Goal: Book appointment/travel/reservation

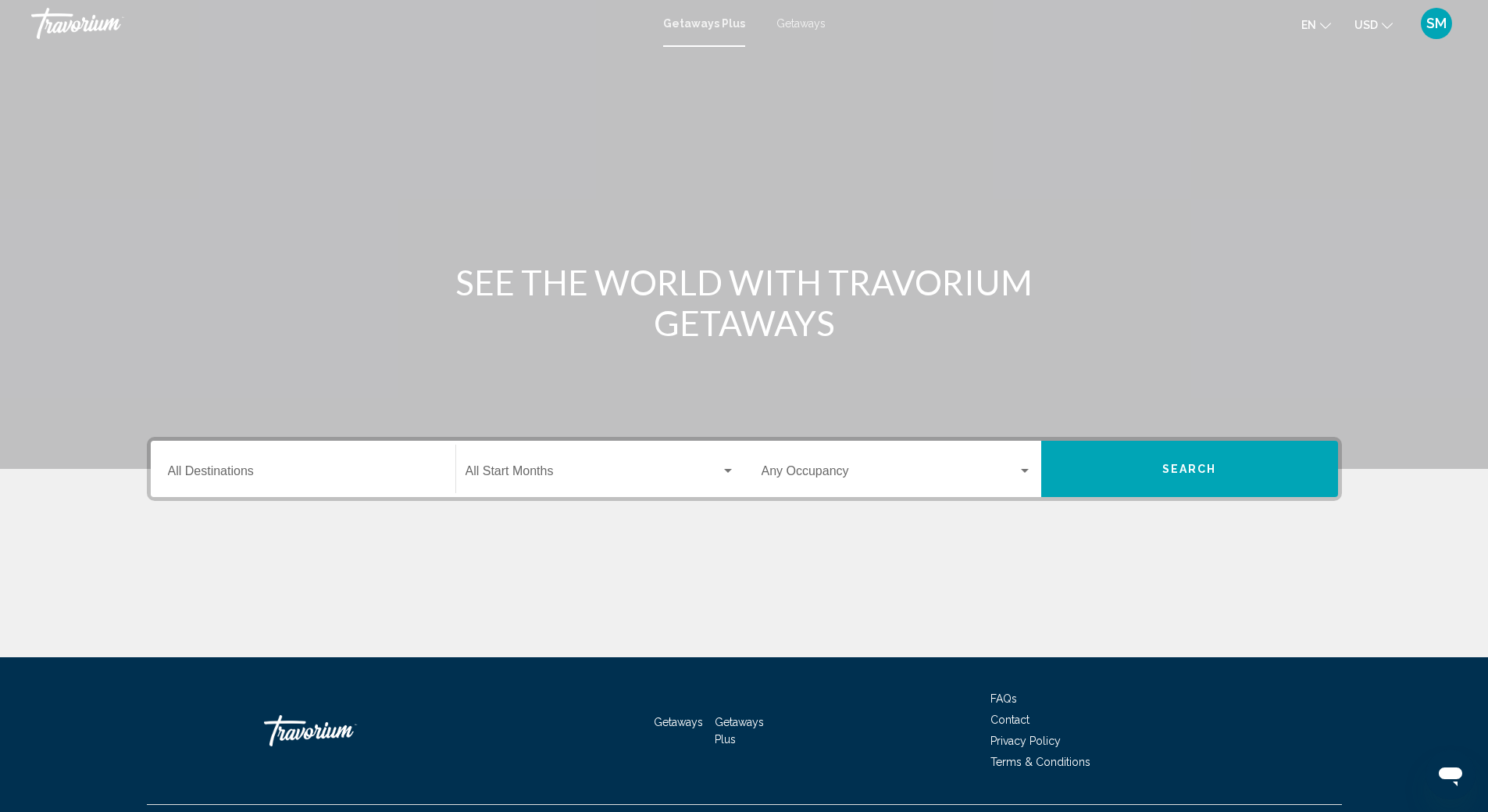
click at [805, 28] on span "Getaways" at bounding box center [800, 23] width 49 height 12
click at [247, 472] on input "Destination All Destinations" at bounding box center [303, 474] width 271 height 14
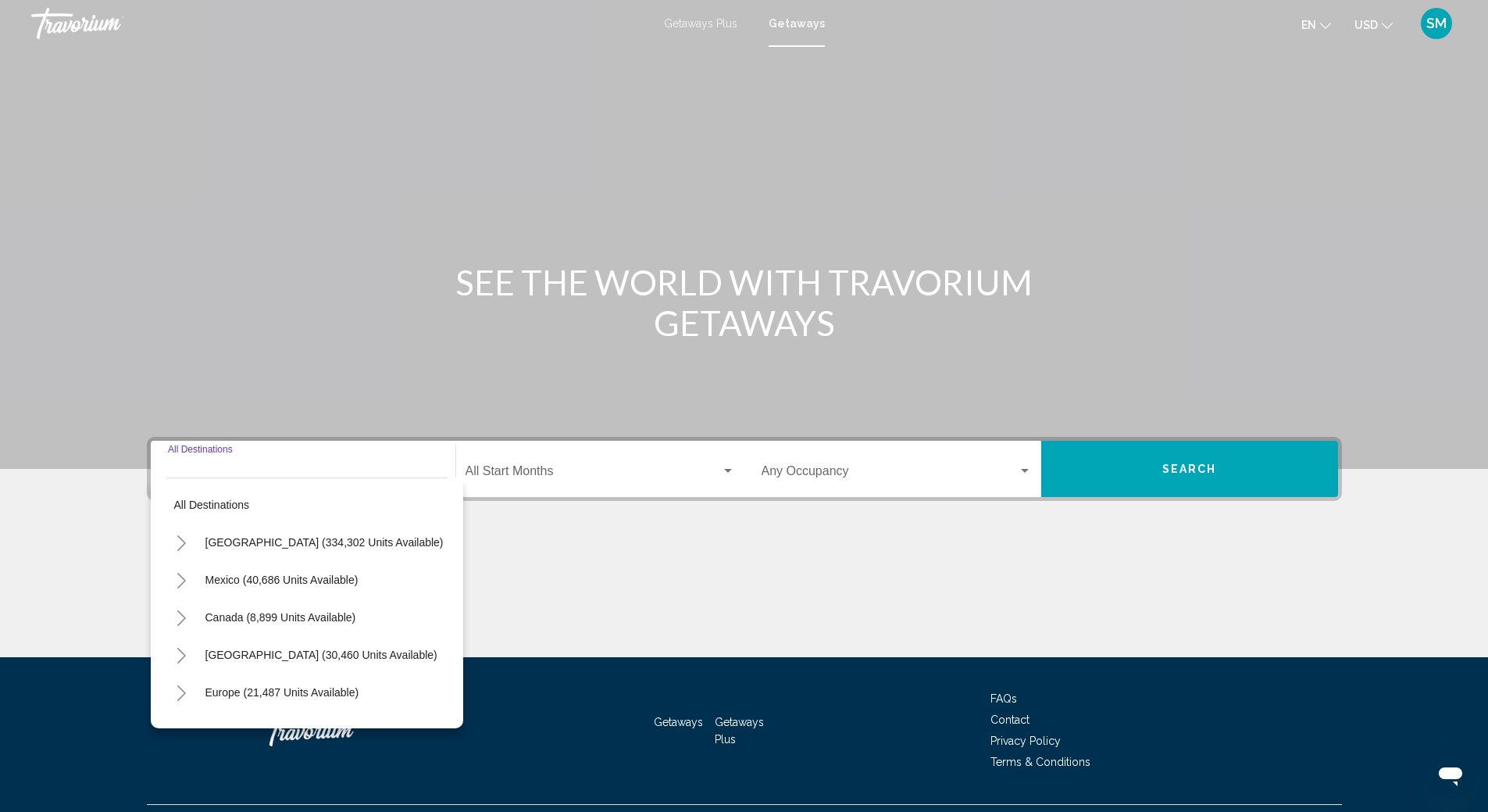
scroll to position [37, 0]
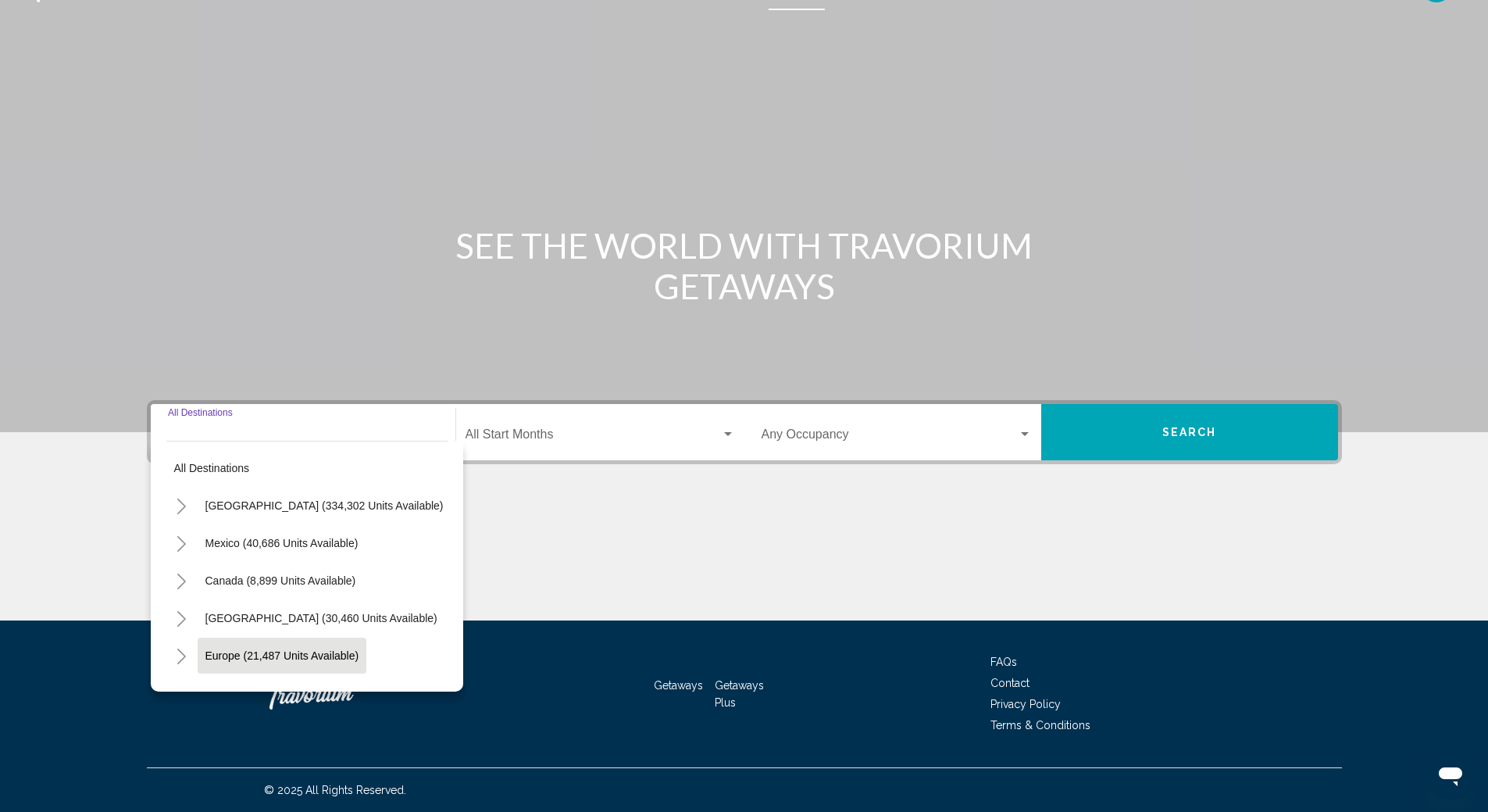
click at [234, 654] on span "Europe (21,487 units available)" at bounding box center [281, 655] width 154 height 12
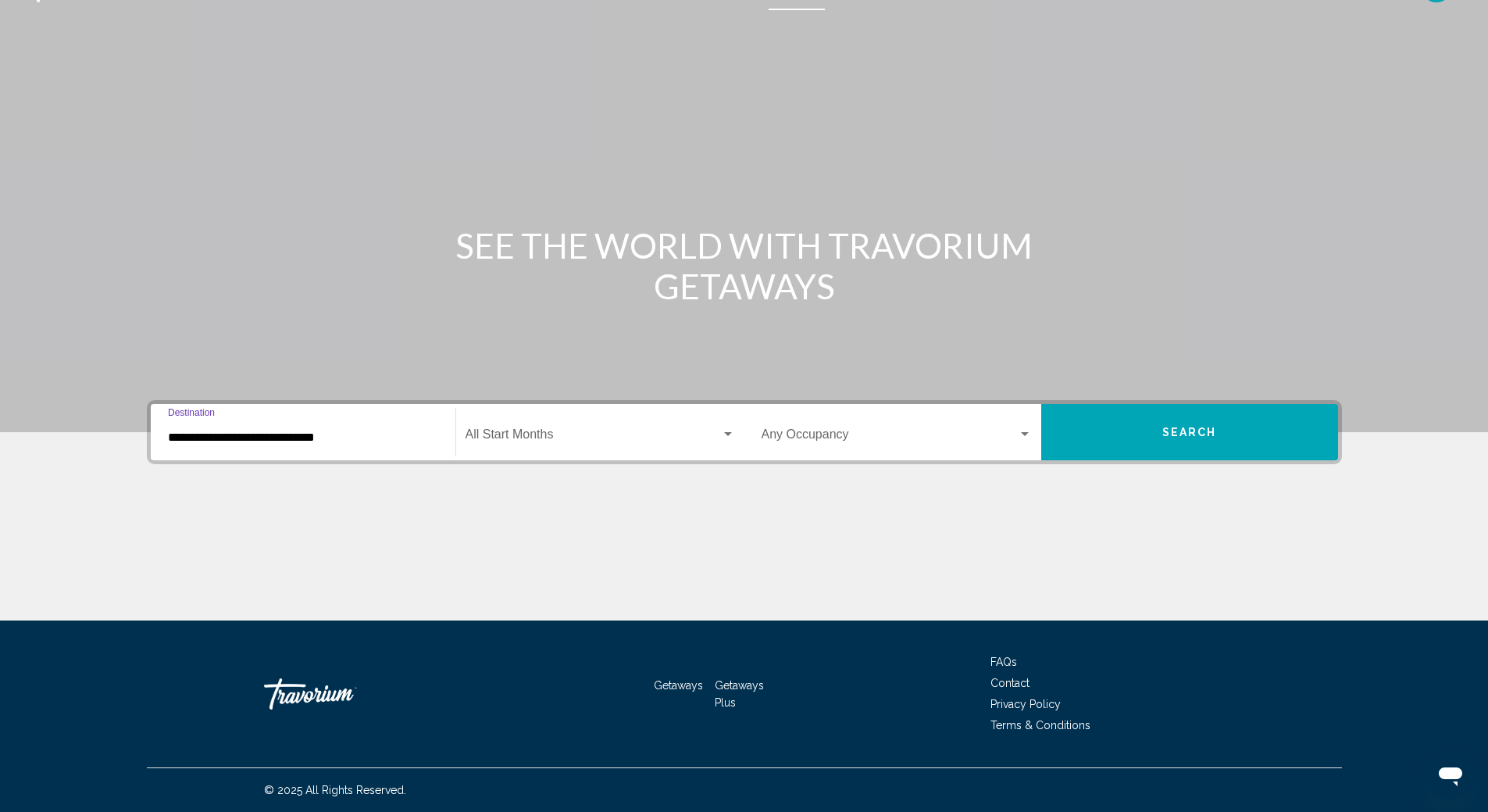
click at [262, 437] on input "**********" at bounding box center [303, 437] width 271 height 14
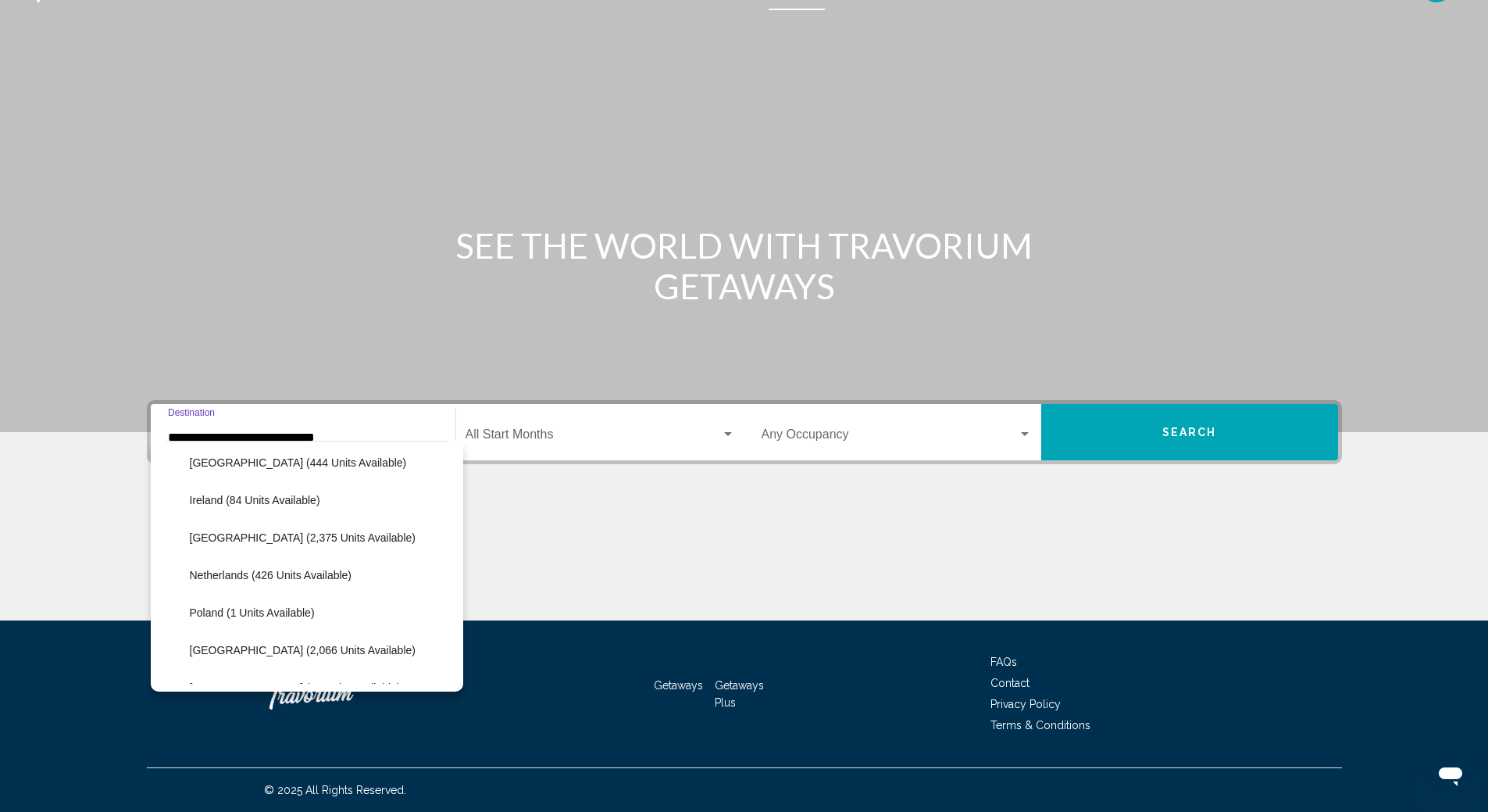
scroll to position [724, 0]
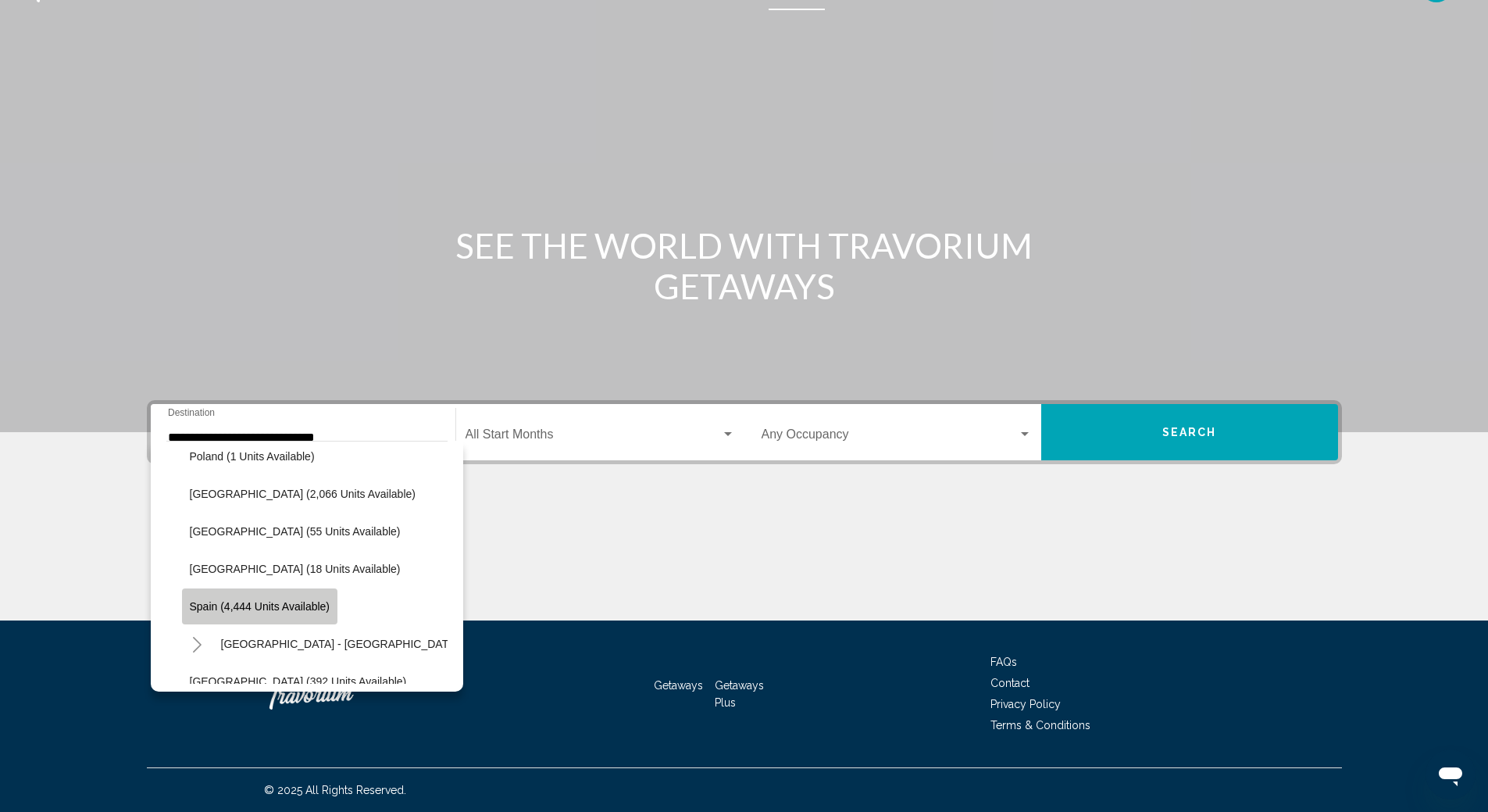
click at [294, 607] on span "Spain (4,444 units available)" at bounding box center [260, 606] width 140 height 12
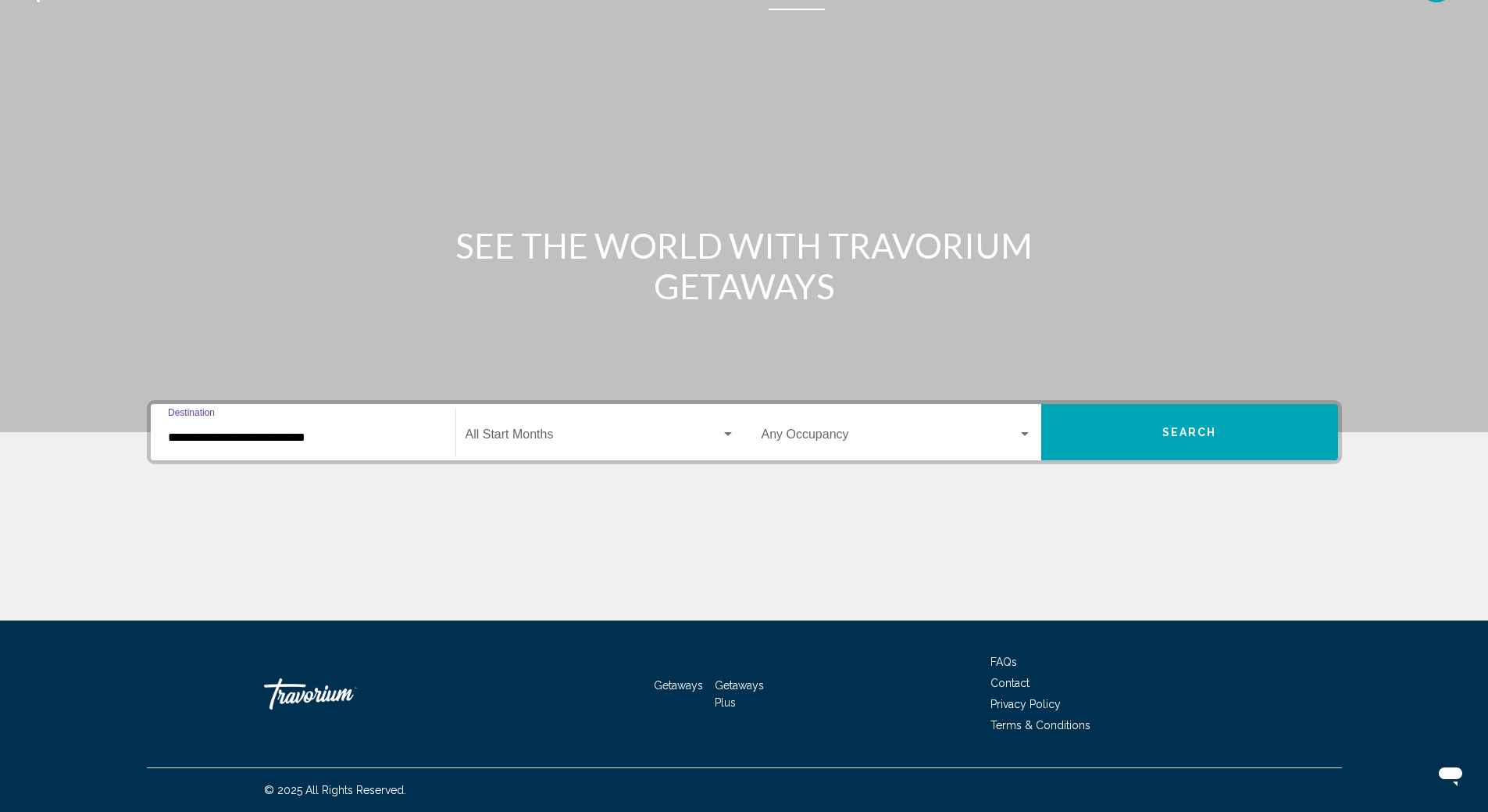
click at [276, 443] on input "**********" at bounding box center [303, 437] width 271 height 14
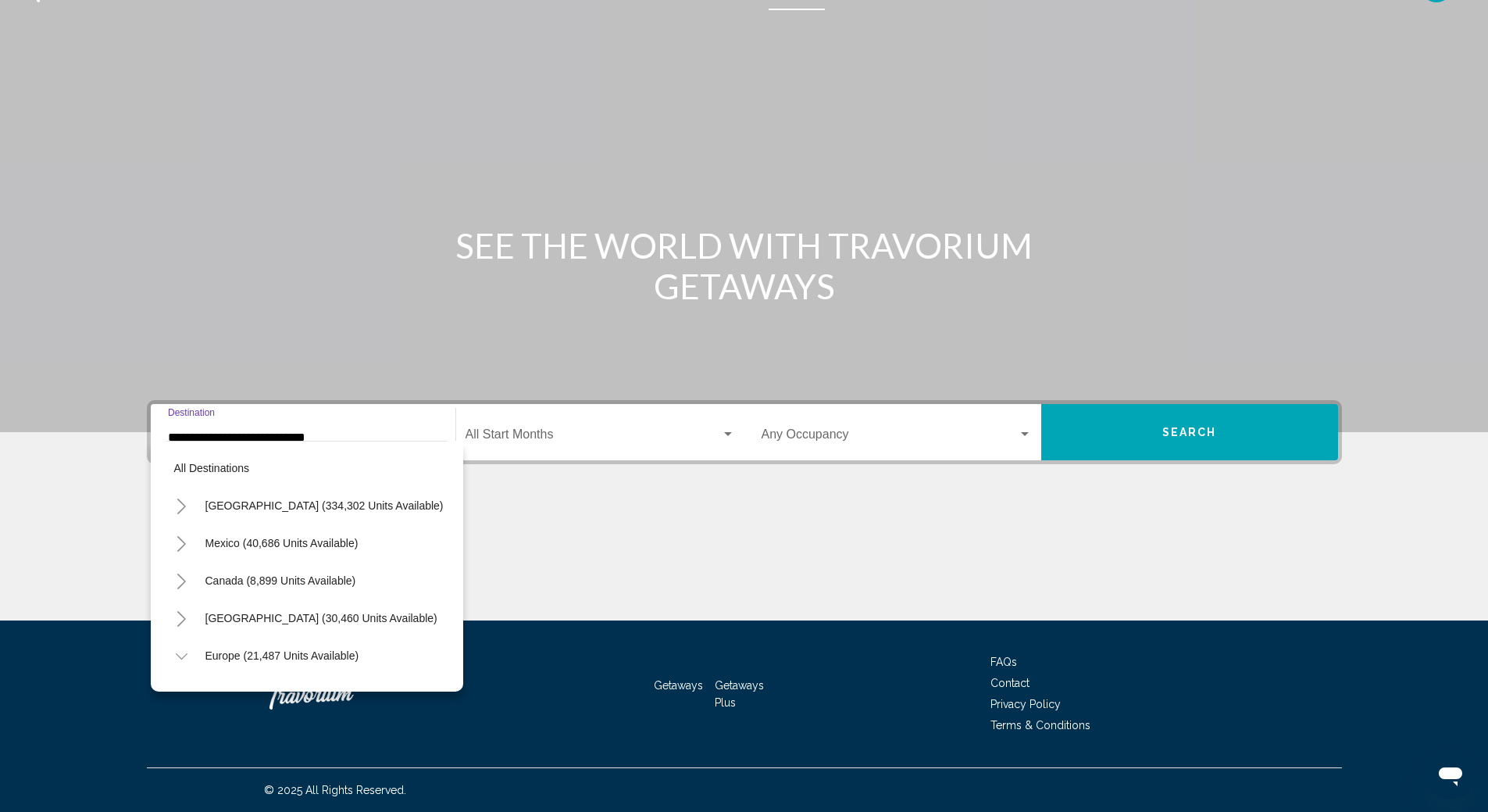
scroll to position [774, 0]
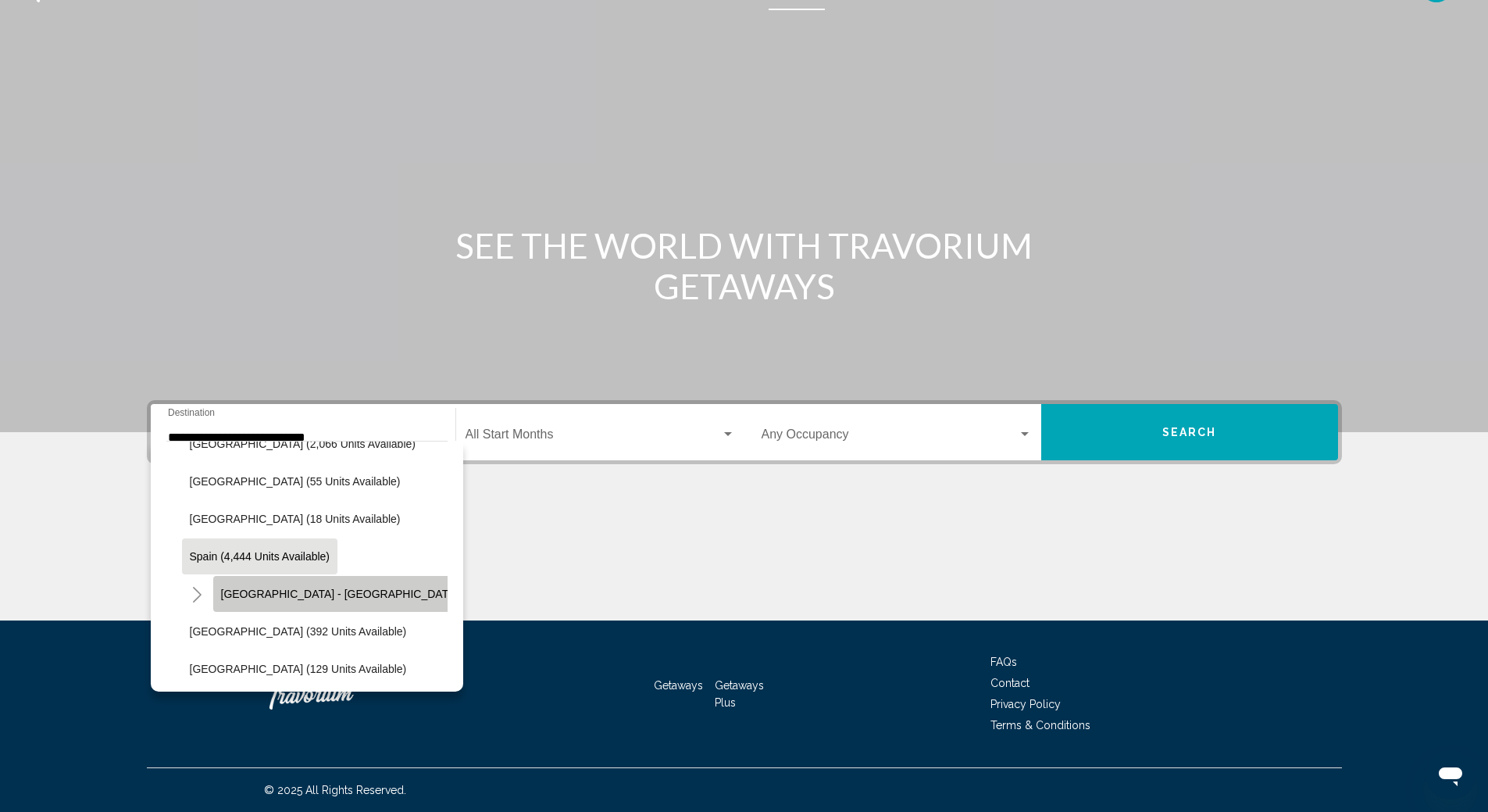
click at [308, 601] on button "[GEOGRAPHIC_DATA] - [GEOGRAPHIC_DATA] (1,287 units available)" at bounding box center [396, 593] width 365 height 36
type input "**********"
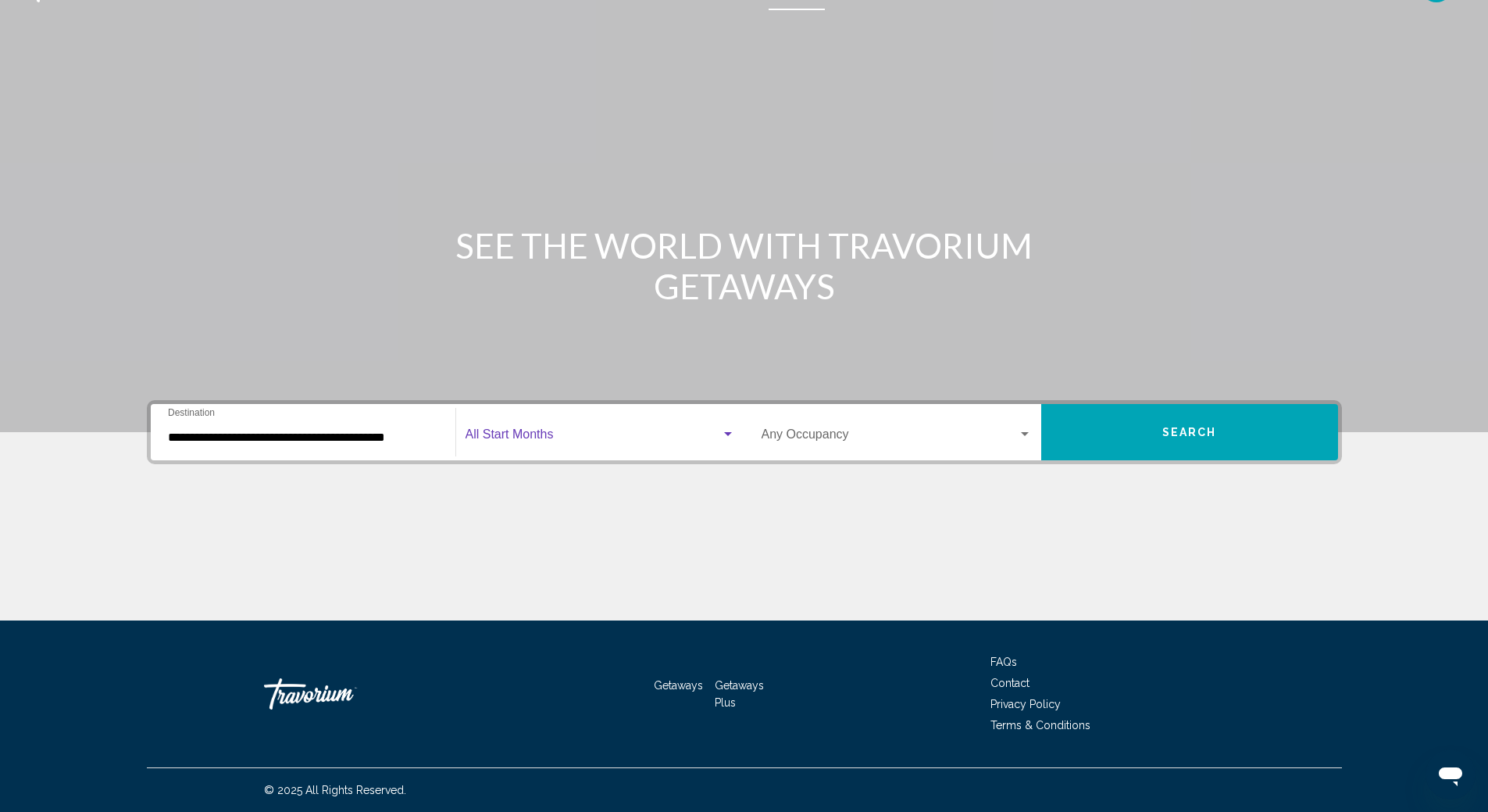
click at [726, 437] on div "Search widget" at bounding box center [727, 434] width 14 height 12
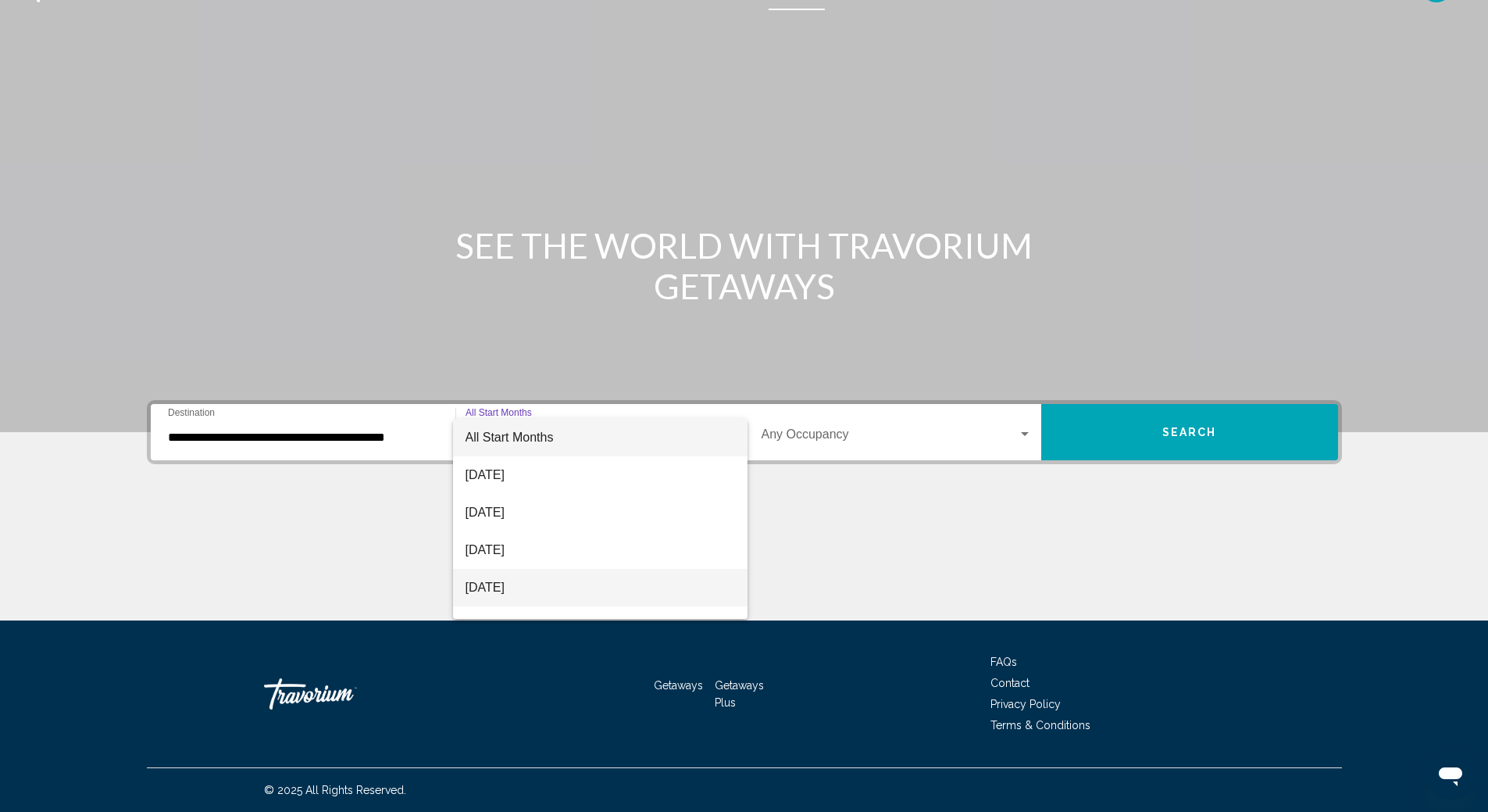
scroll to position [78, 0]
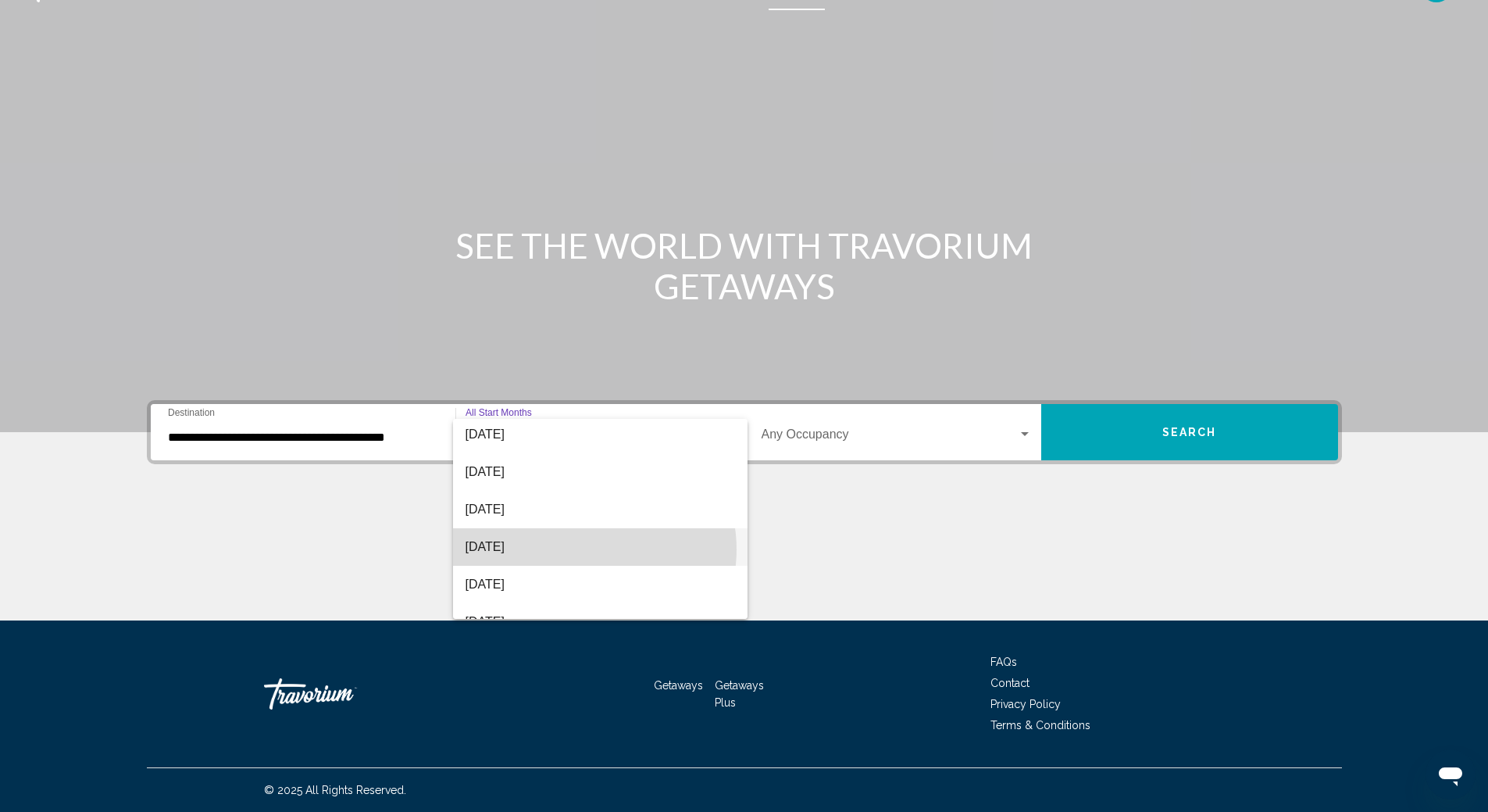
click at [586, 549] on span "[DATE]" at bounding box center [600, 546] width 270 height 37
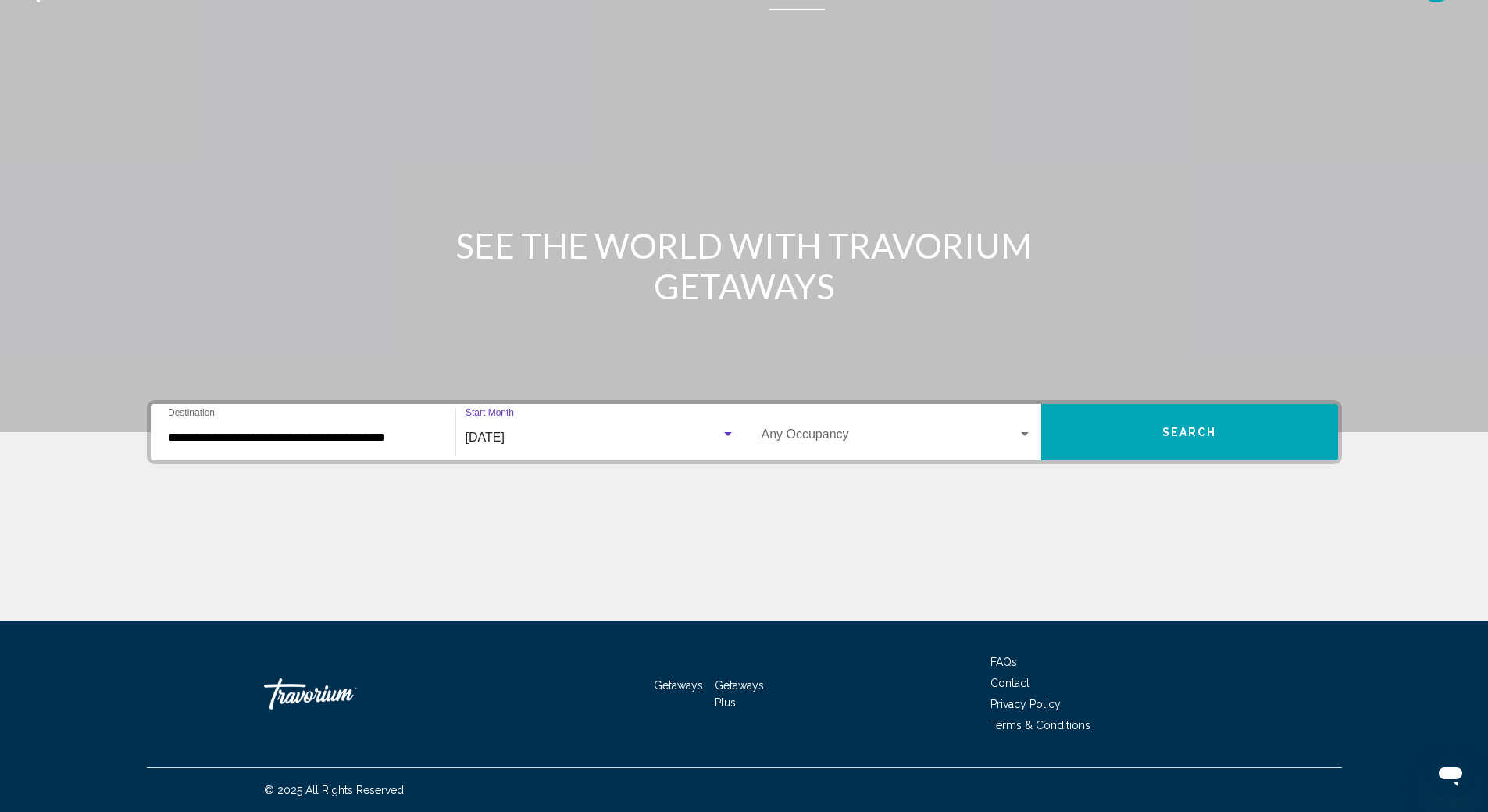
click at [1025, 438] on div "Search widget" at bounding box center [1025, 434] width 14 height 12
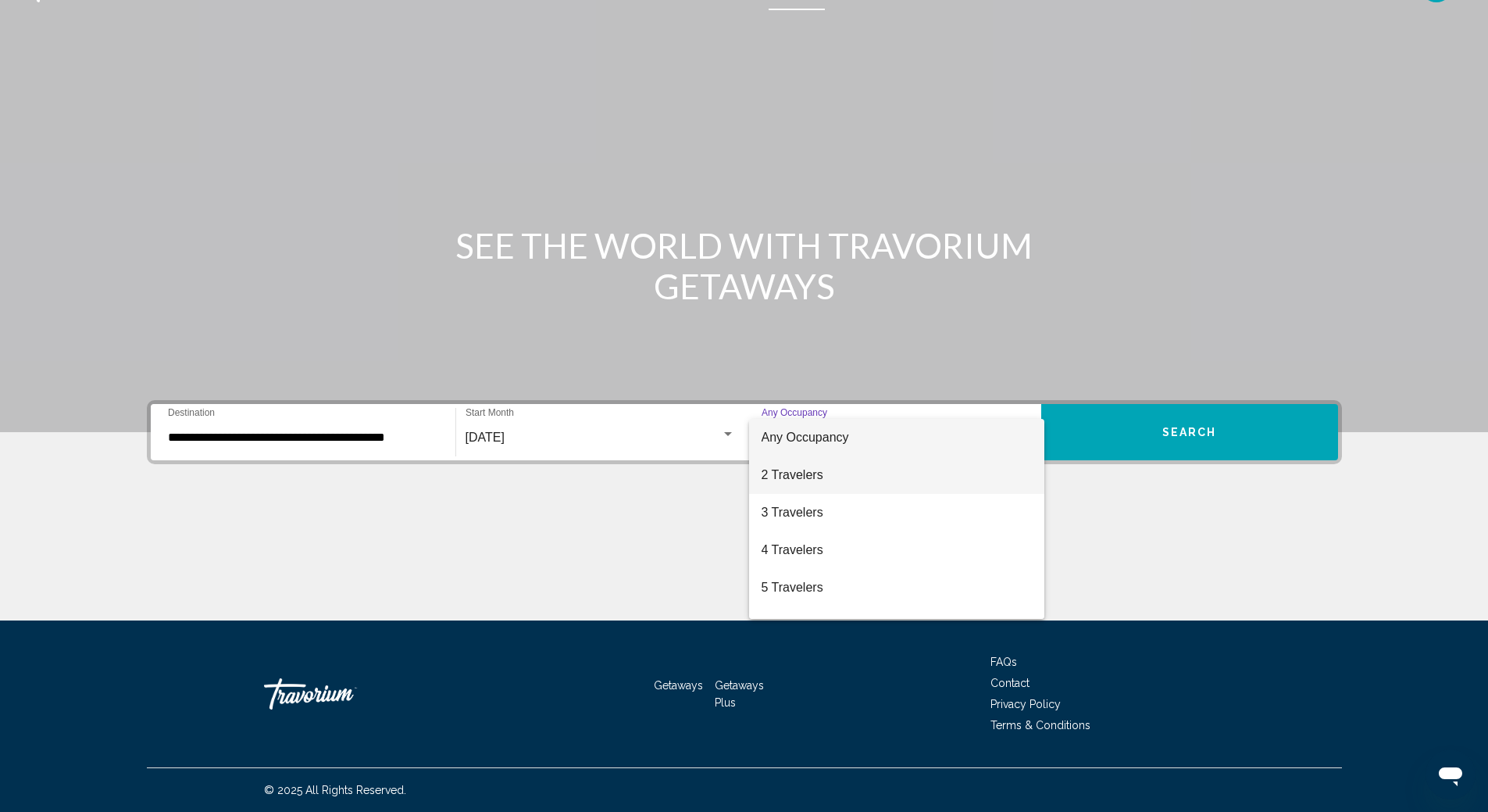
click at [907, 472] on span "2 Travelers" at bounding box center [897, 474] width 271 height 37
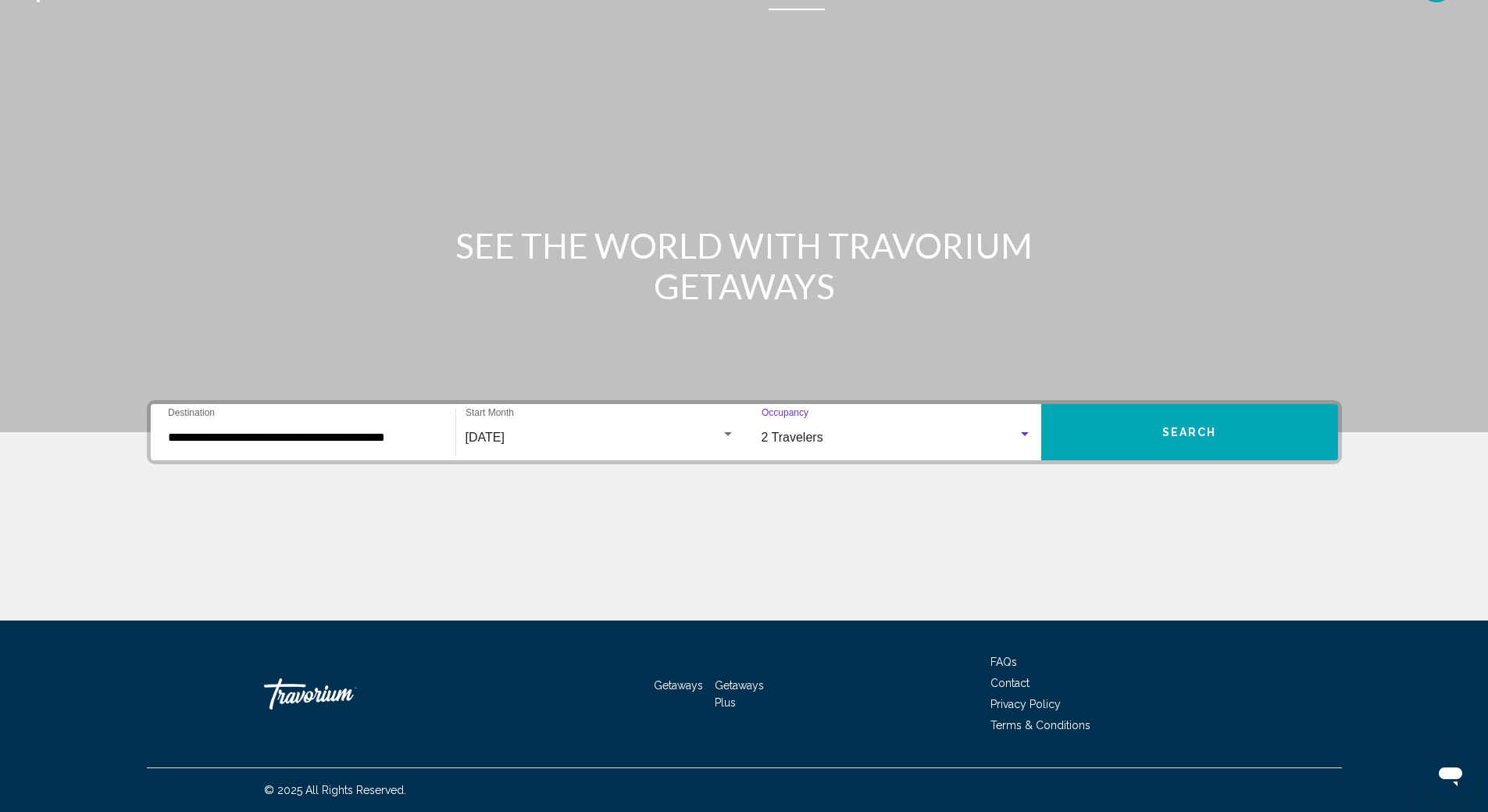
click at [1183, 439] on button "Search" at bounding box center [1190, 432] width 297 height 56
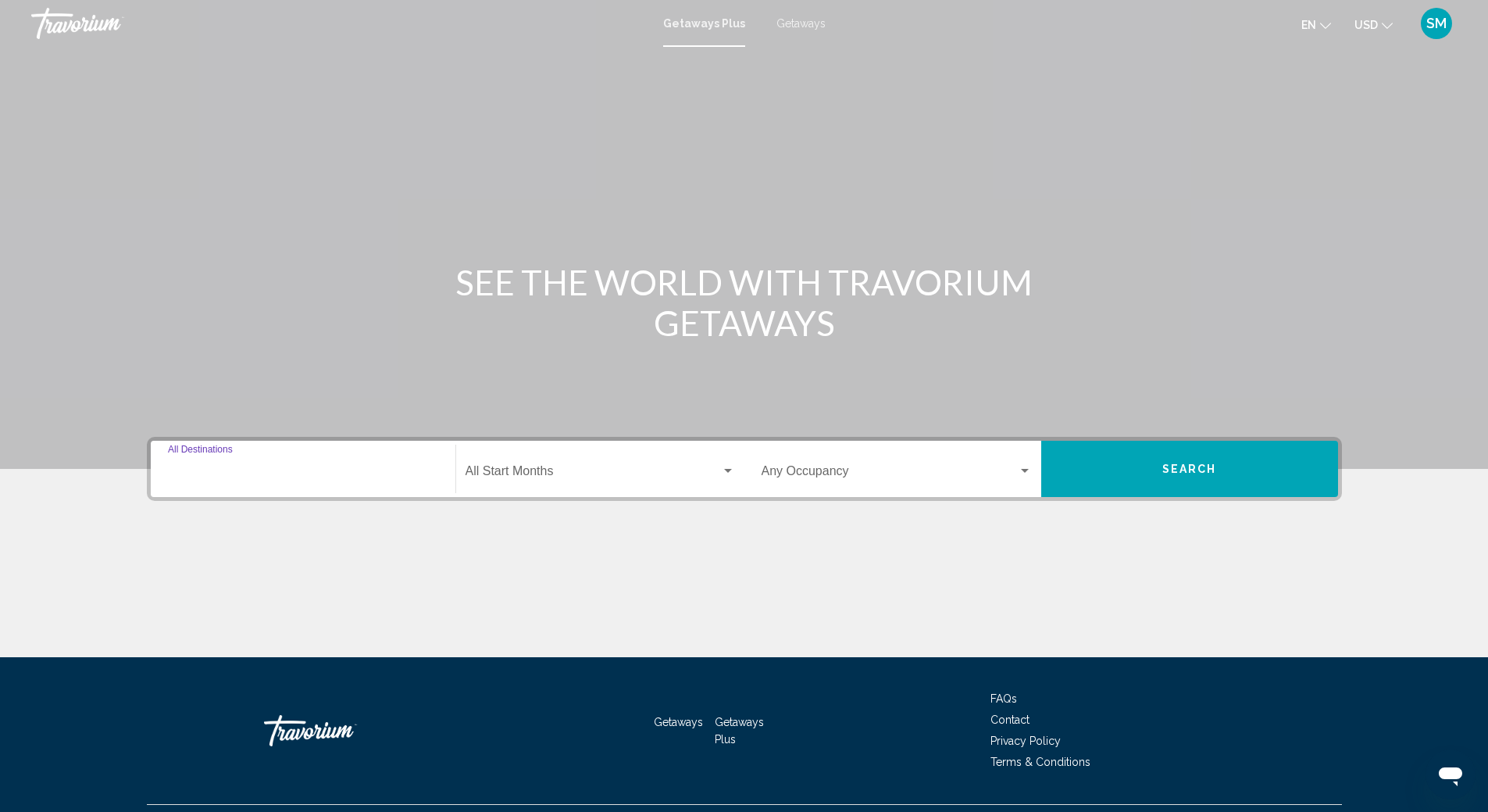
click at [233, 467] on input "Destination All Destinations" at bounding box center [303, 474] width 271 height 14
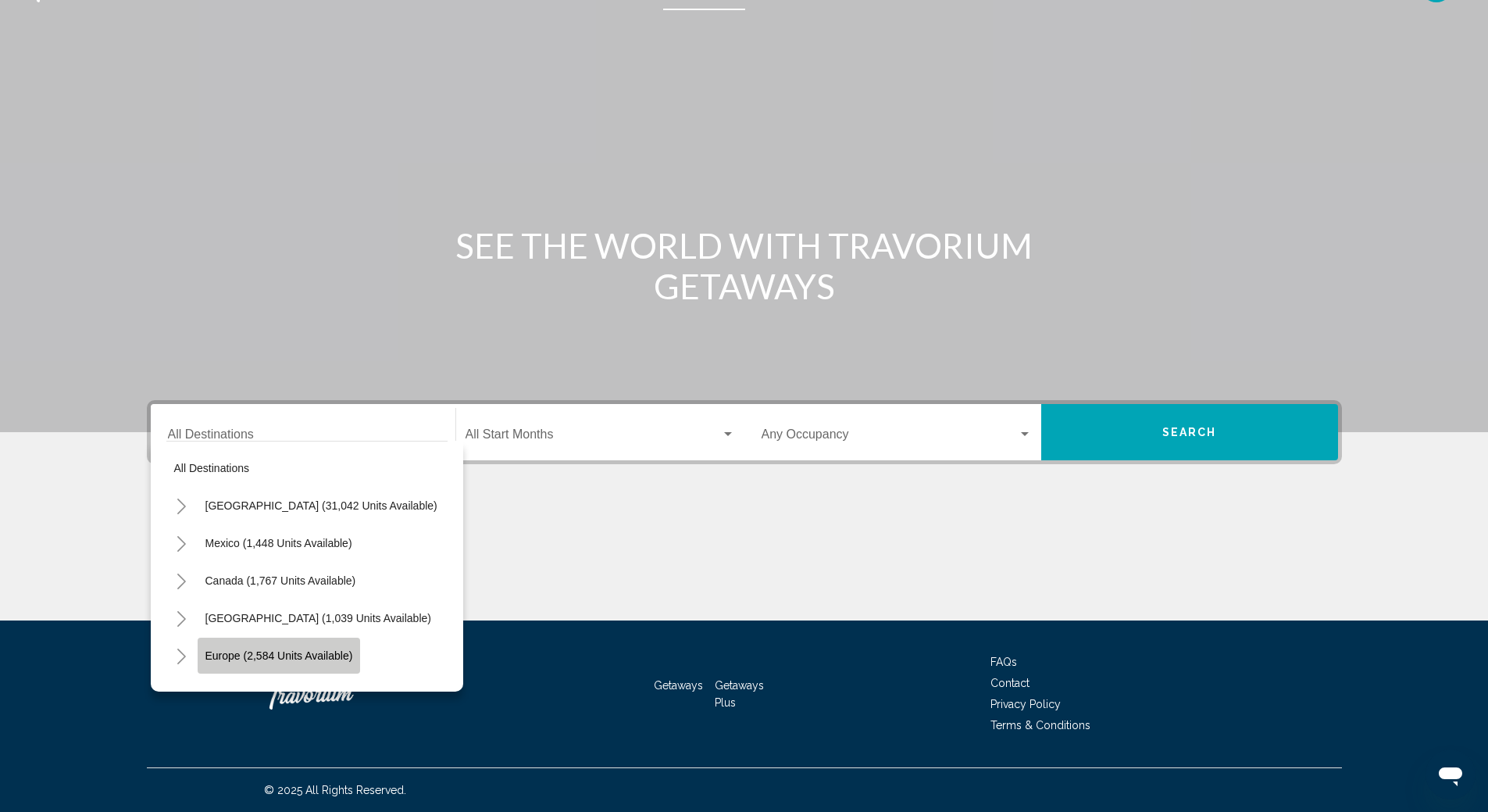
click at [252, 650] on span "Europe (2,584 units available)" at bounding box center [279, 655] width 148 height 12
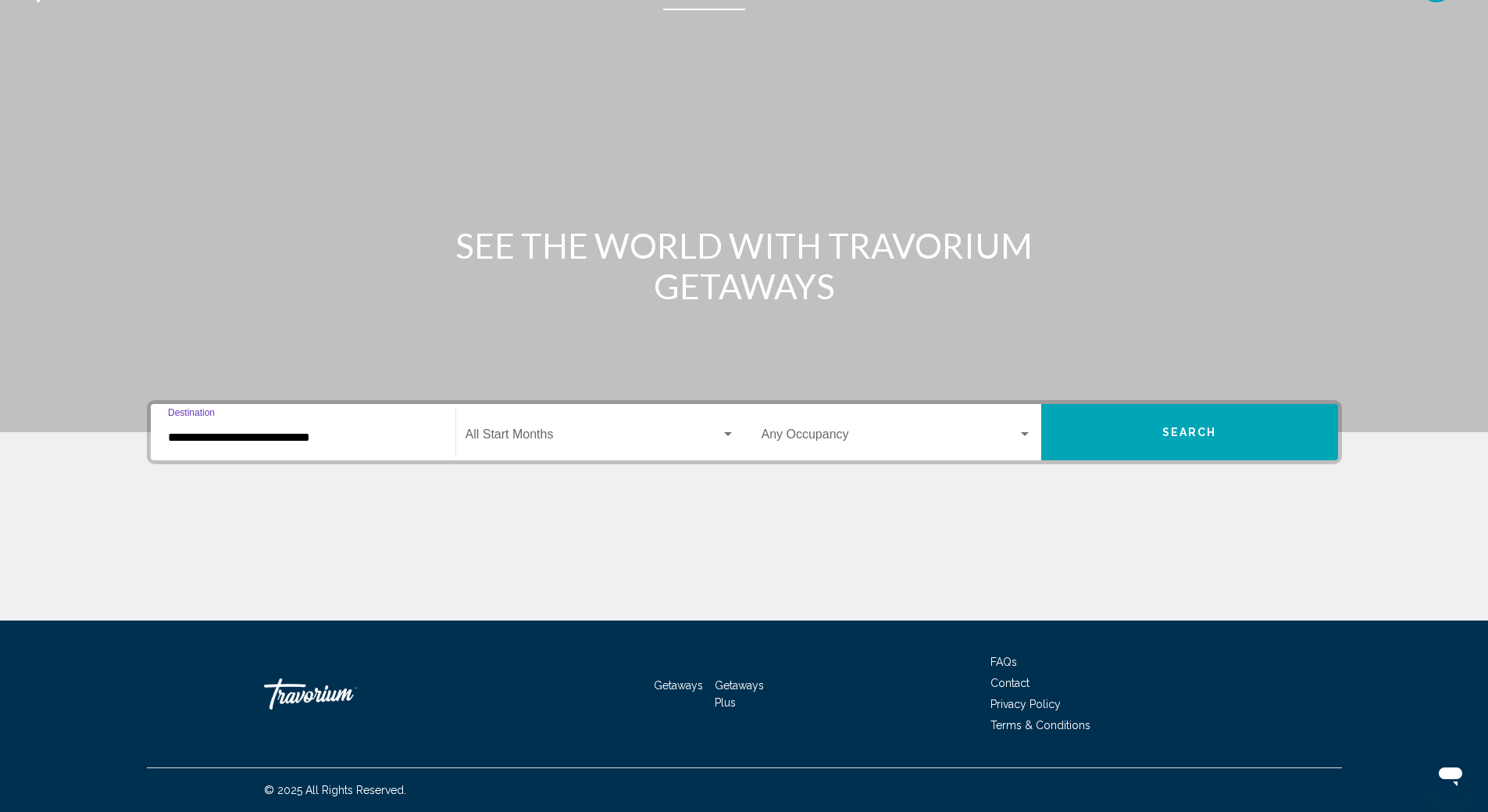
click at [249, 440] on input "**********" at bounding box center [303, 437] width 271 height 14
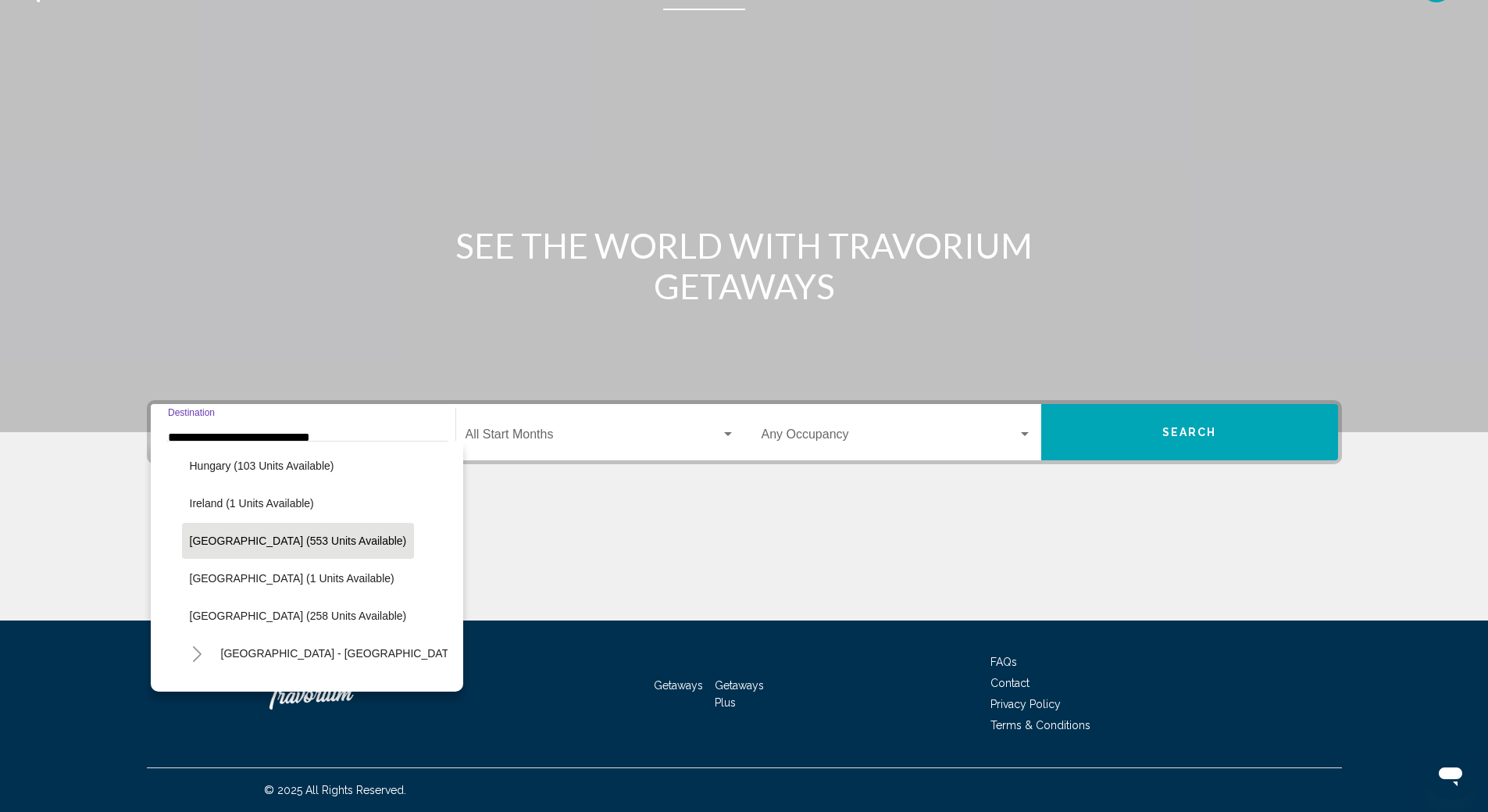
scroll to position [646, 0]
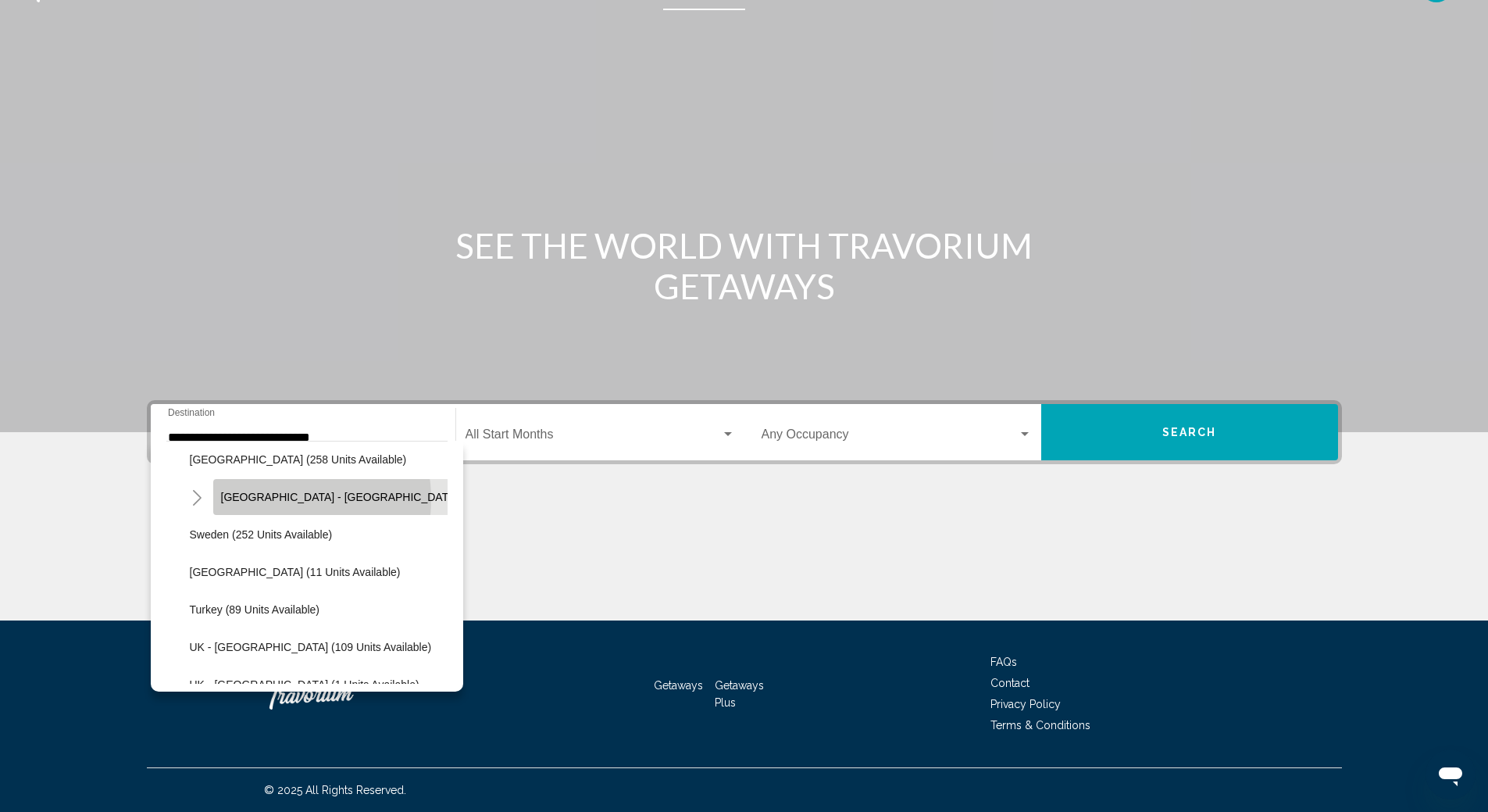
click at [270, 499] on span "[GEOGRAPHIC_DATA] - [GEOGRAPHIC_DATA] (6 units available)" at bounding box center [384, 496] width 328 height 12
type input "**********"
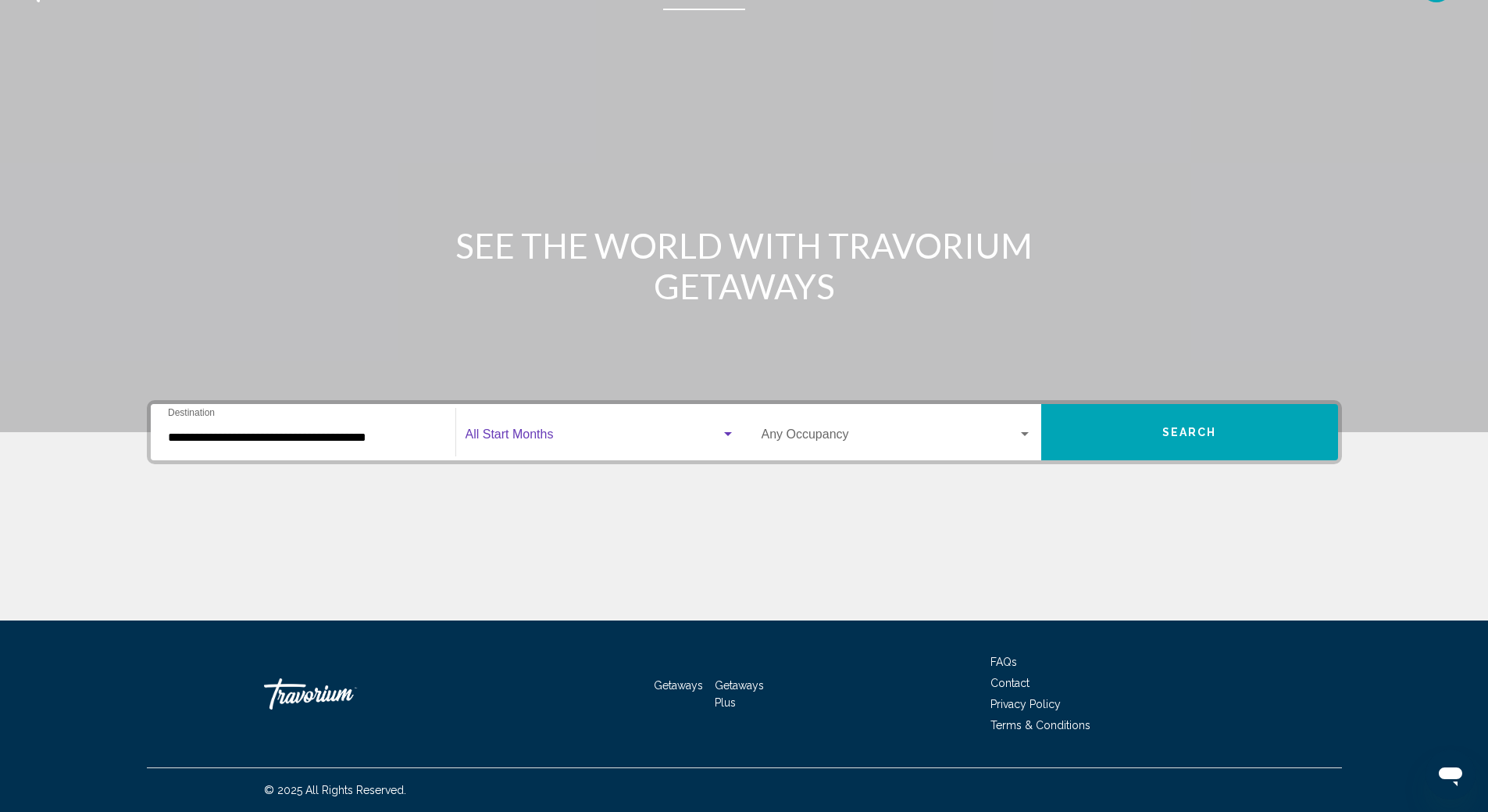
click at [731, 432] on div "Search widget" at bounding box center [727, 433] width 7 height 4
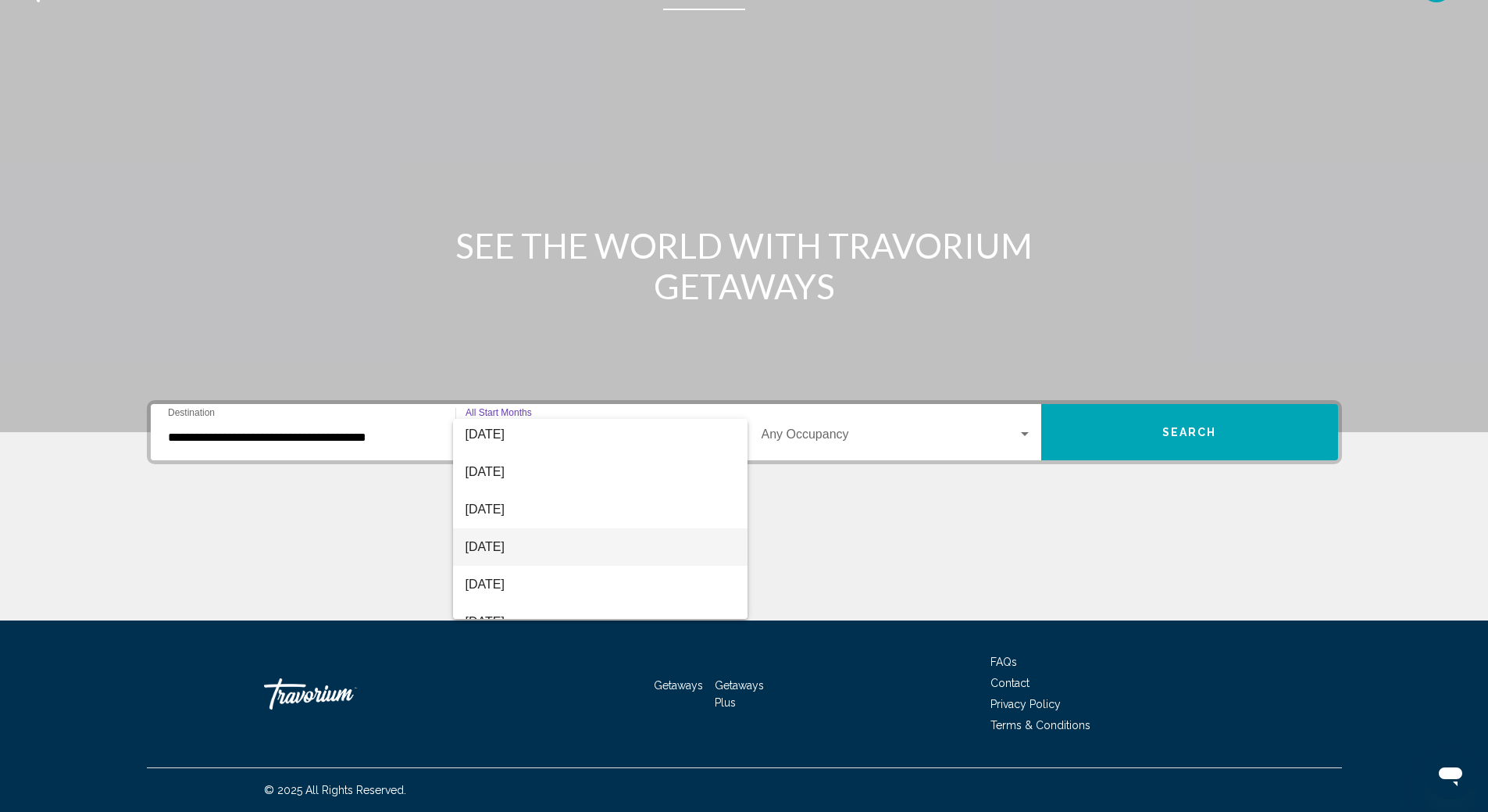
scroll to position [156, 0]
click at [612, 480] on span "[DATE]" at bounding box center [600, 468] width 270 height 37
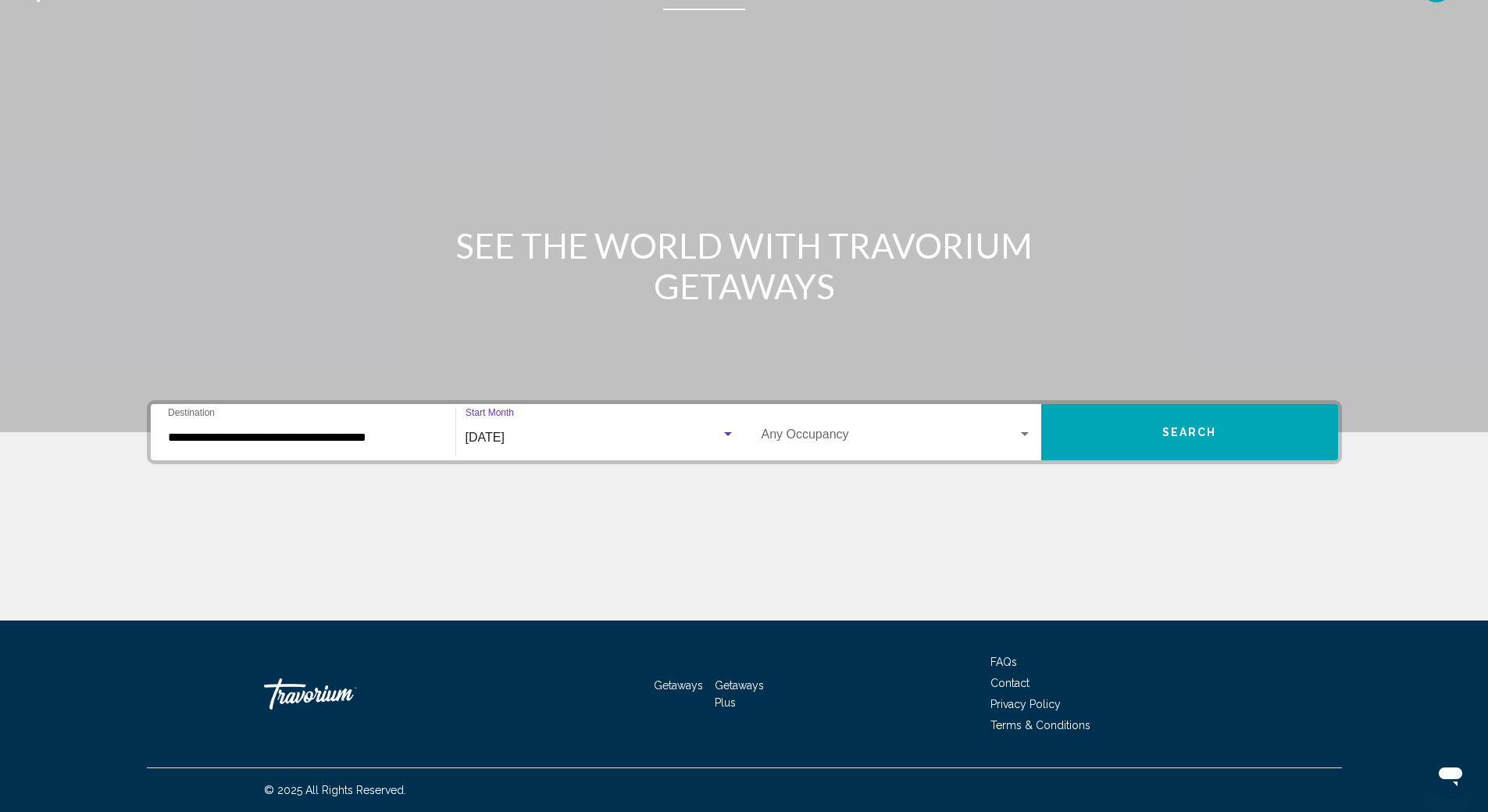
click at [1024, 435] on div "Search widget" at bounding box center [1025, 433] width 7 height 4
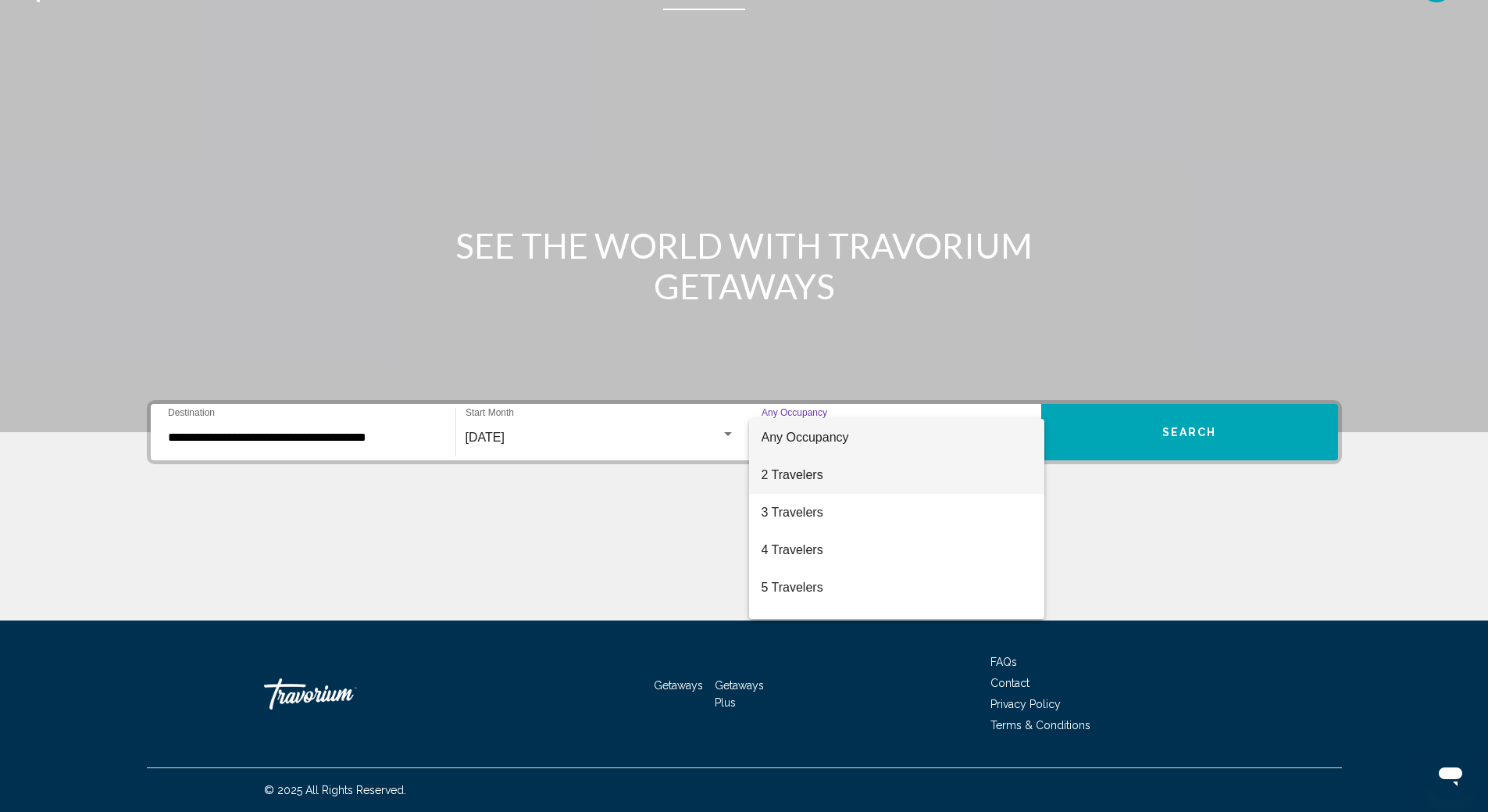
click at [986, 466] on span "2 Travelers" at bounding box center [897, 474] width 271 height 37
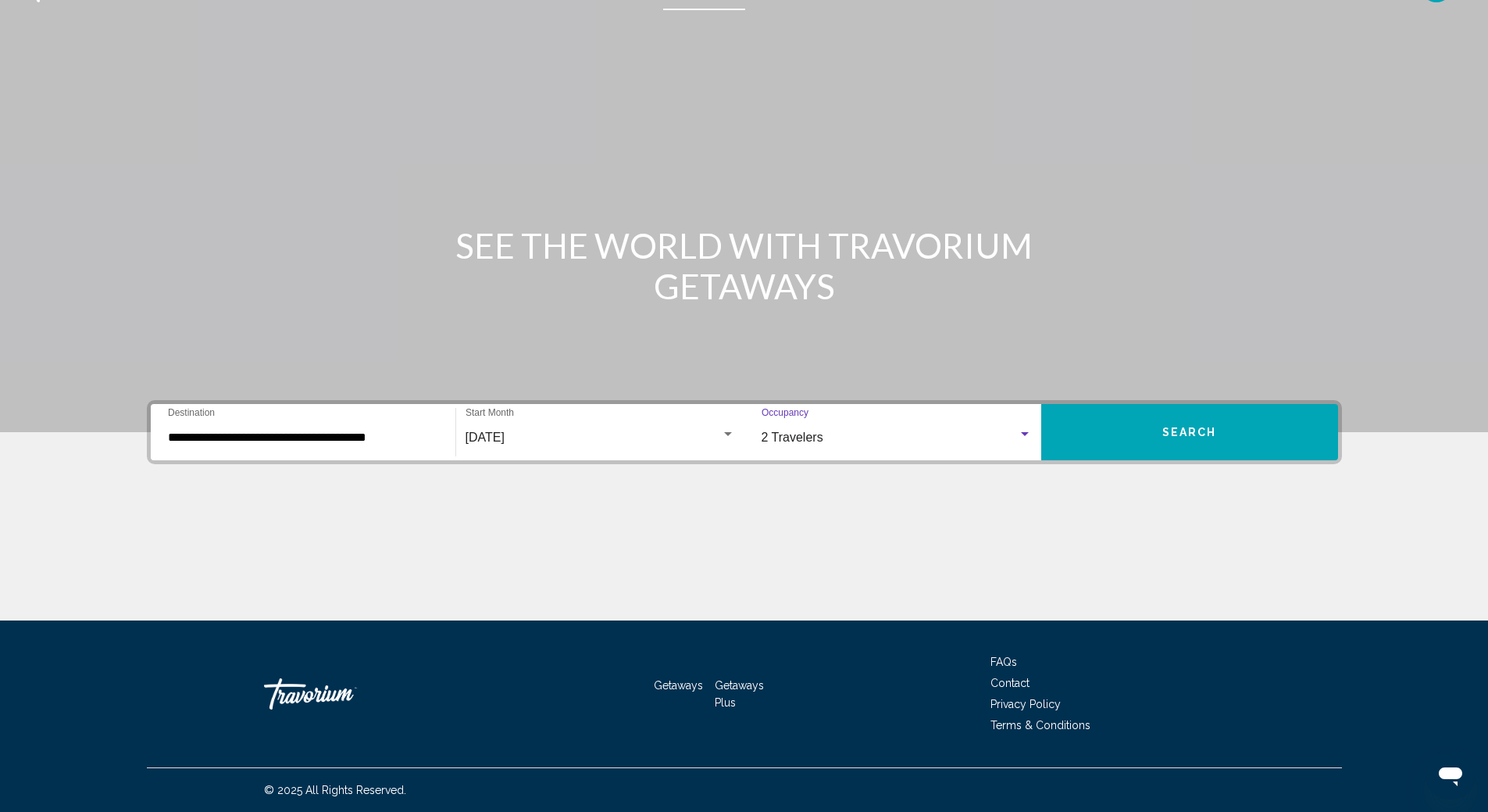
click at [1212, 439] on button "Search" at bounding box center [1190, 432] width 297 height 56
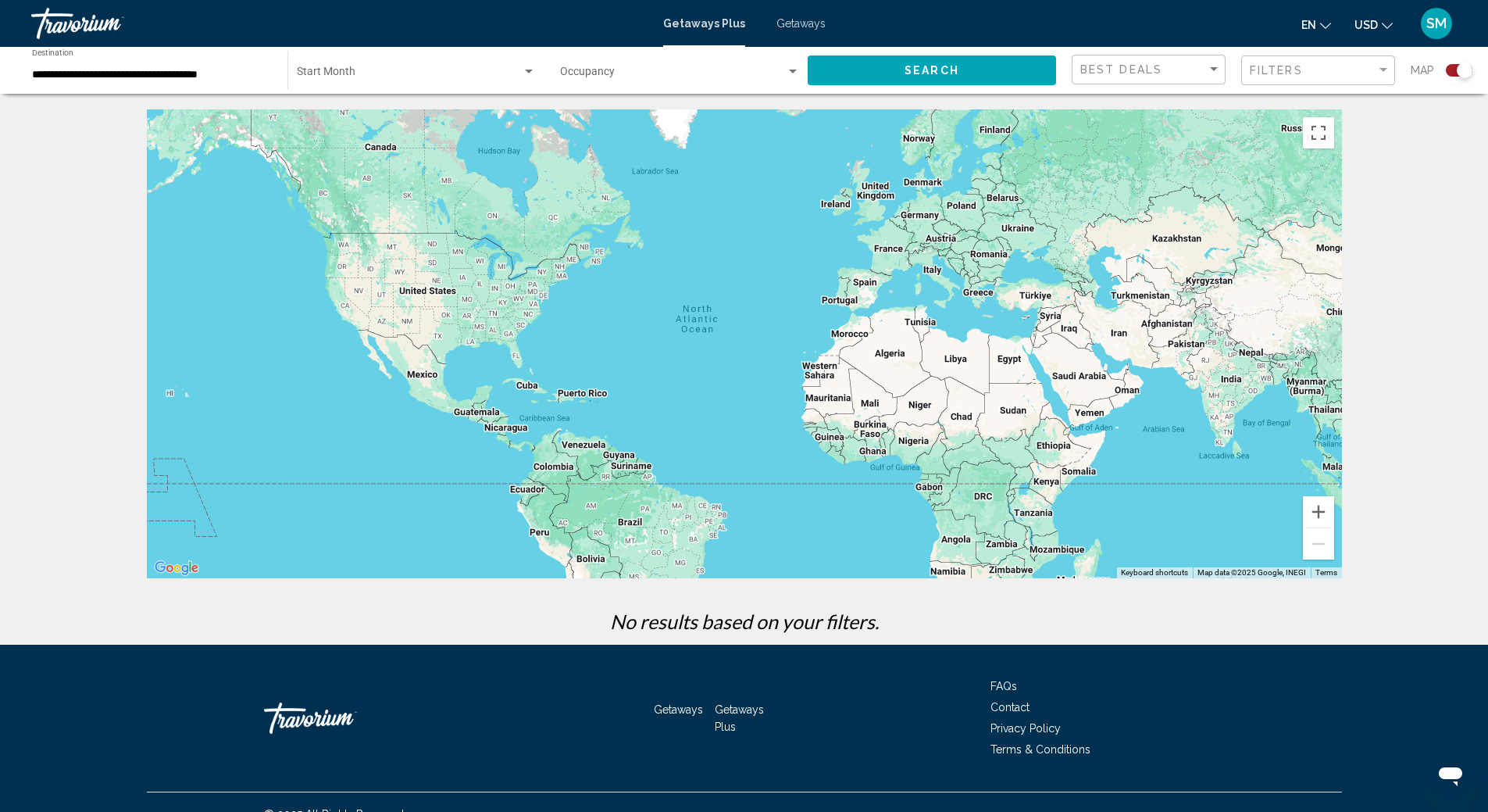
click at [801, 26] on span "Getaways" at bounding box center [800, 23] width 49 height 12
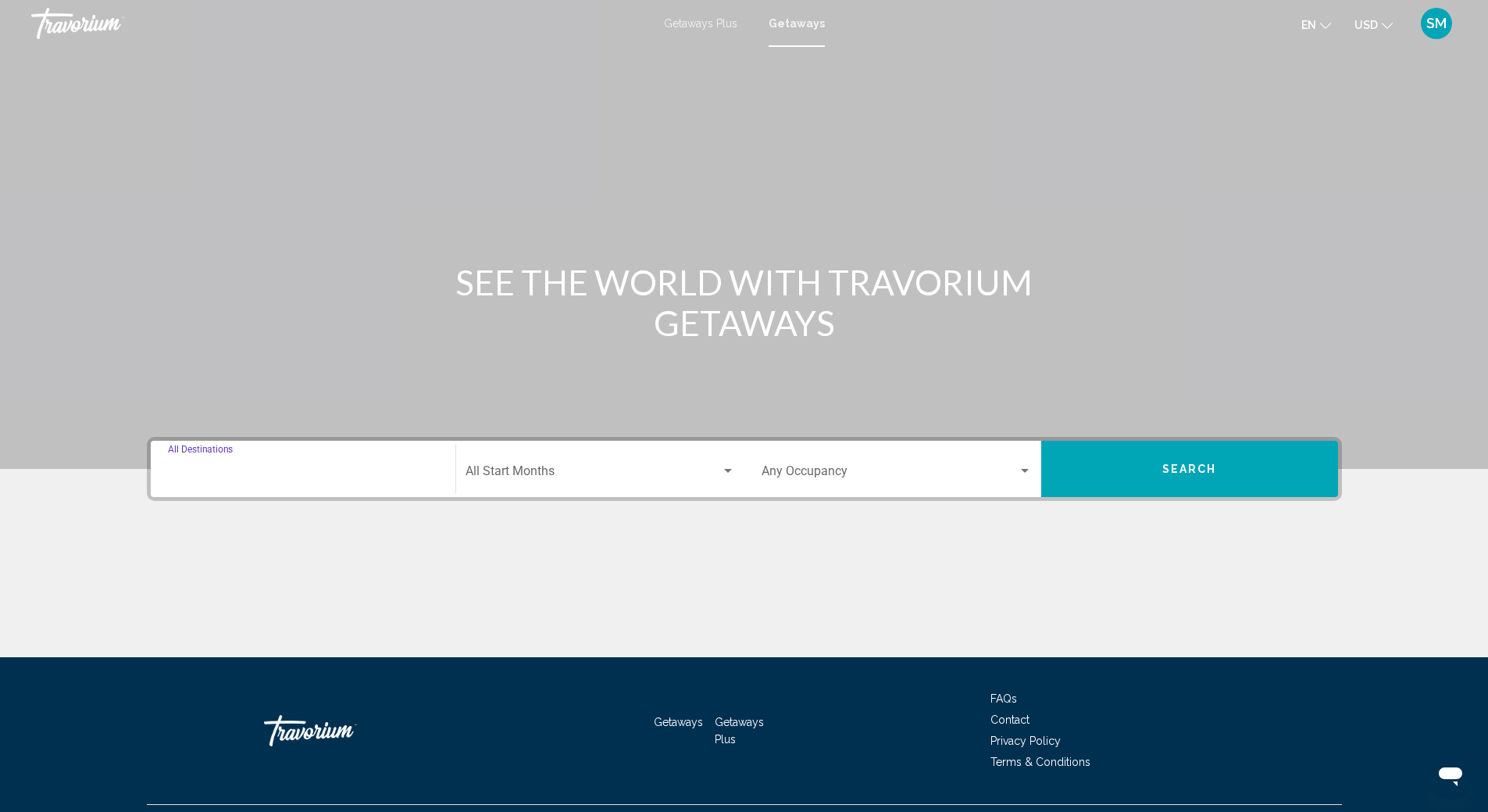
click at [248, 471] on input "Destination All Destinations" at bounding box center [303, 474] width 271 height 14
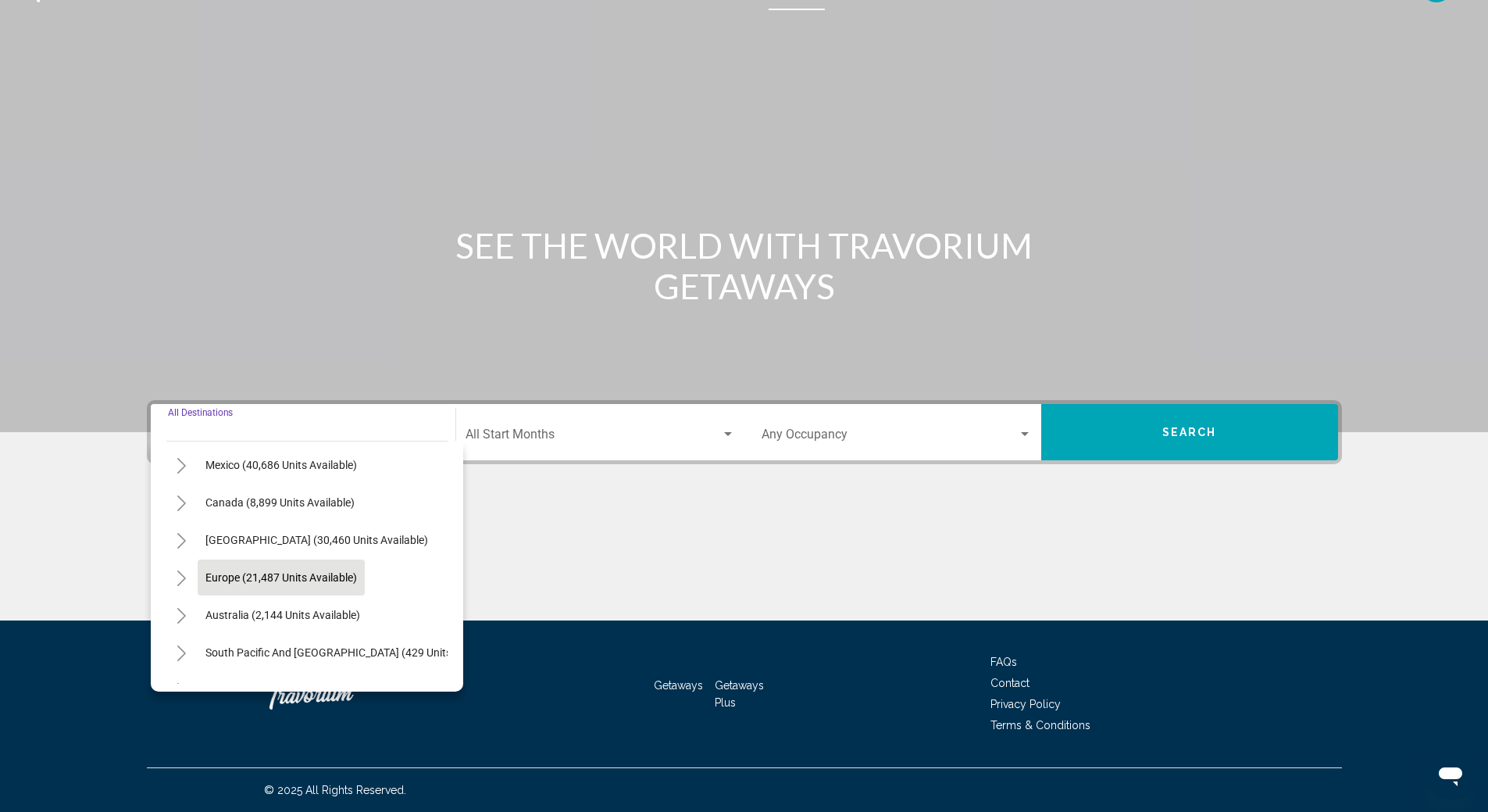
scroll to position [156, 0]
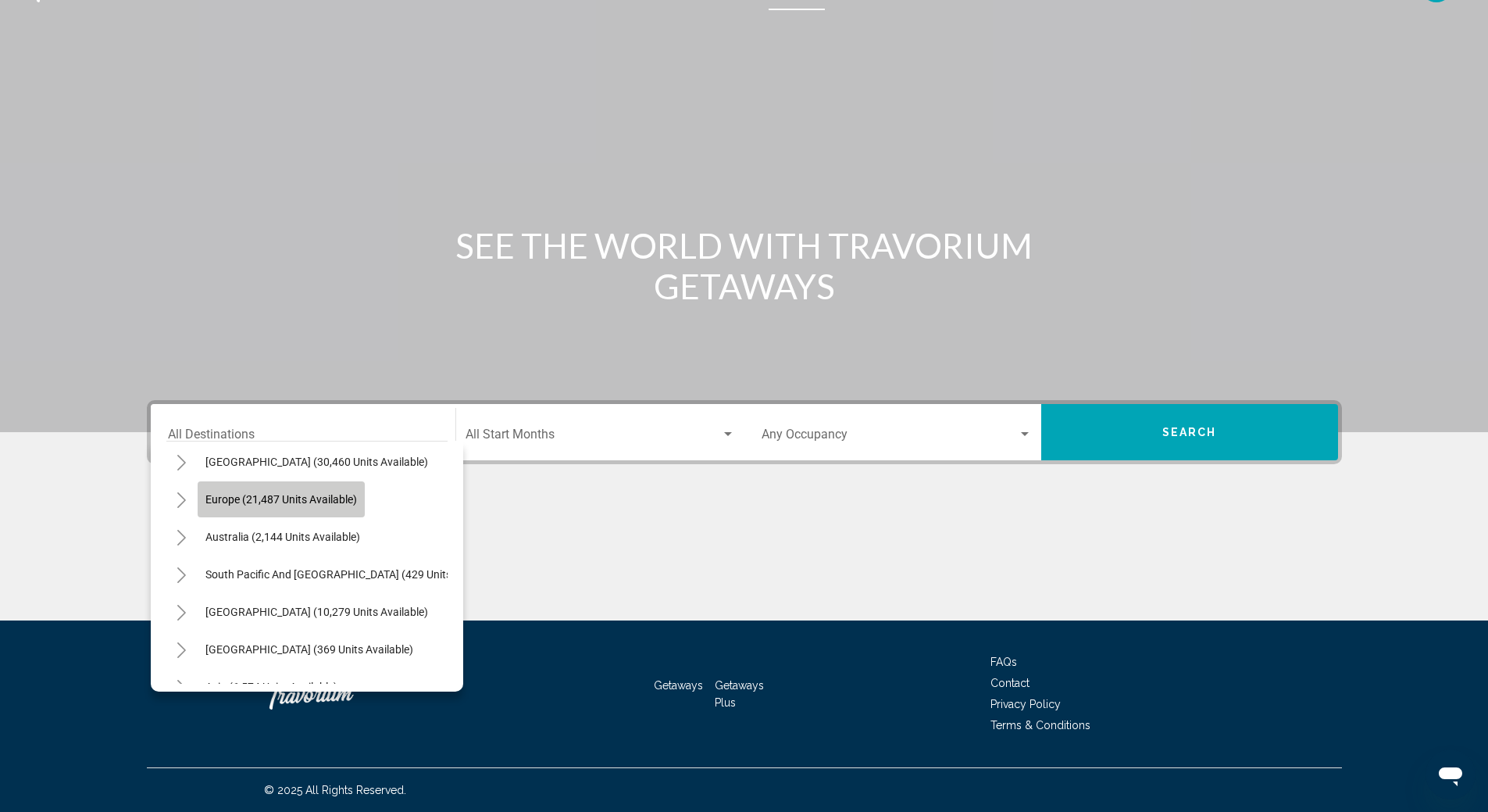
click at [309, 509] on button "Europe (21,487 units available)" at bounding box center [281, 499] width 167 height 36
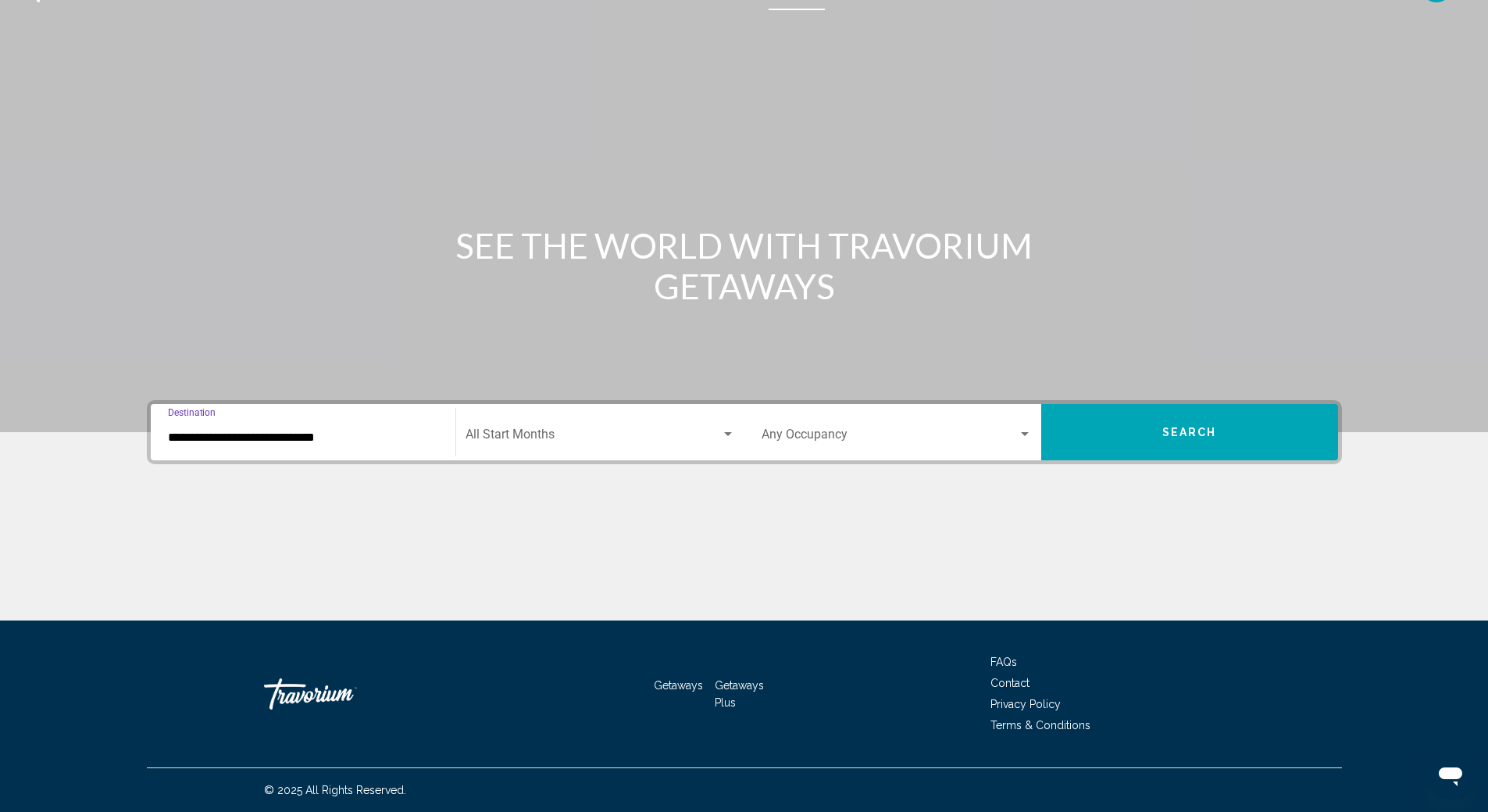
click at [292, 437] on input "**********" at bounding box center [303, 437] width 271 height 14
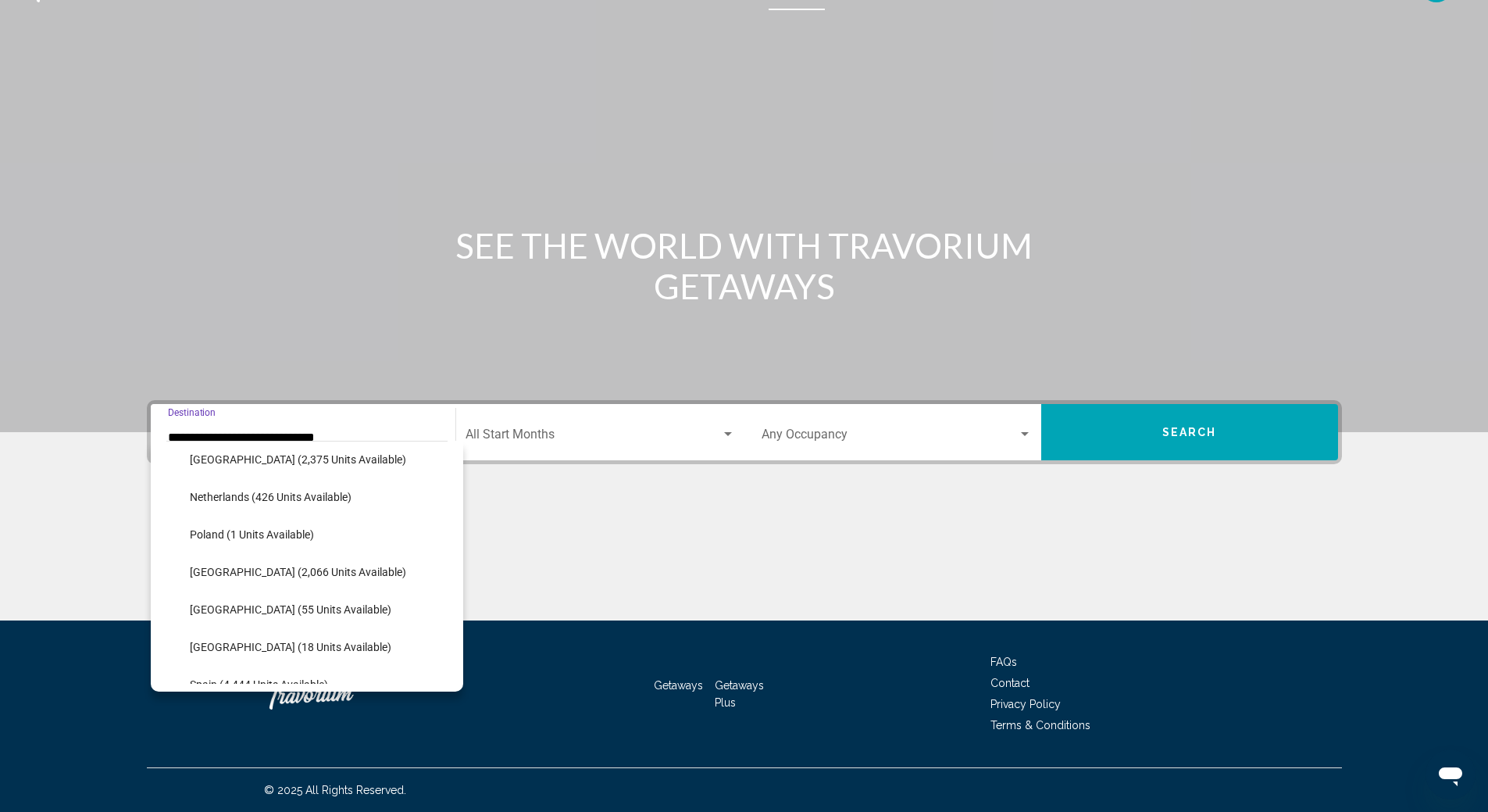
scroll to position [724, 0]
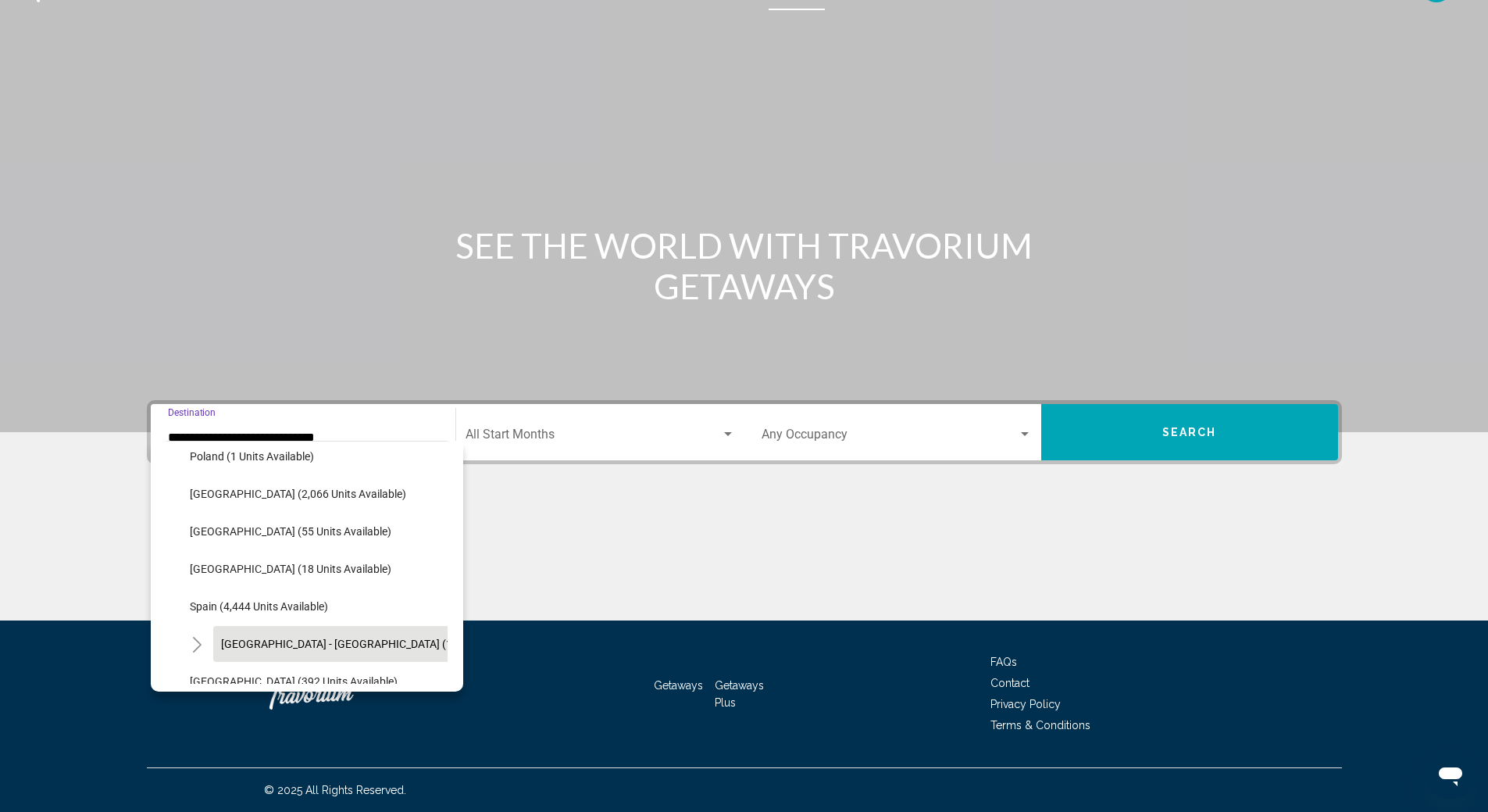
click at [321, 640] on span "[GEOGRAPHIC_DATA] - [GEOGRAPHIC_DATA] (1,287 units available)" at bounding box center [385, 643] width 330 height 12
type input "**********"
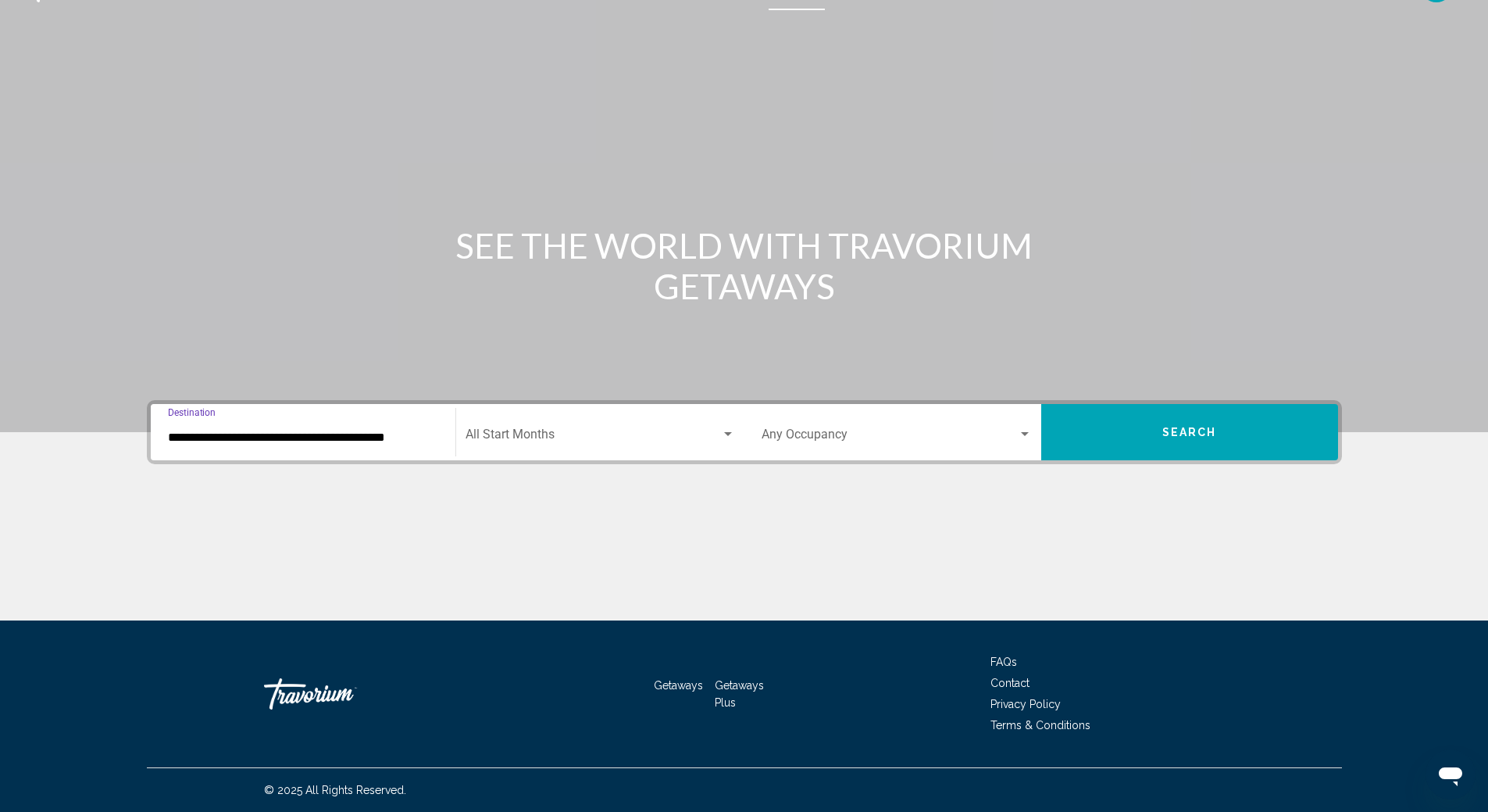
click at [727, 436] on div "Search widget" at bounding box center [727, 434] width 14 height 12
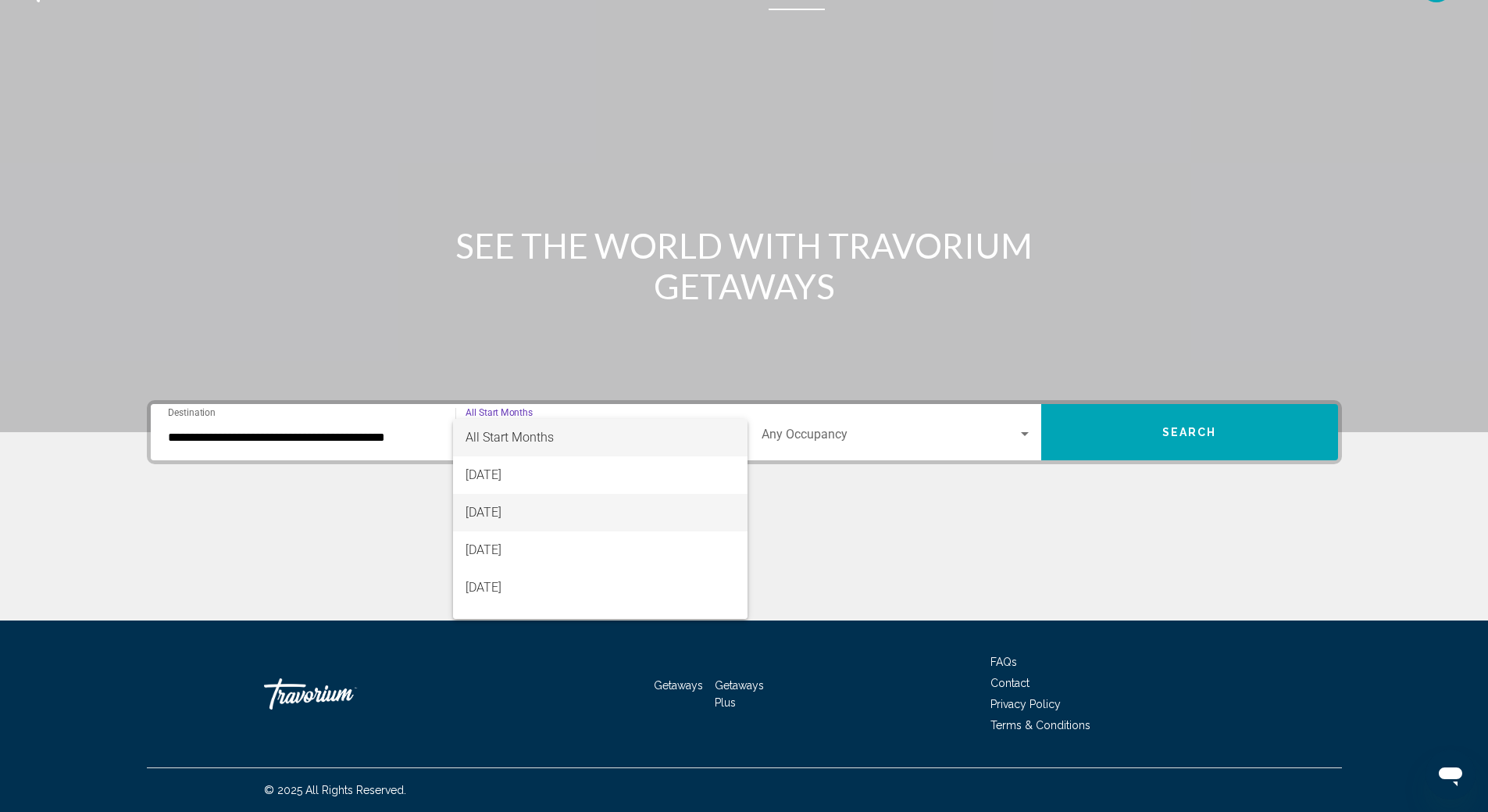
click at [674, 501] on span "[DATE]" at bounding box center [600, 512] width 270 height 37
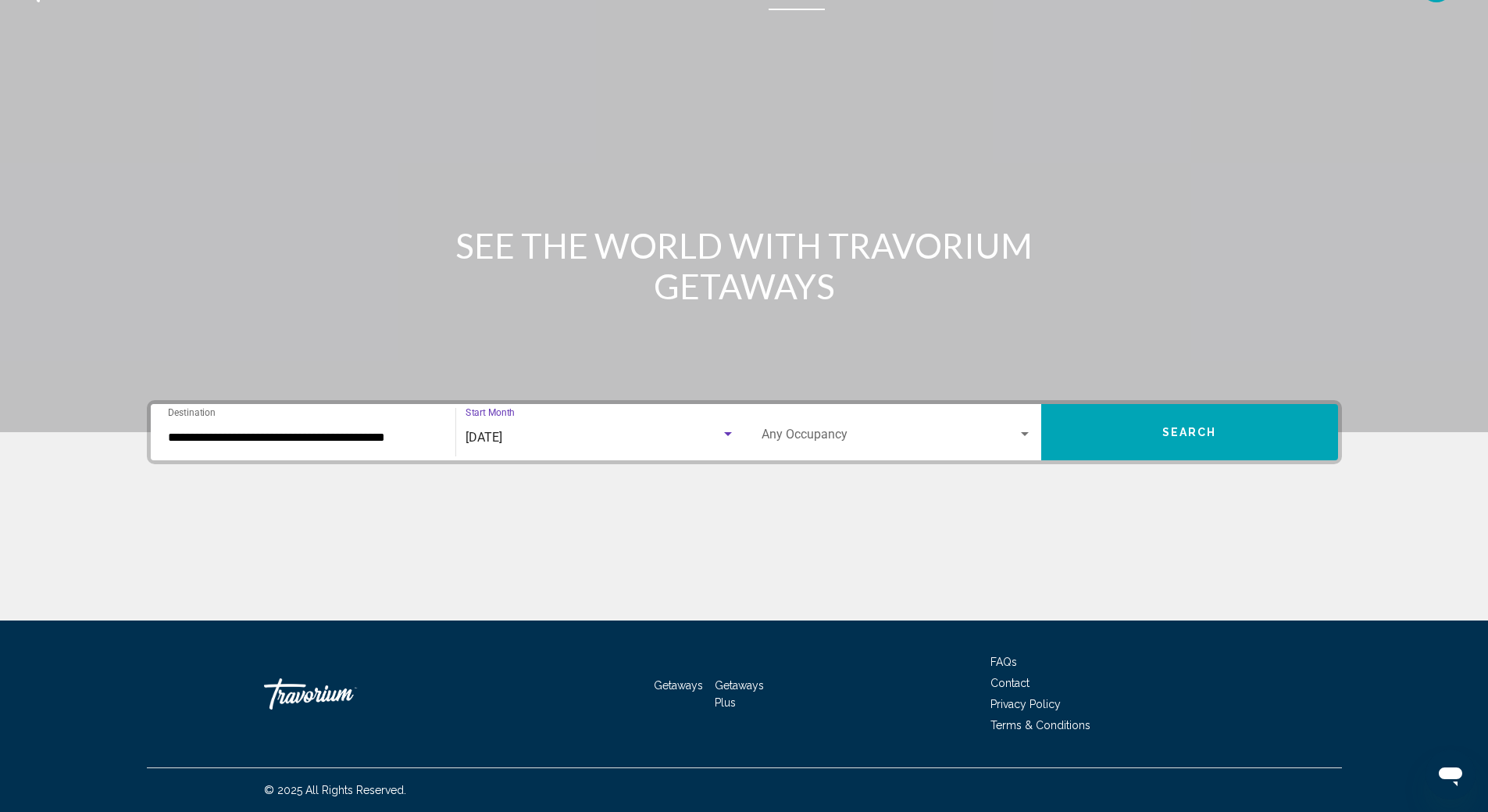
click at [1024, 431] on div "Search widget" at bounding box center [1025, 434] width 14 height 12
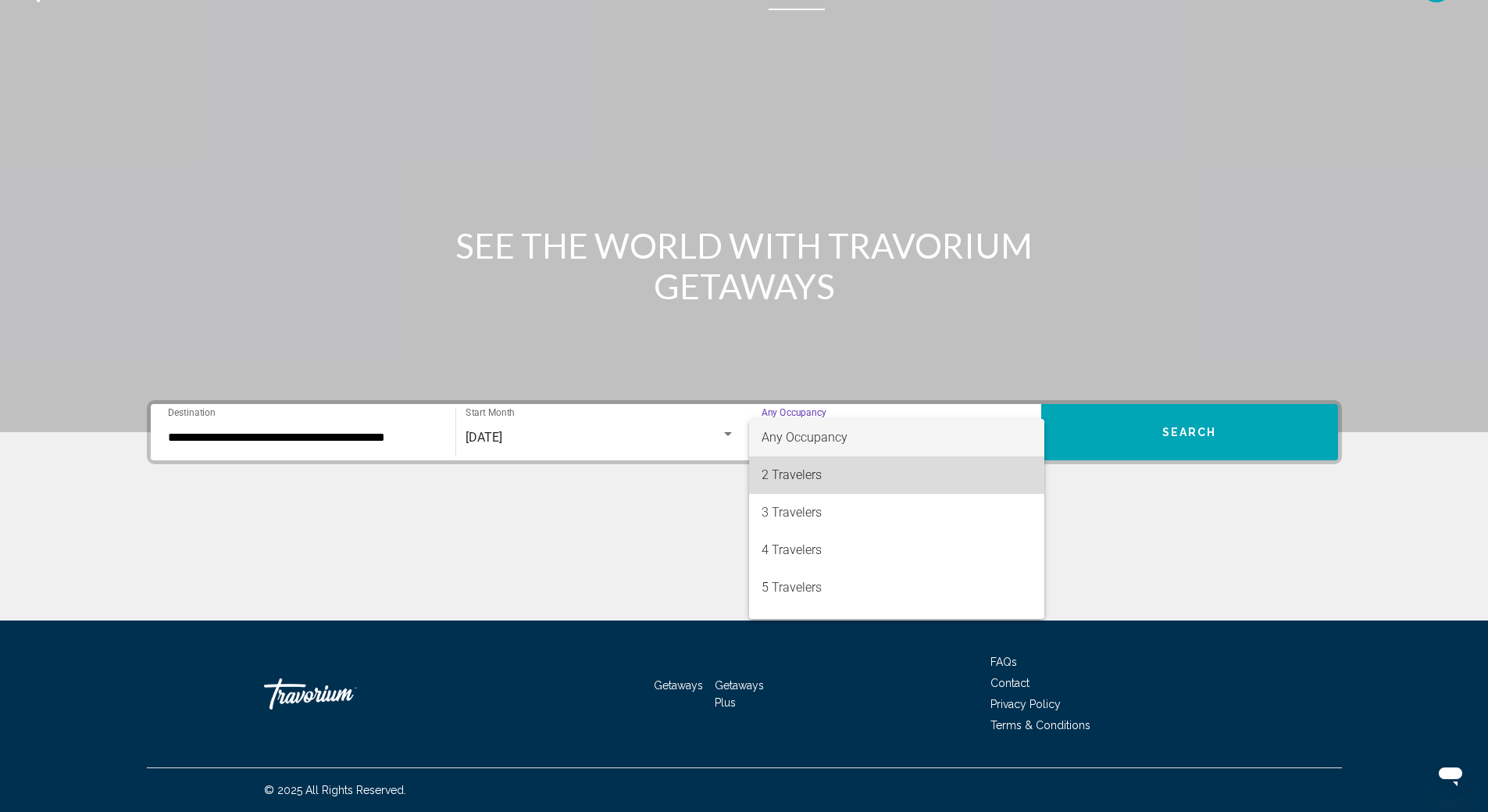
click at [977, 480] on span "2 Travelers" at bounding box center [897, 474] width 271 height 37
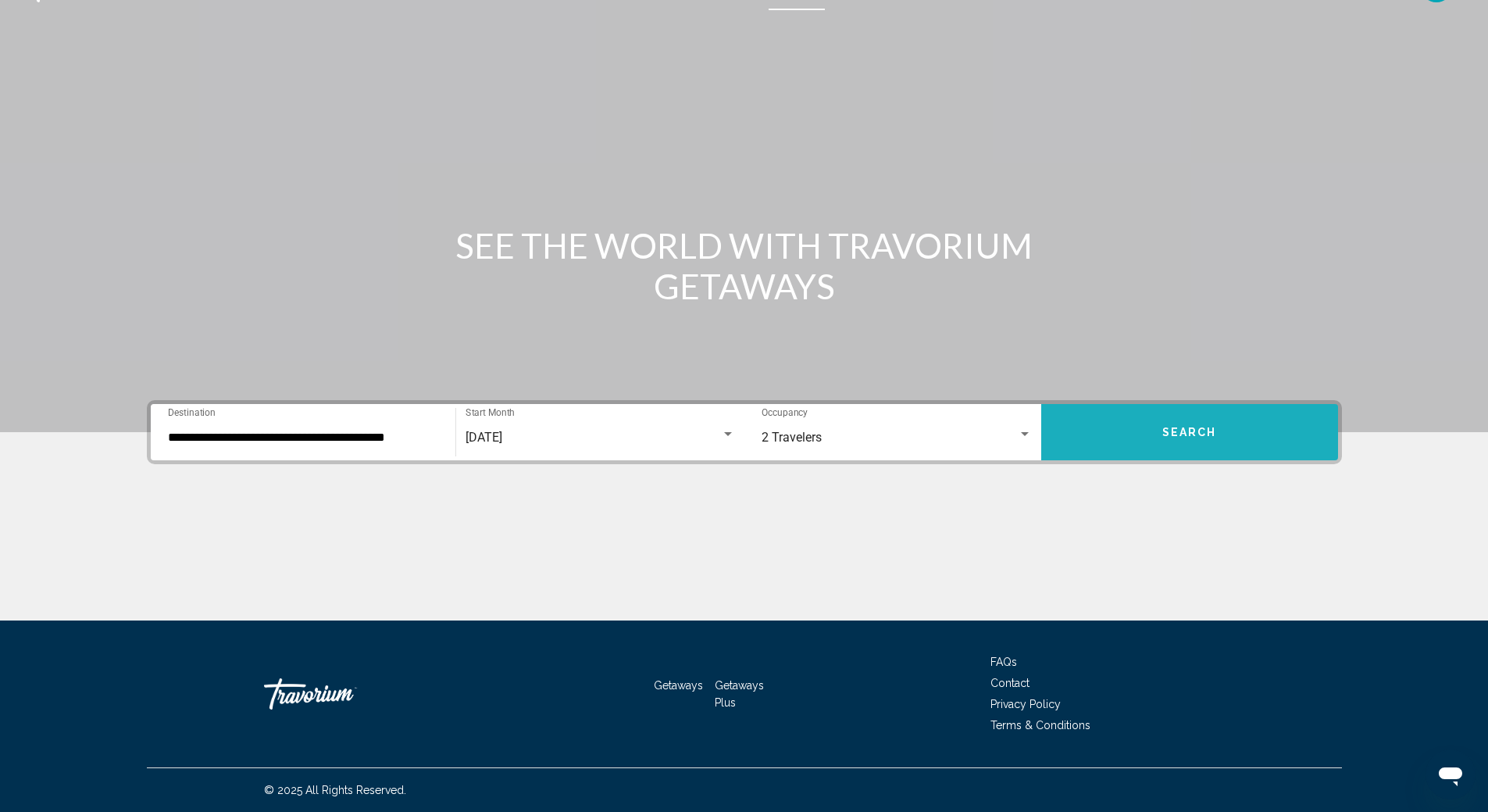
click at [1188, 425] on span "Search" at bounding box center [1190, 431] width 55 height 12
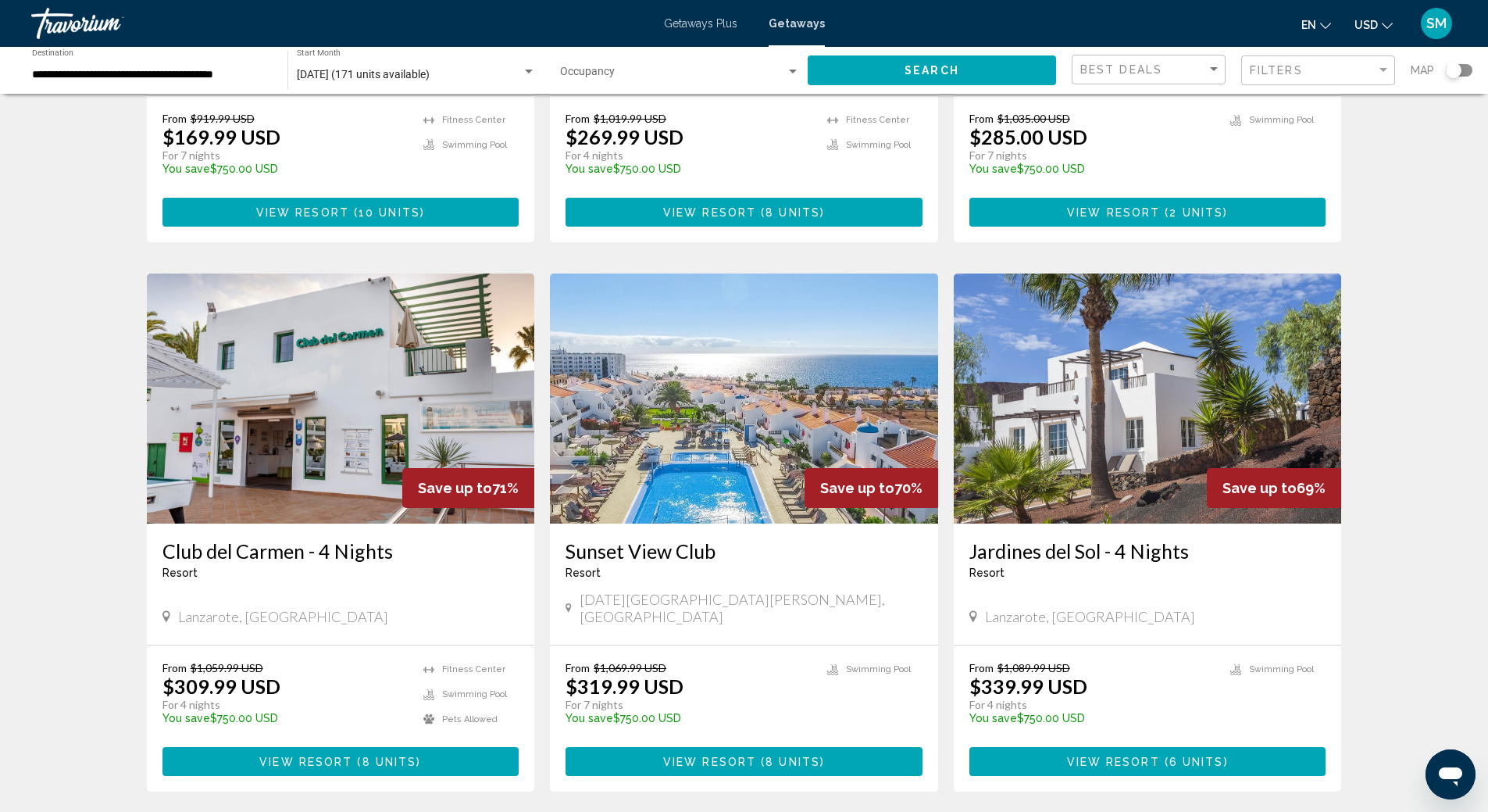
scroll to position [1641, 0]
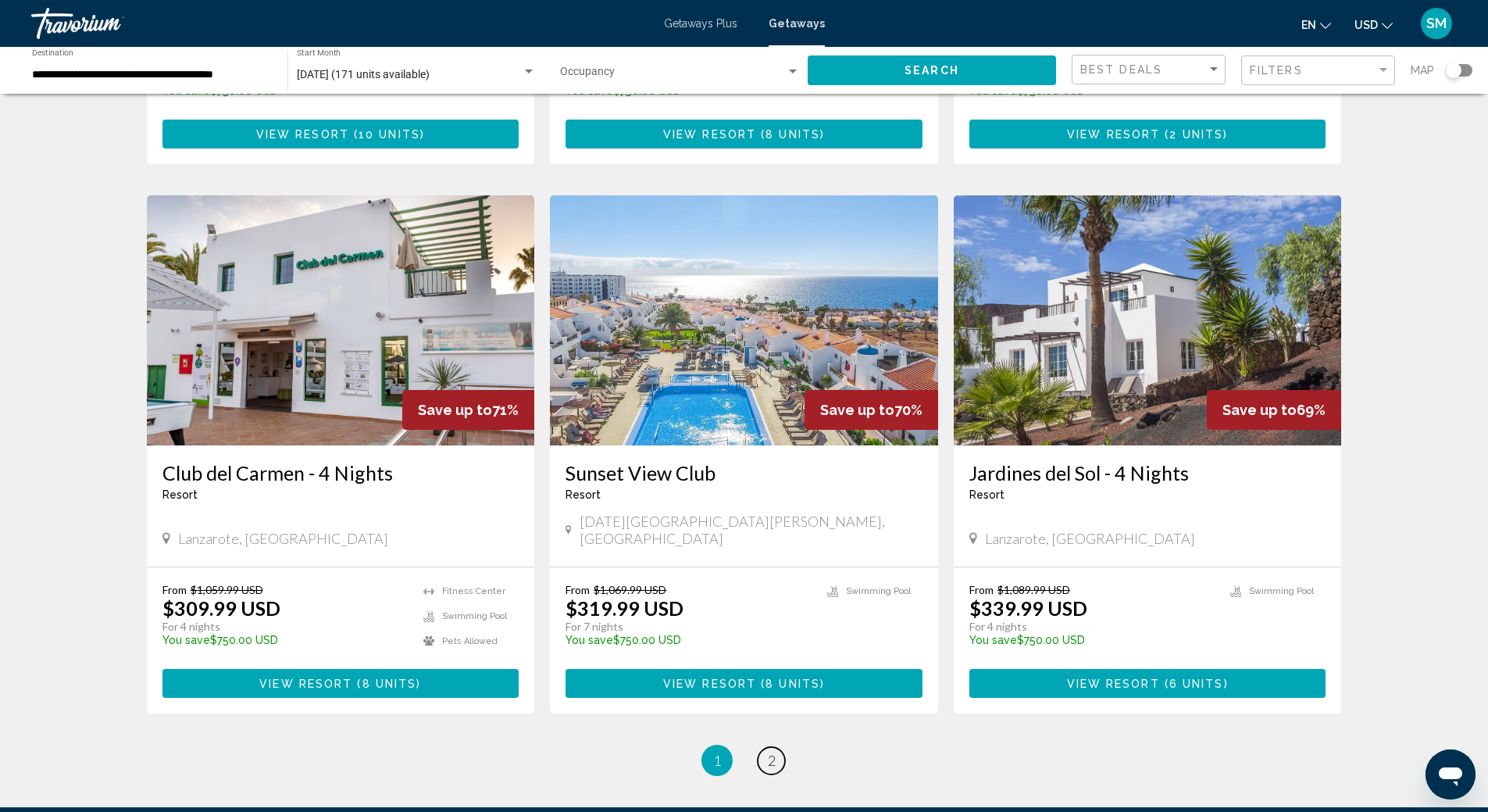
click at [767, 746] on link "page 2" at bounding box center [771, 760] width 27 height 27
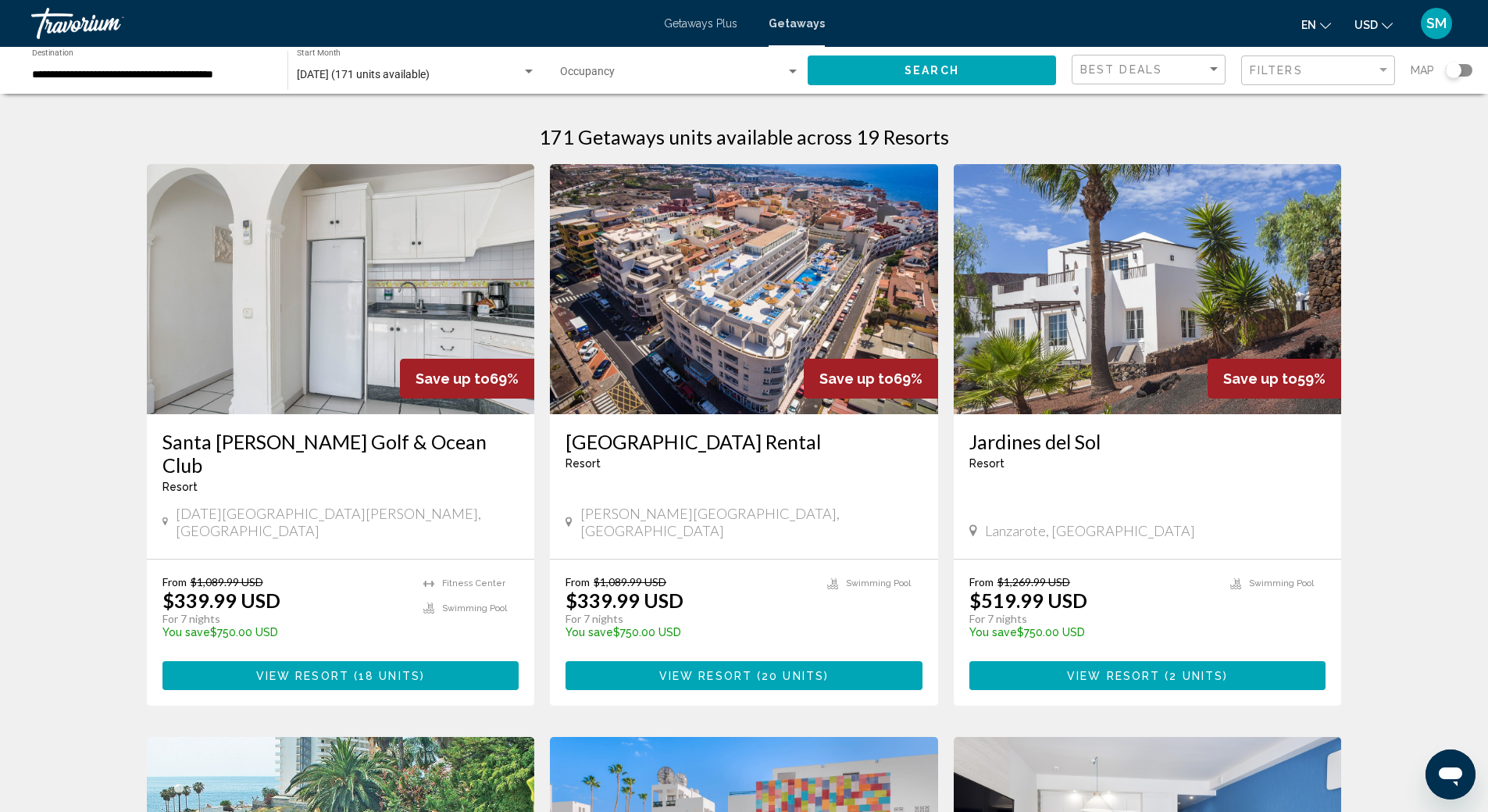
click at [525, 73] on div "Search widget" at bounding box center [528, 71] width 14 height 12
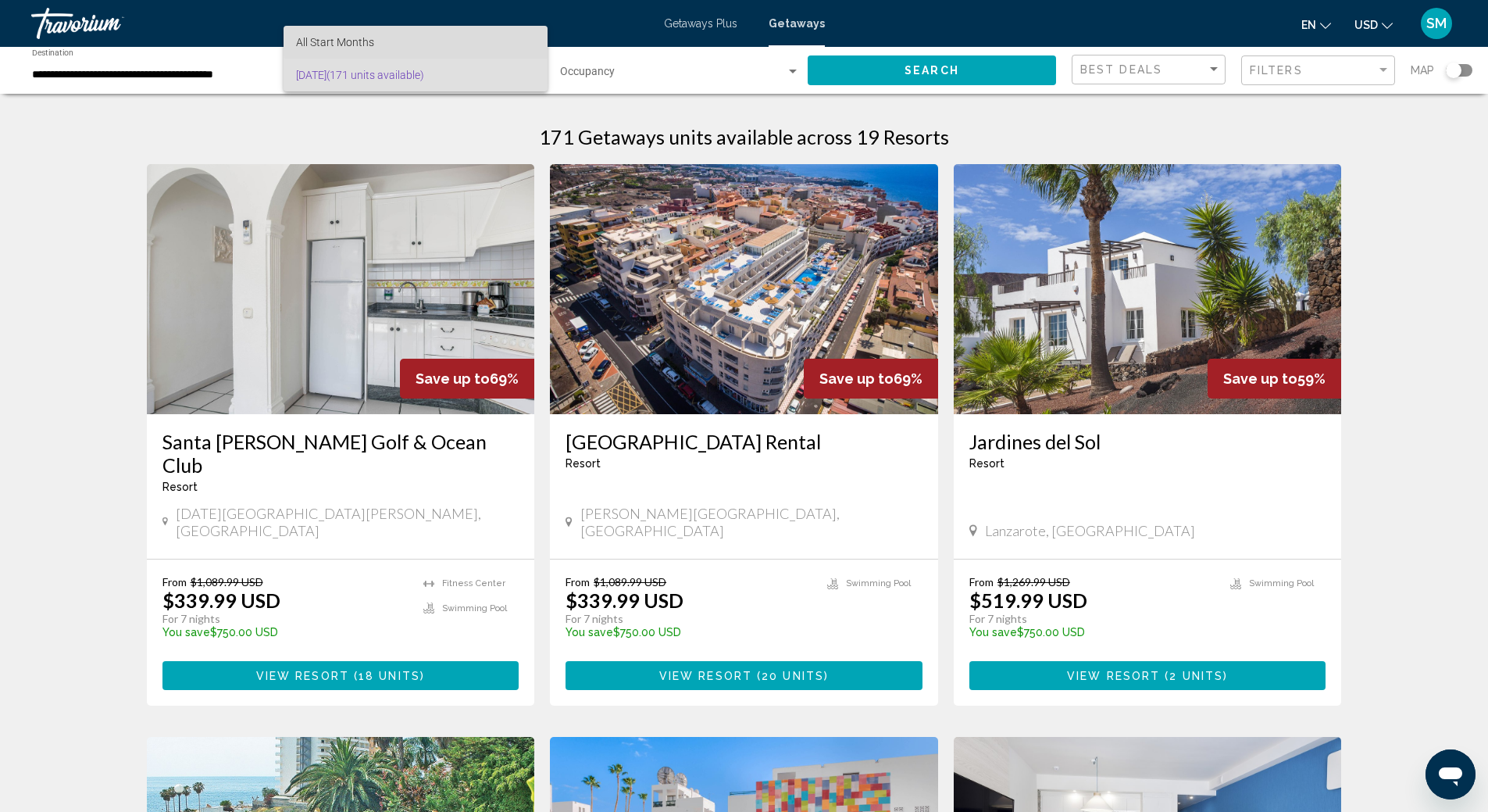
click at [486, 38] on span "All Start Months" at bounding box center [416, 42] width 239 height 33
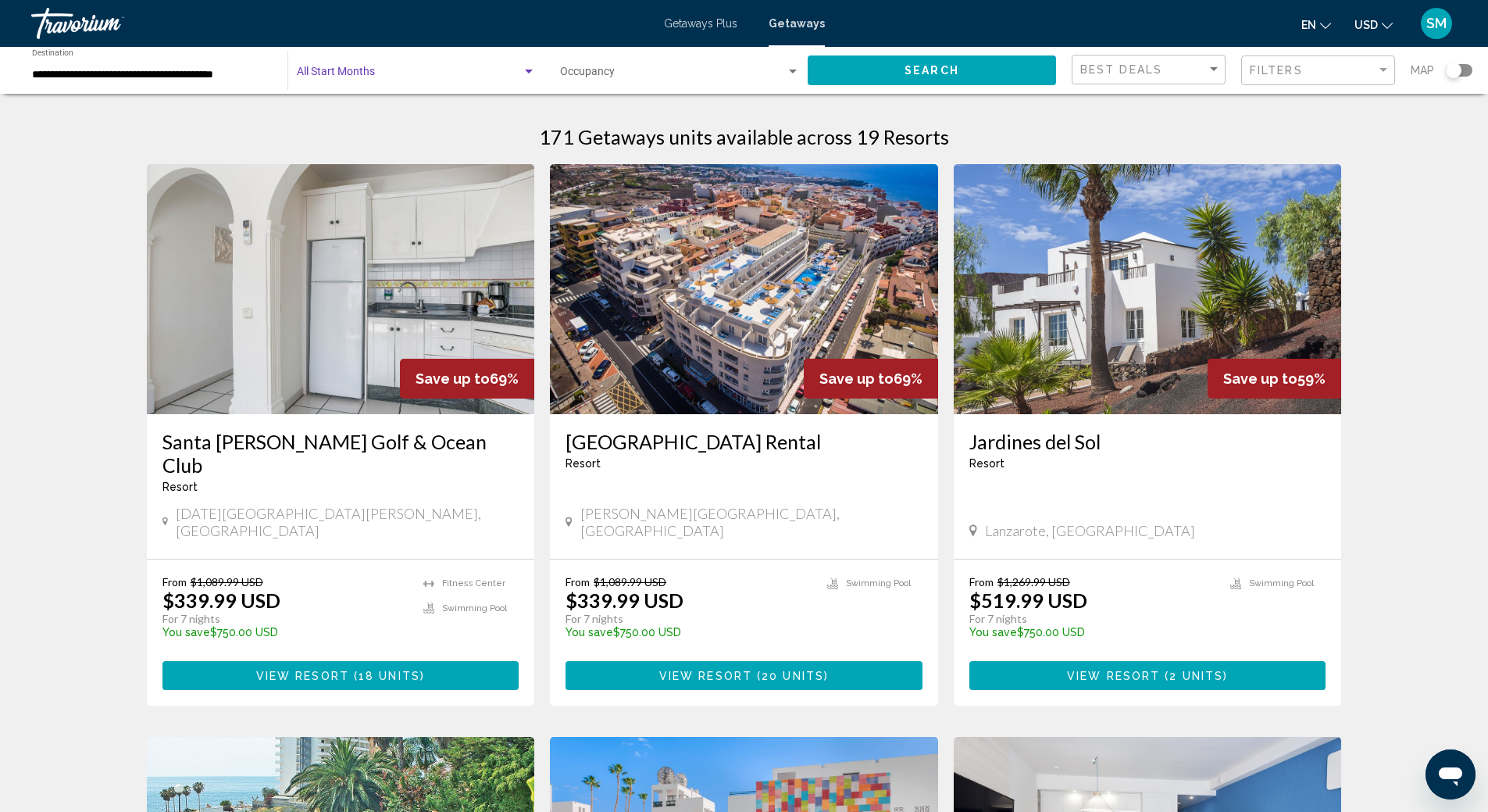
click at [966, 64] on button "Search" at bounding box center [932, 70] width 248 height 29
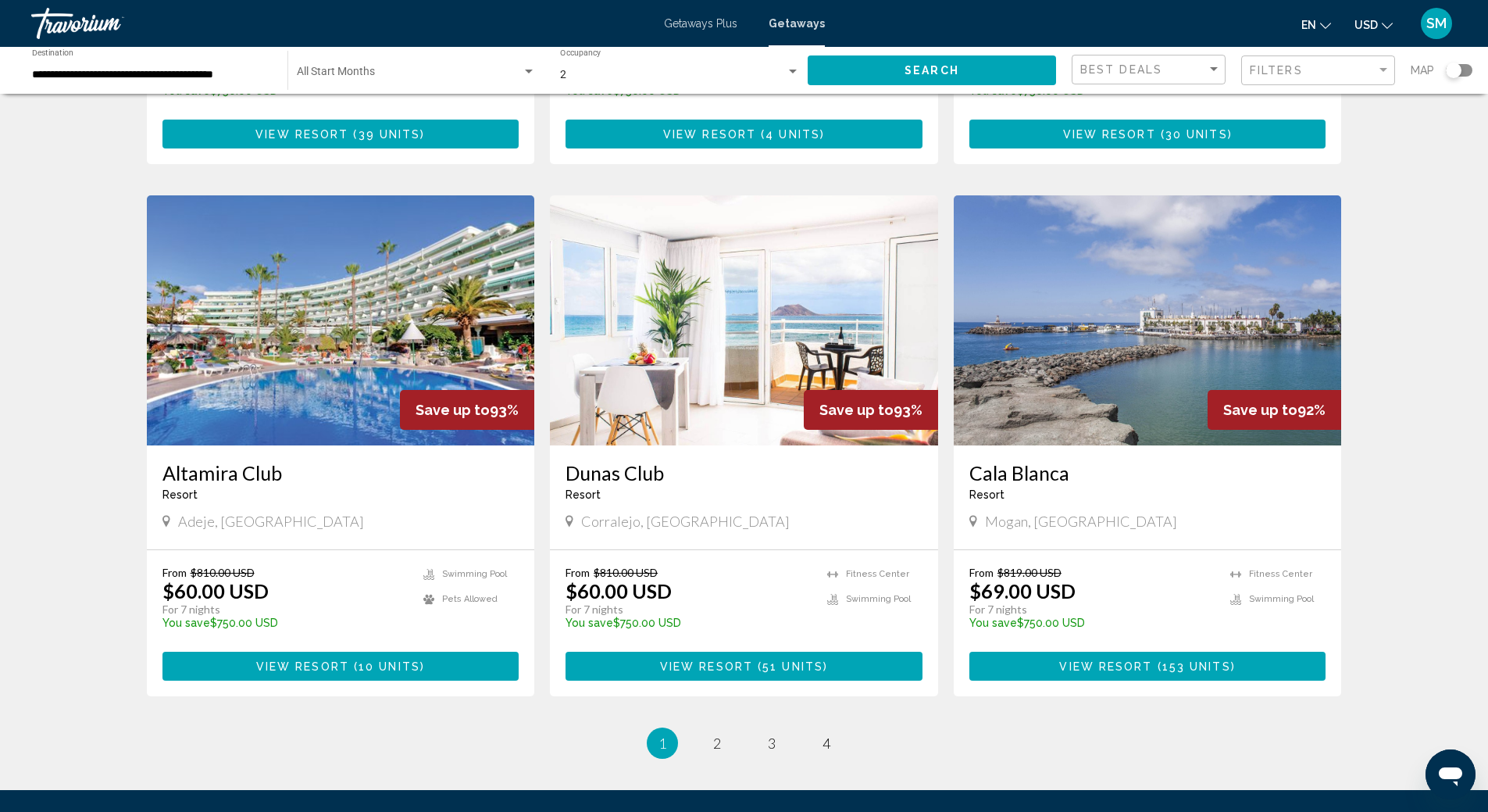
scroll to position [1485, 0]
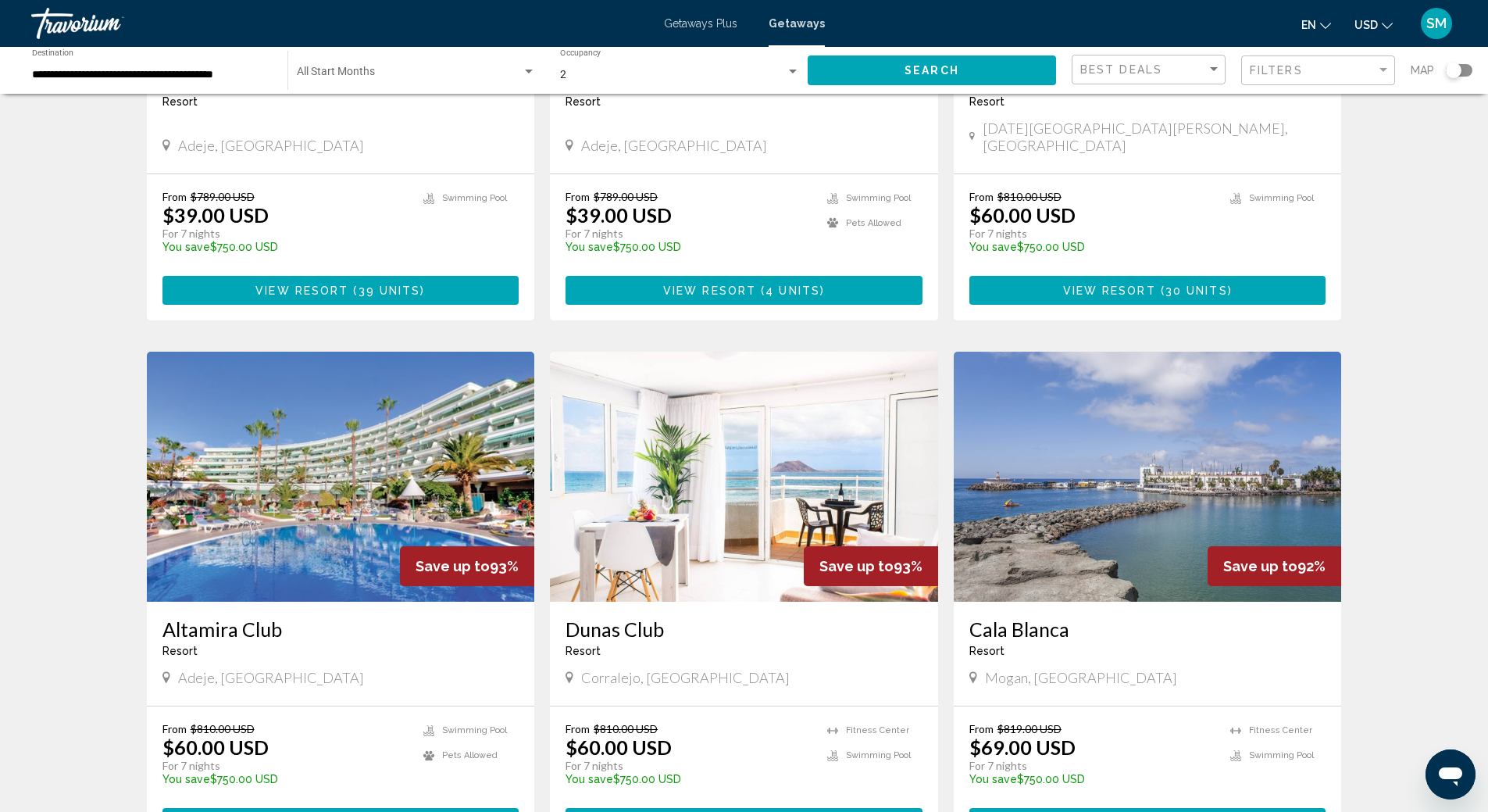
click at [362, 477] on img "Main content" at bounding box center [341, 476] width 389 height 250
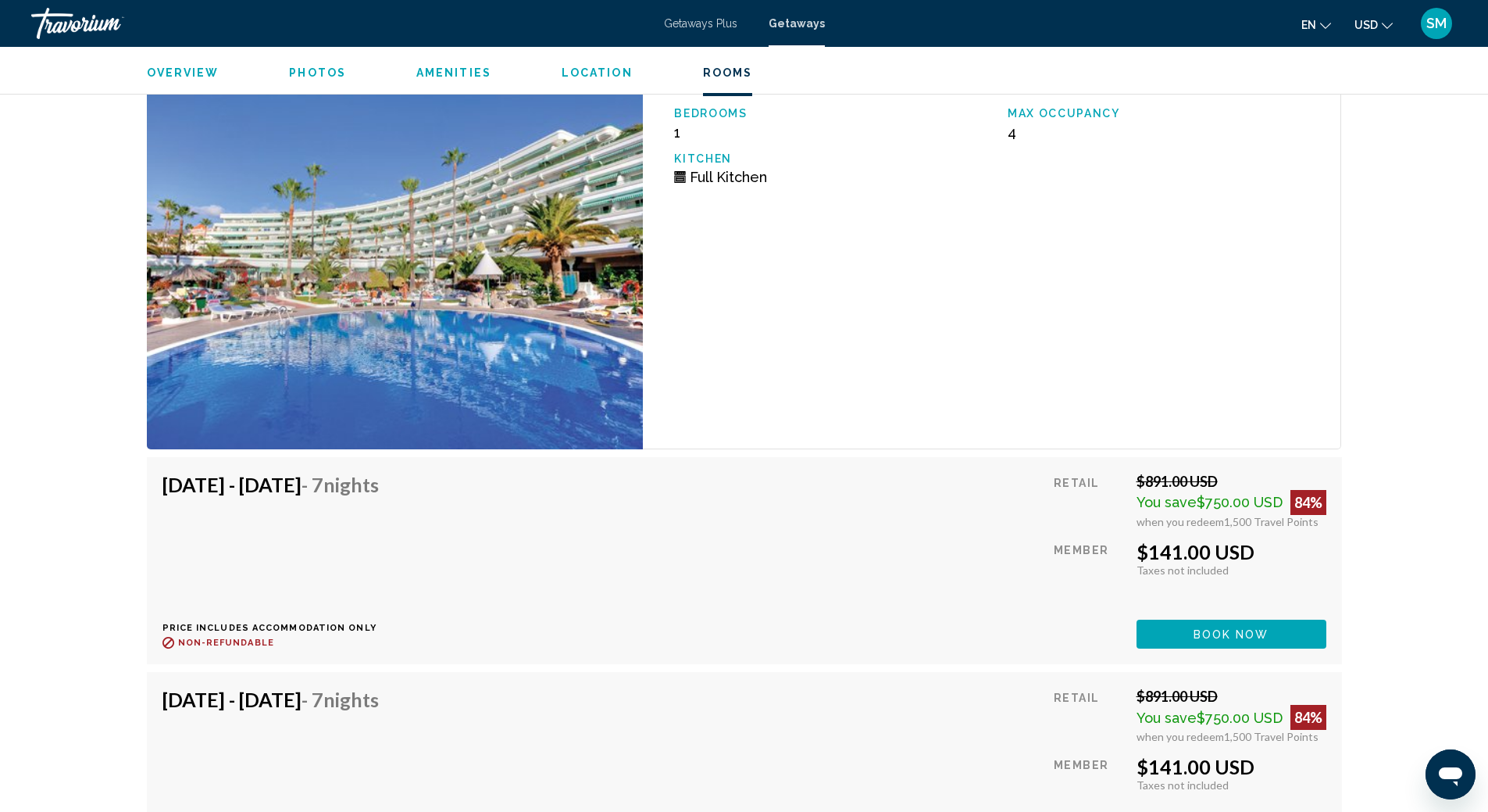
scroll to position [3359, 0]
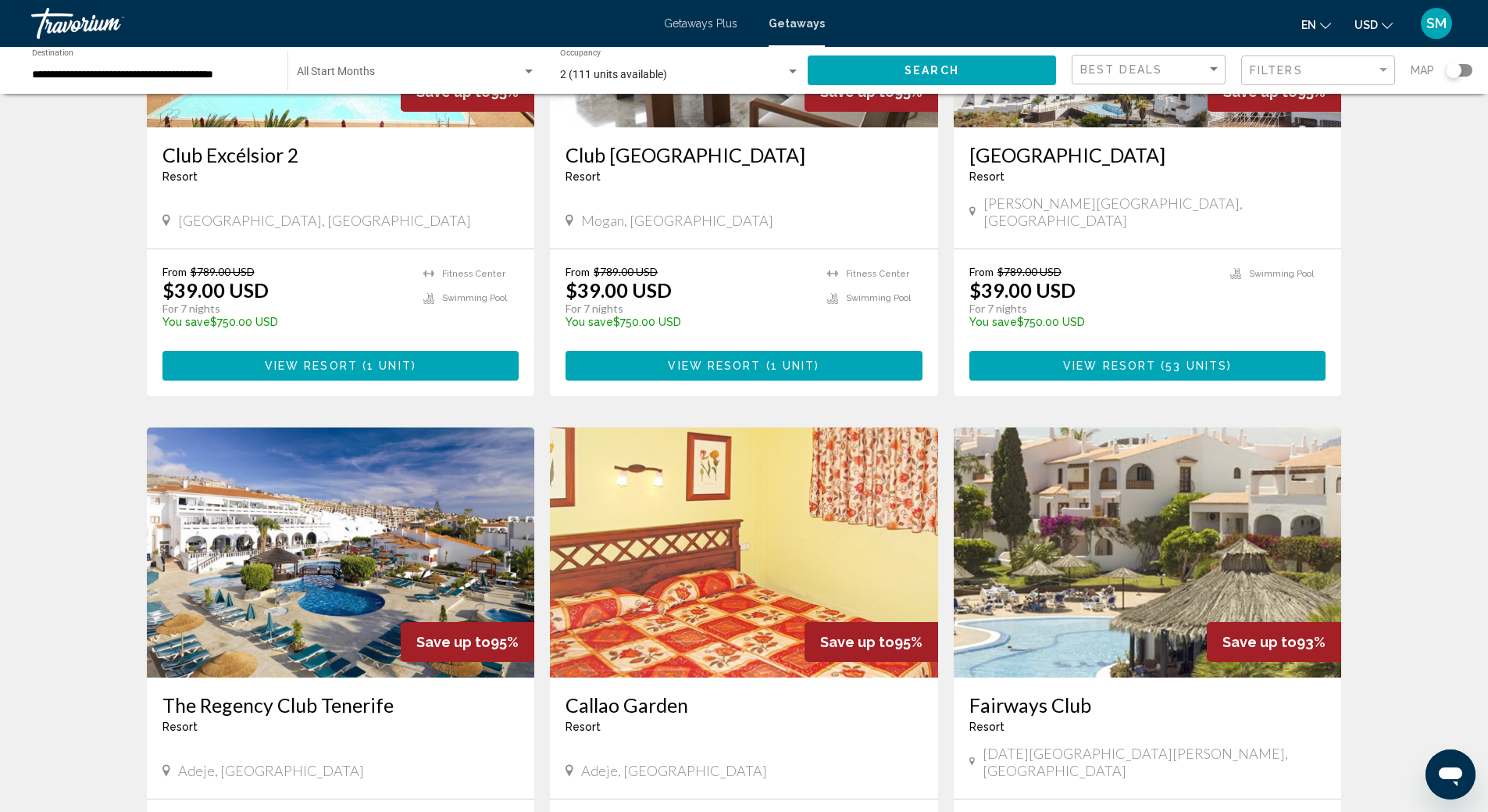
scroll to position [625, 0]
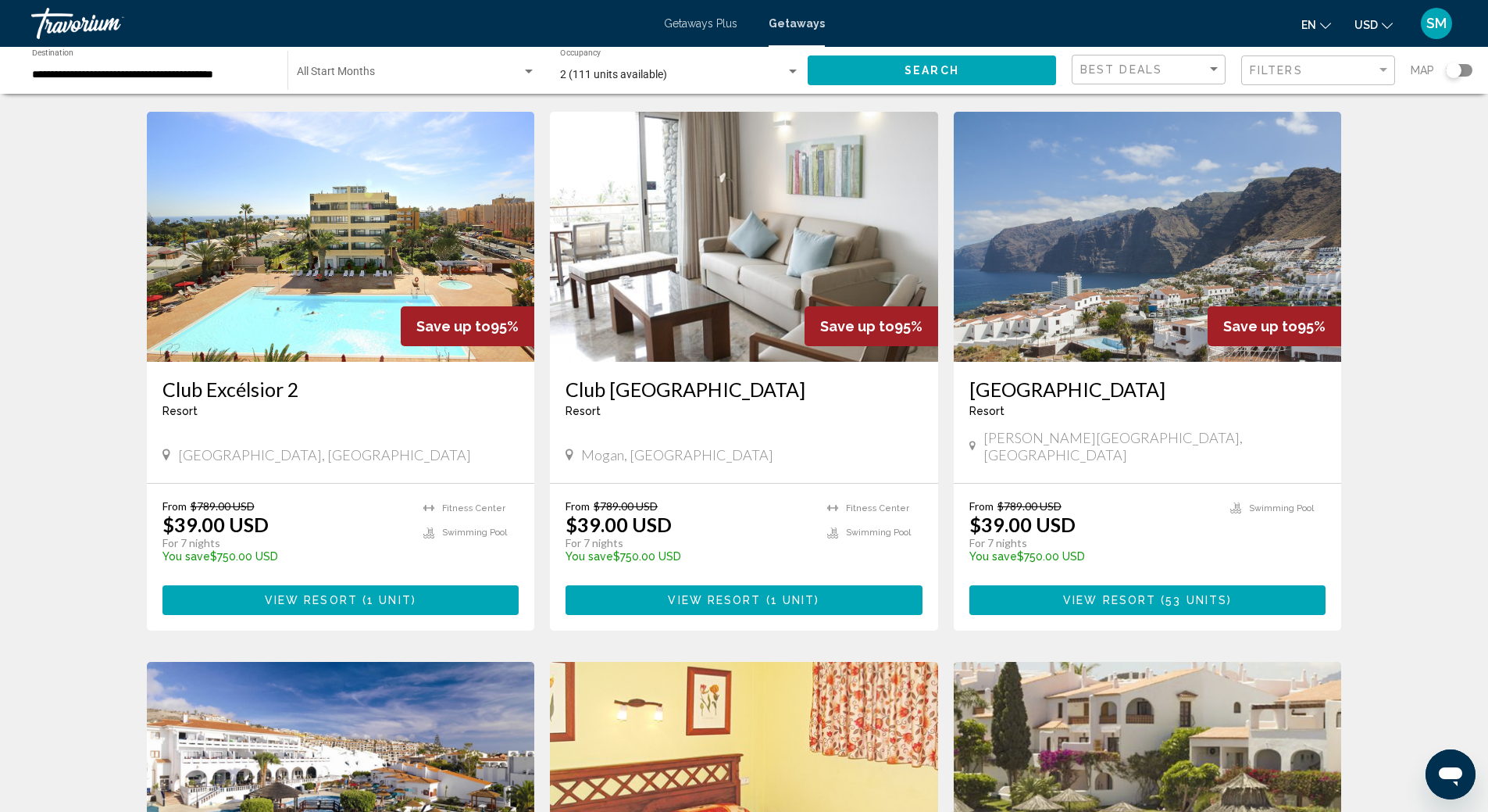
click at [1143, 253] on img "Main content" at bounding box center [1148, 237] width 389 height 250
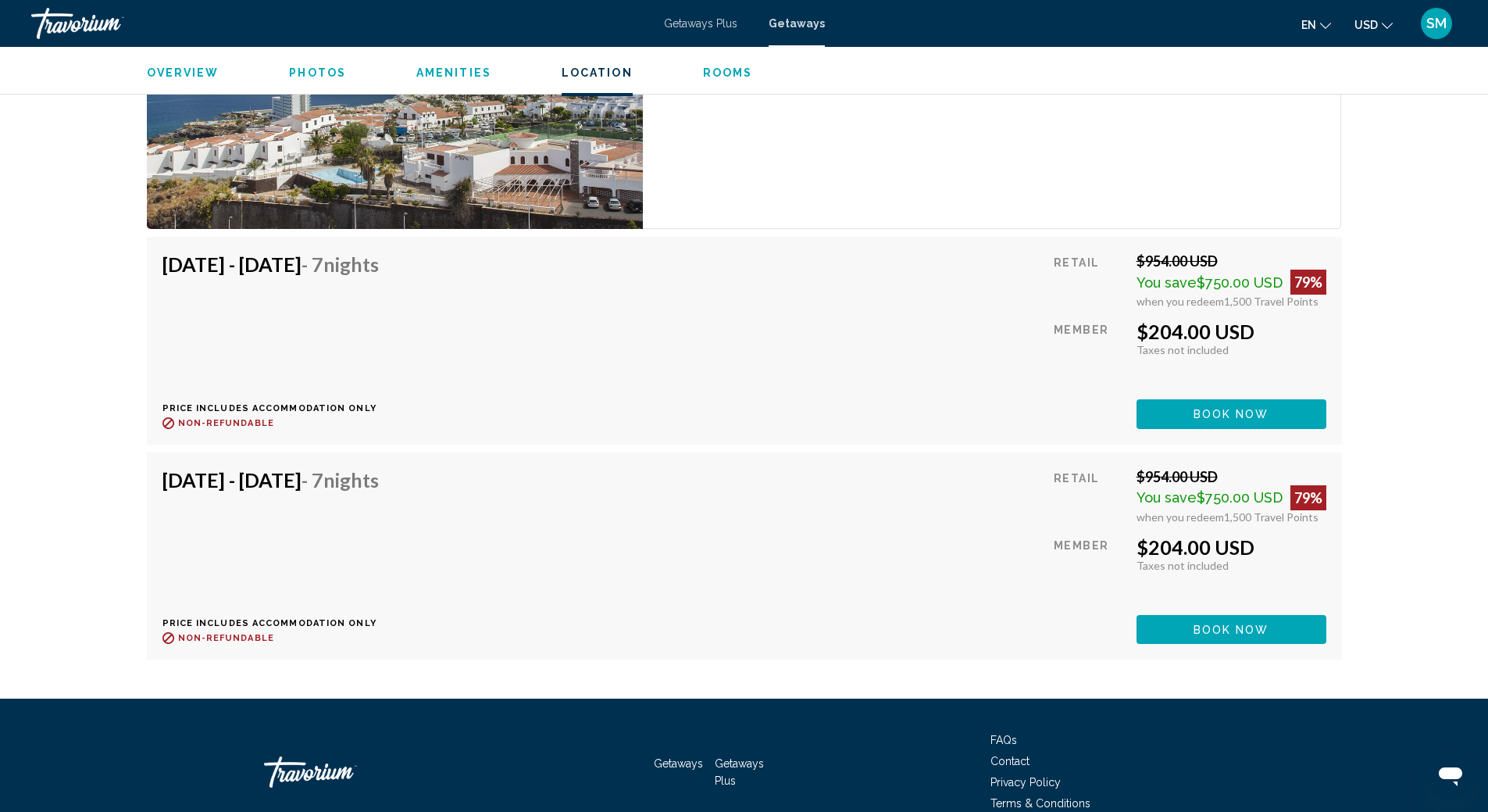
scroll to position [7687, 0]
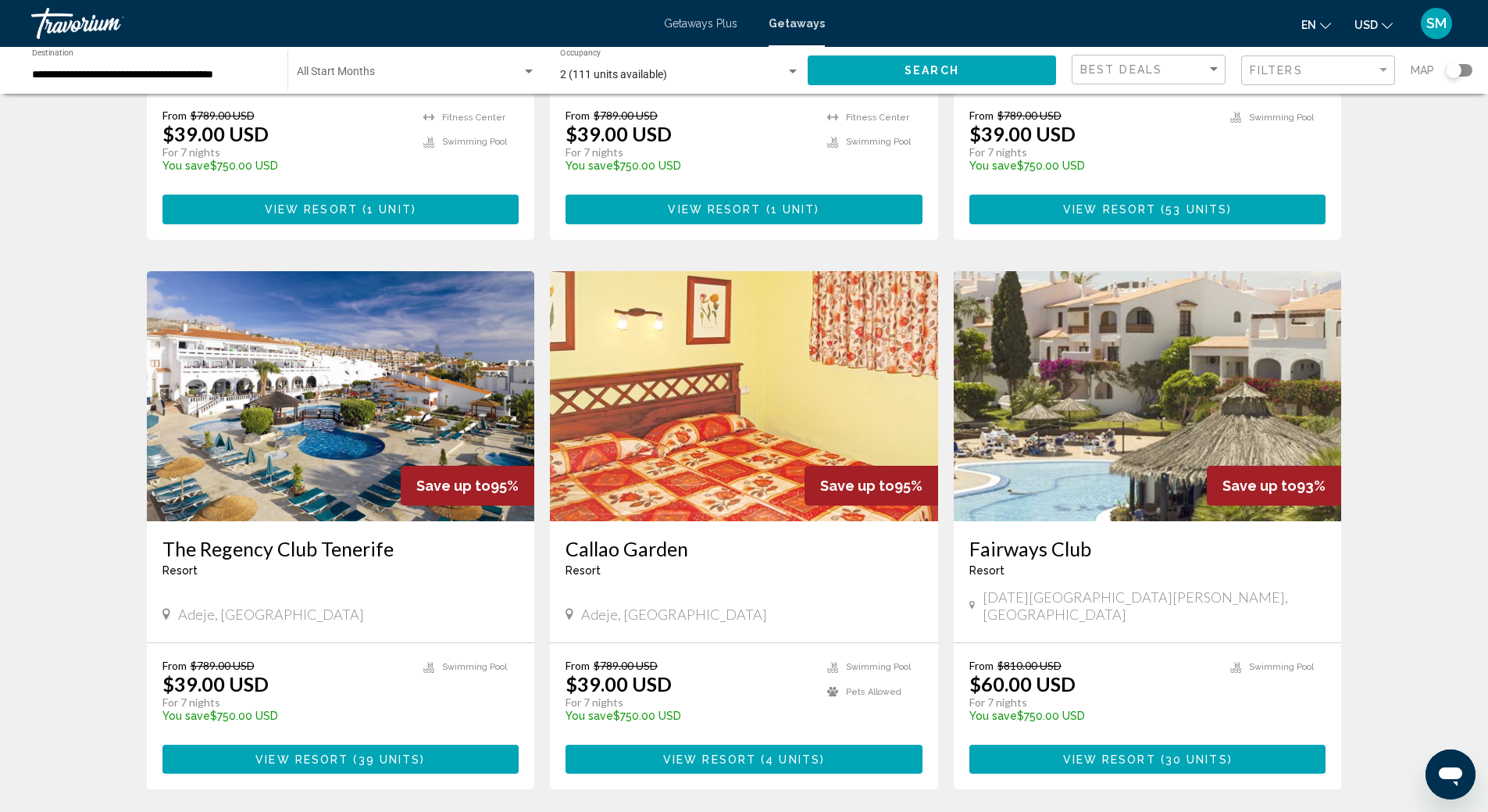
scroll to position [1093, 0]
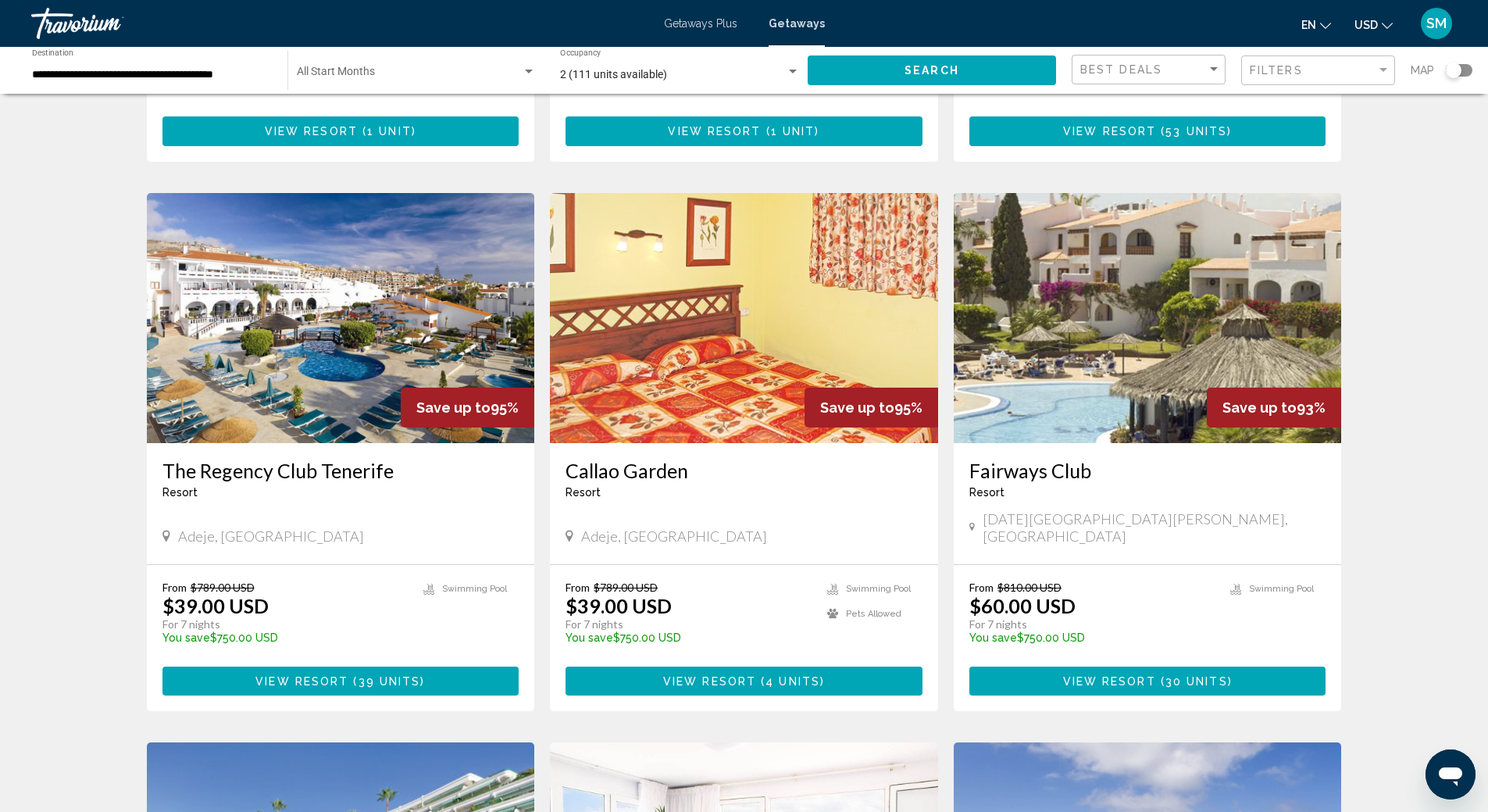
click at [329, 335] on img "Main content" at bounding box center [341, 317] width 389 height 250
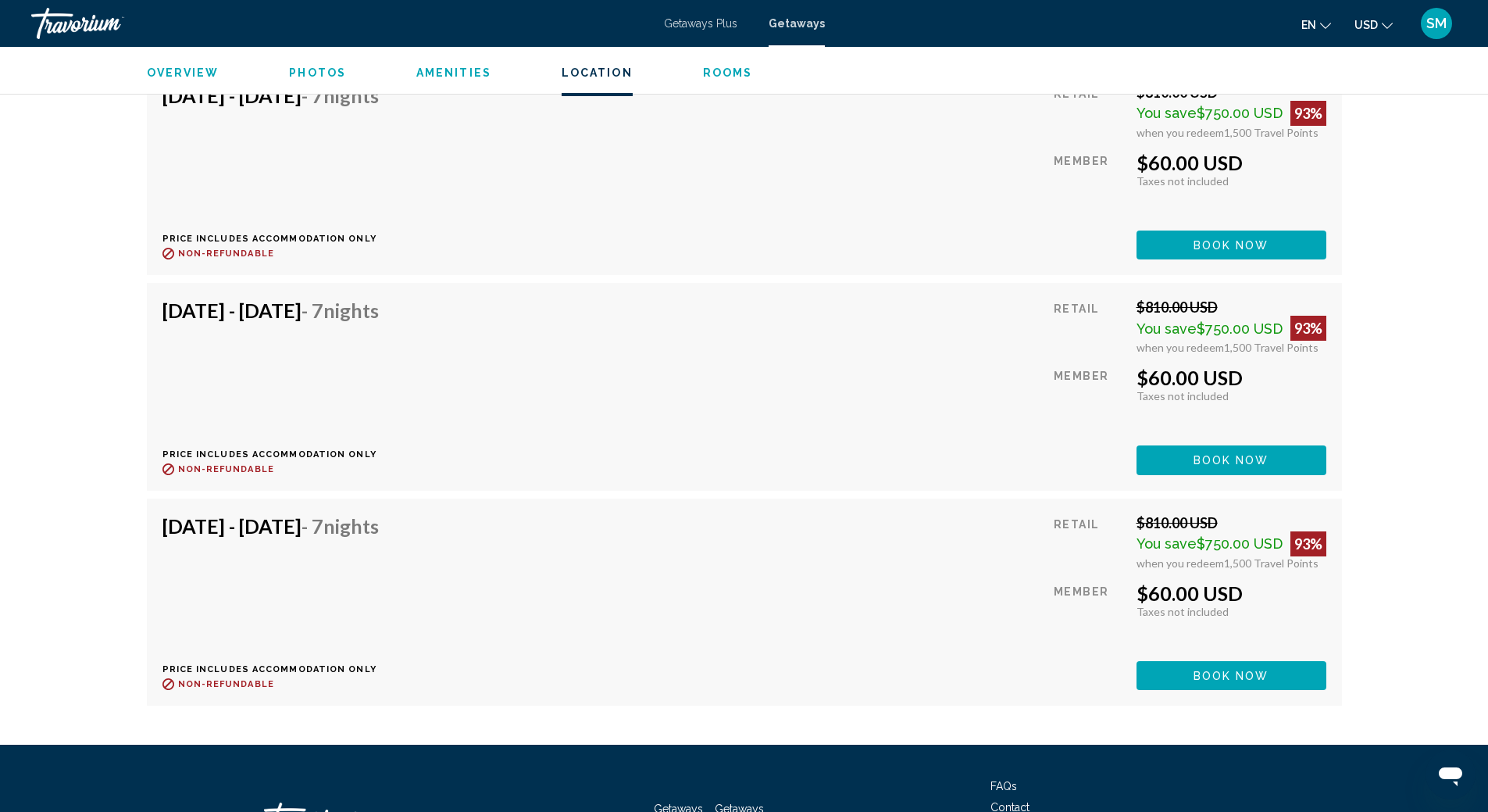
scroll to position [5749, 0]
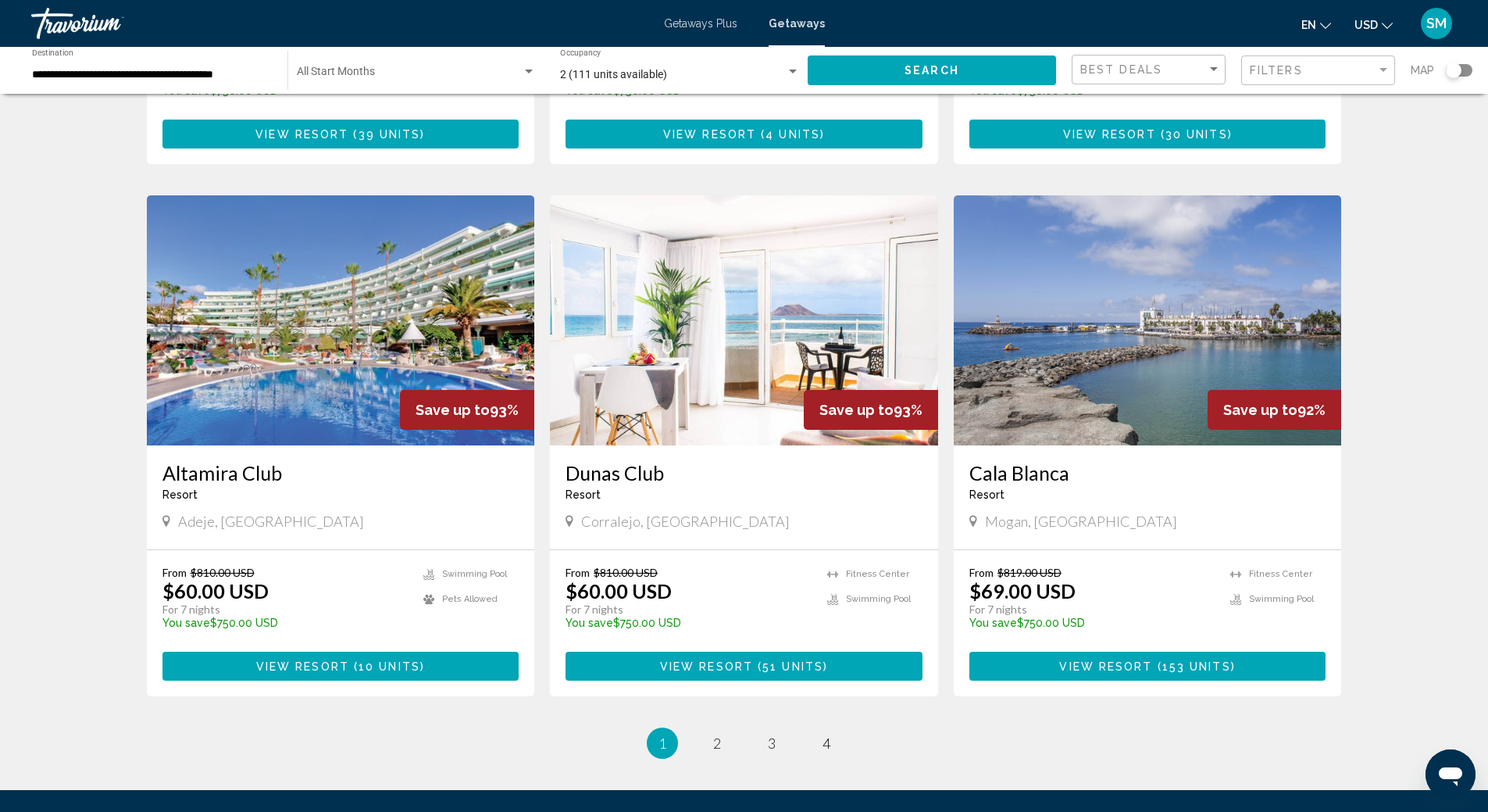
scroll to position [1759, 0]
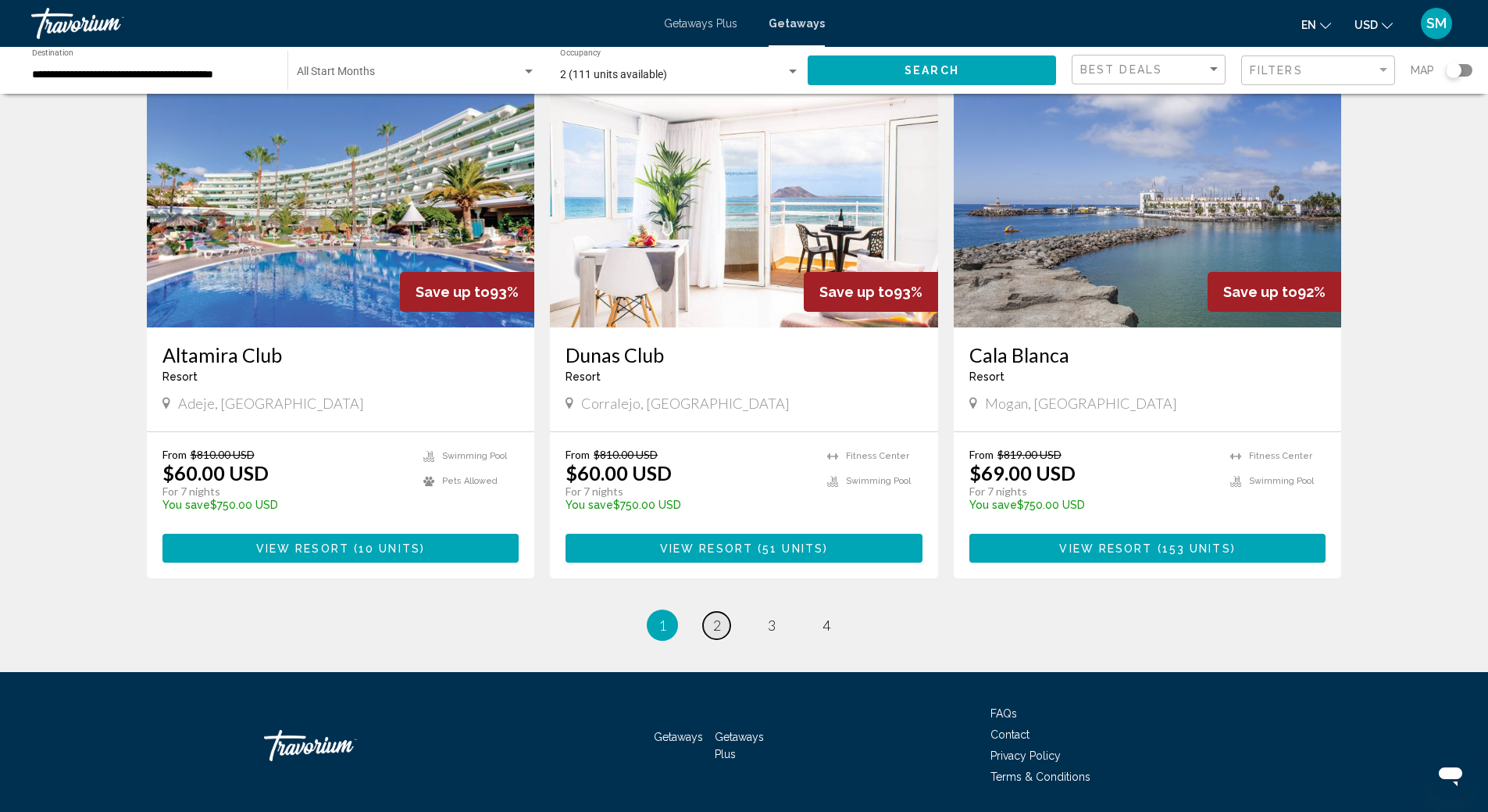
click at [721, 612] on link "page 2" at bounding box center [717, 625] width 27 height 27
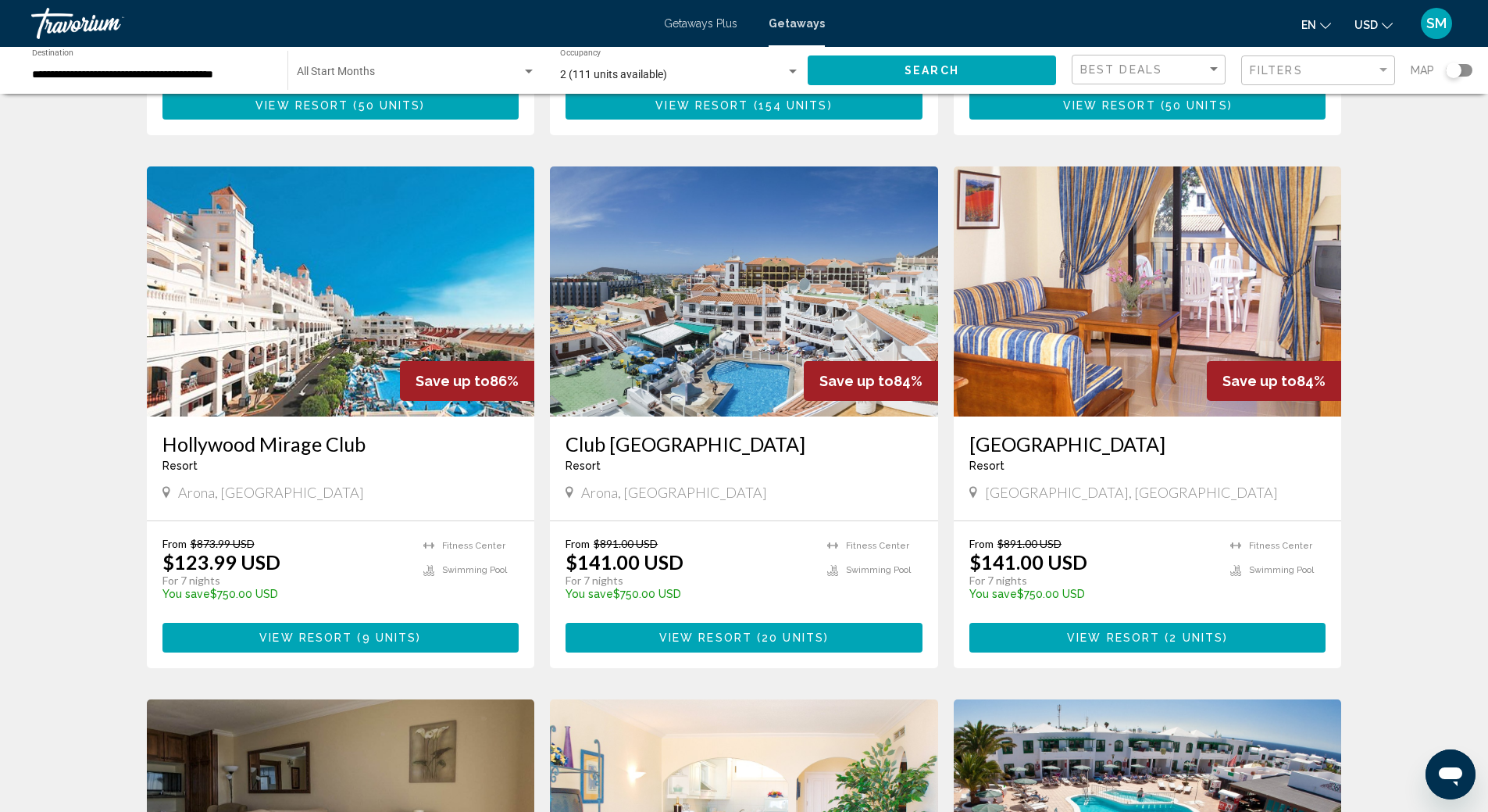
scroll to position [469, 0]
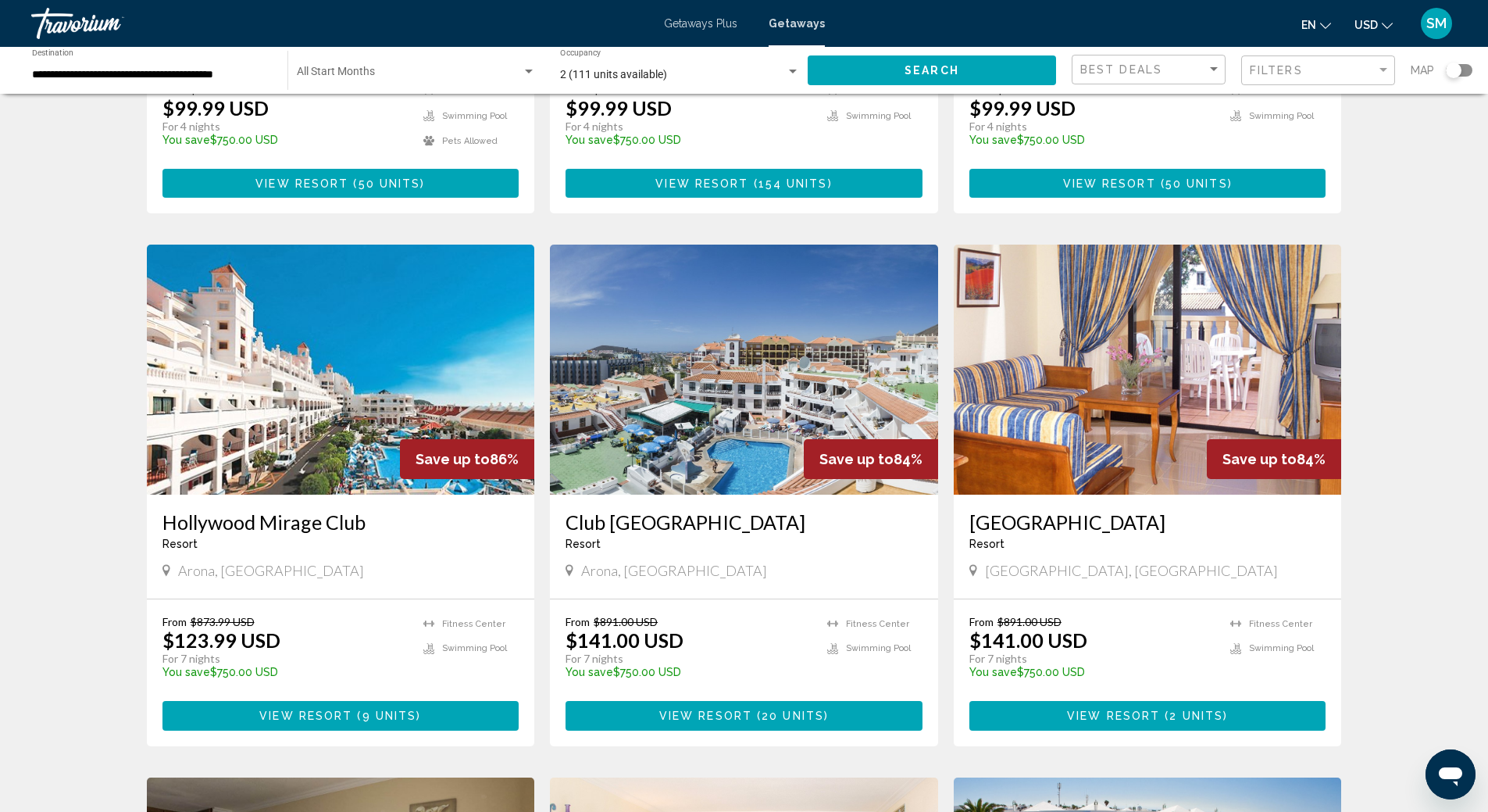
click at [675, 370] on img "Main content" at bounding box center [744, 369] width 389 height 250
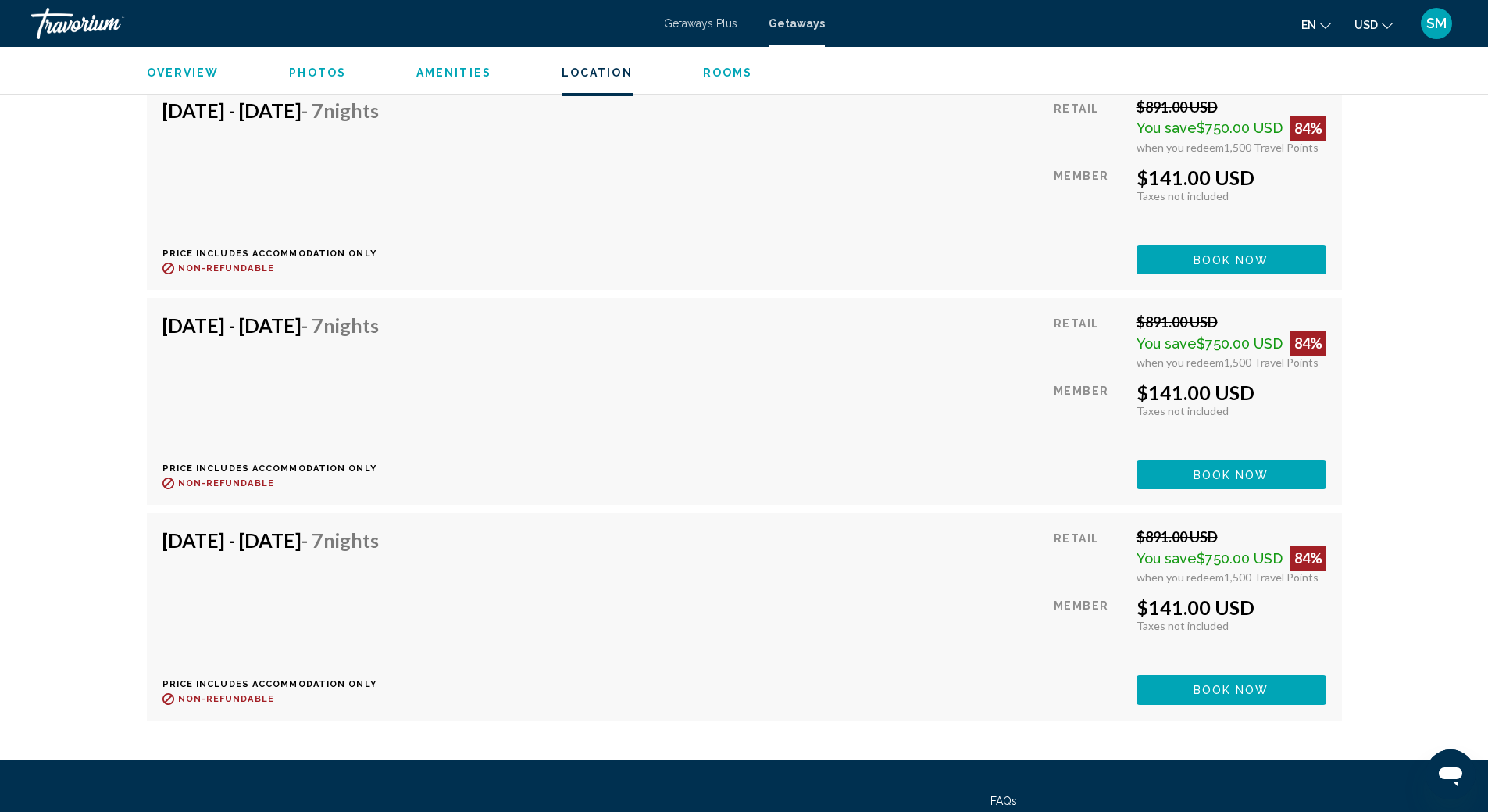
scroll to position [3810, 0]
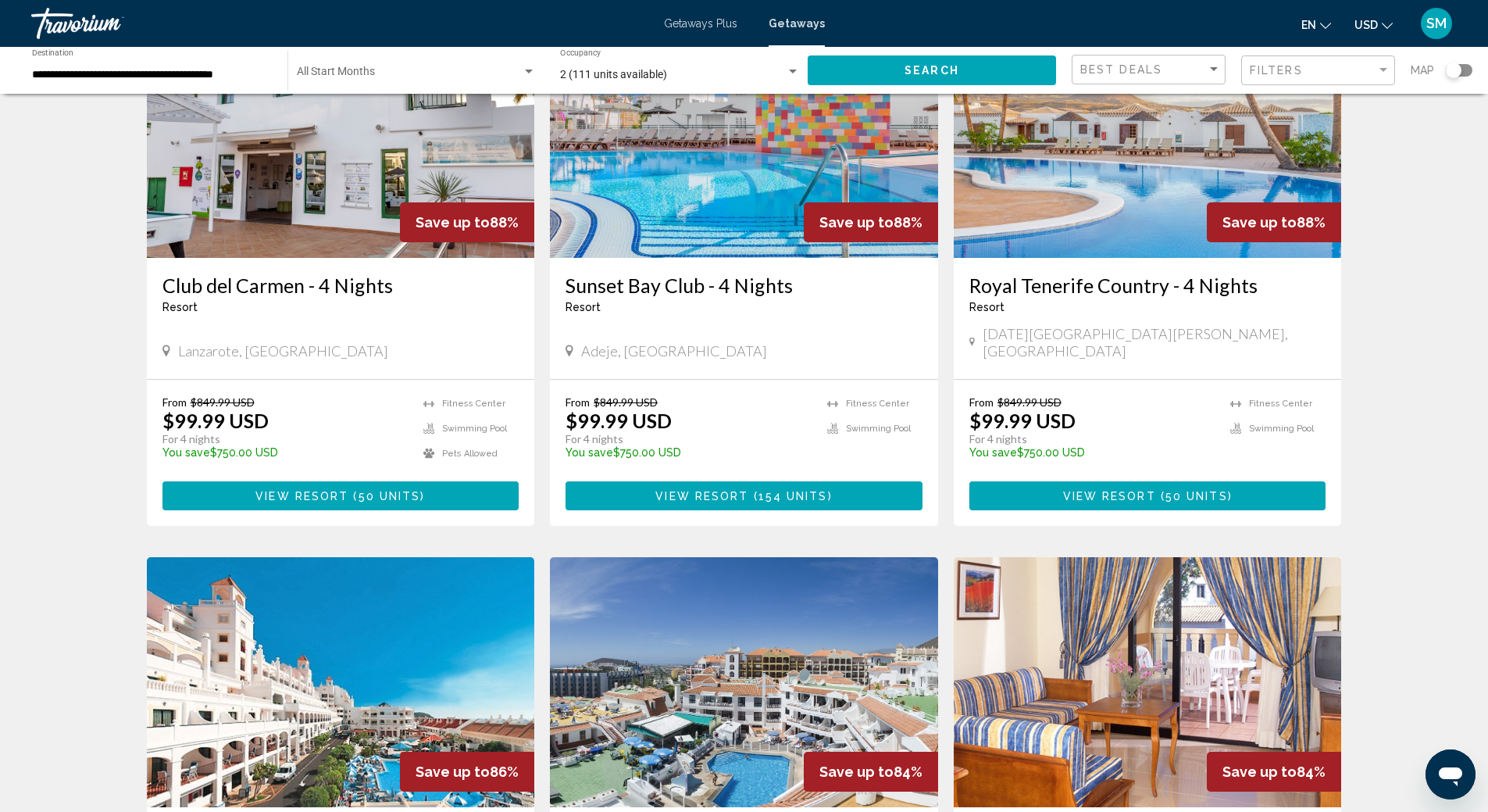
scroll to position [547, 0]
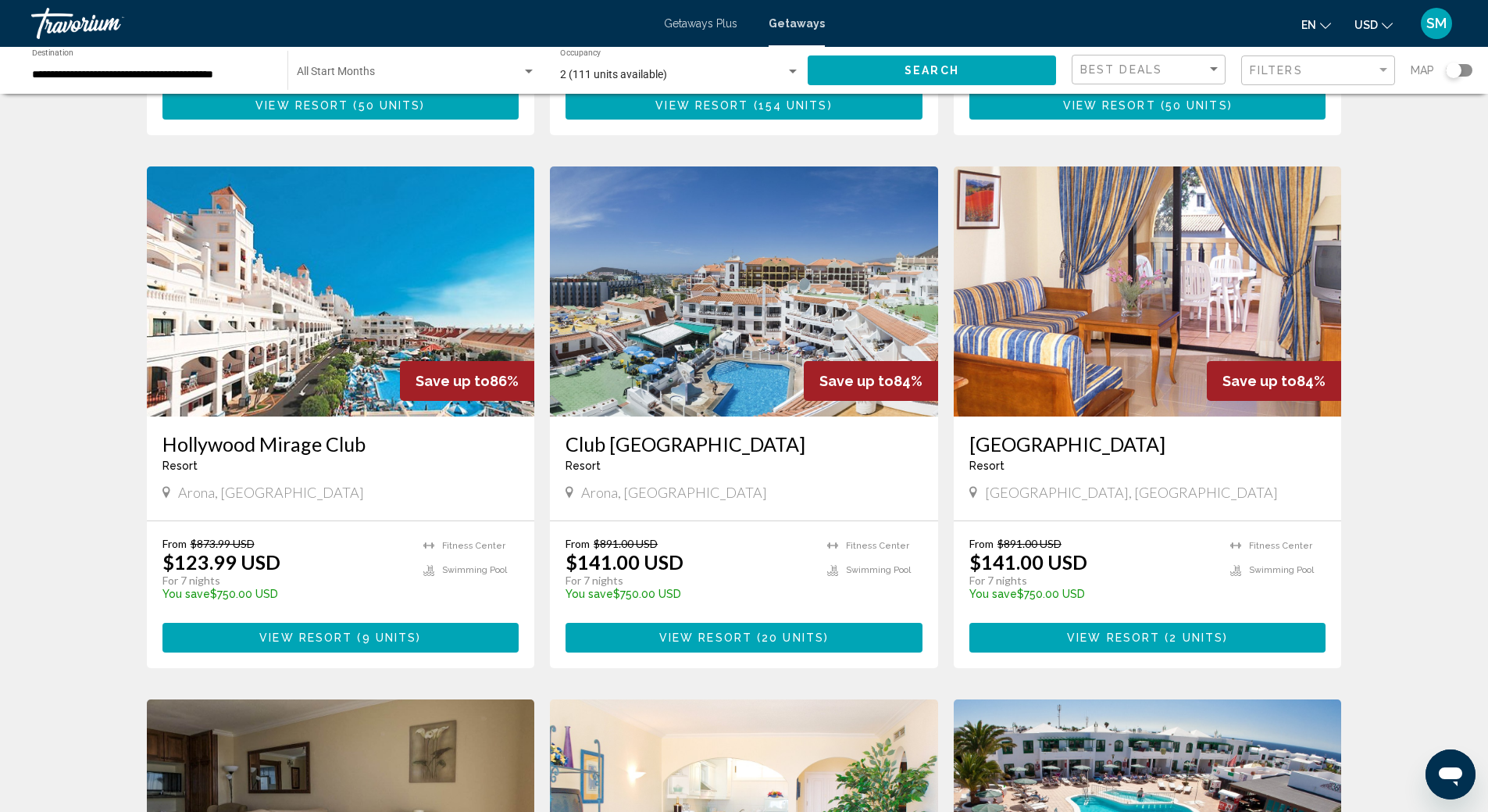
click at [322, 280] on img "Main content" at bounding box center [341, 291] width 389 height 250
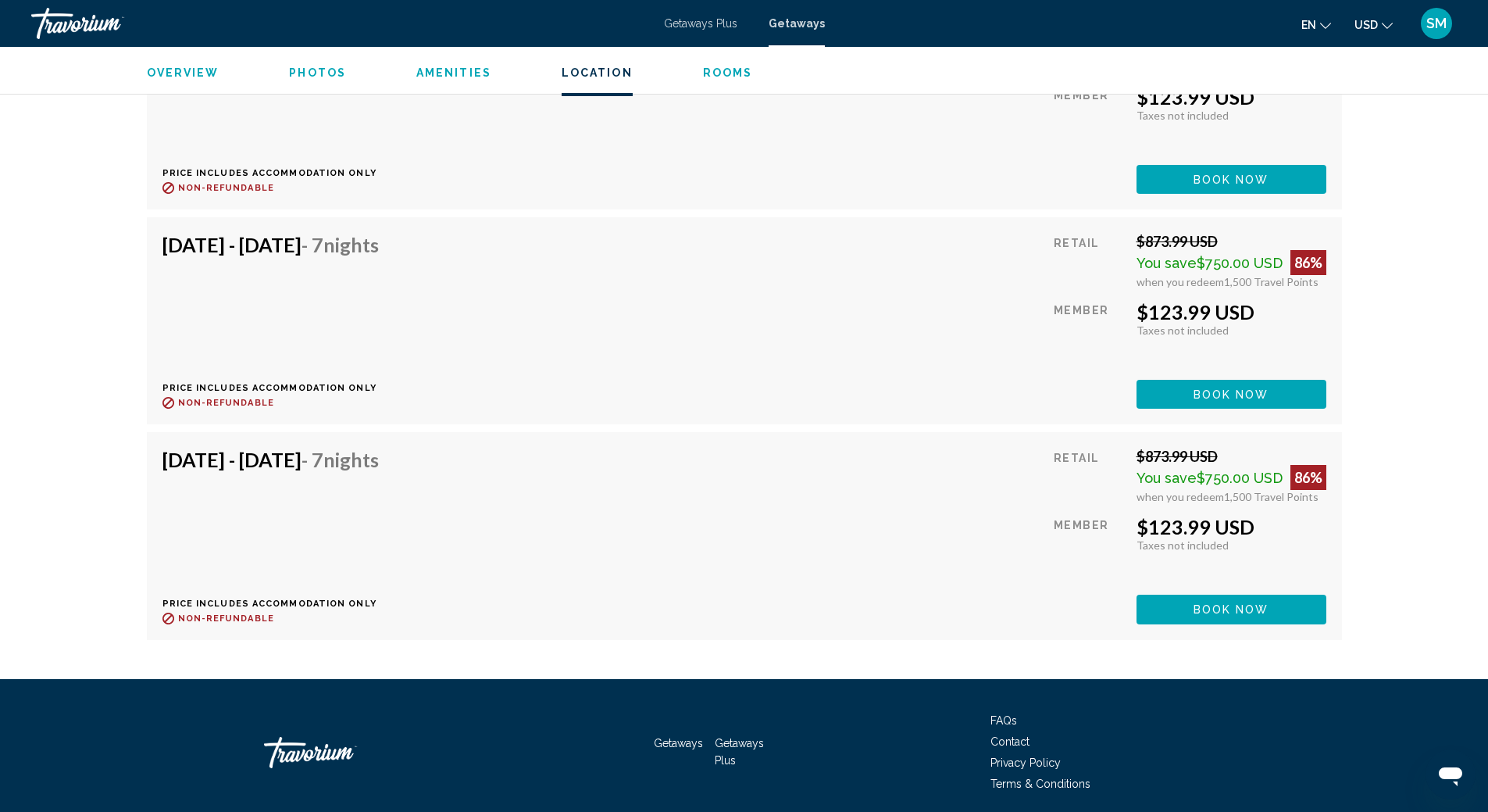
scroll to position [3942, 0]
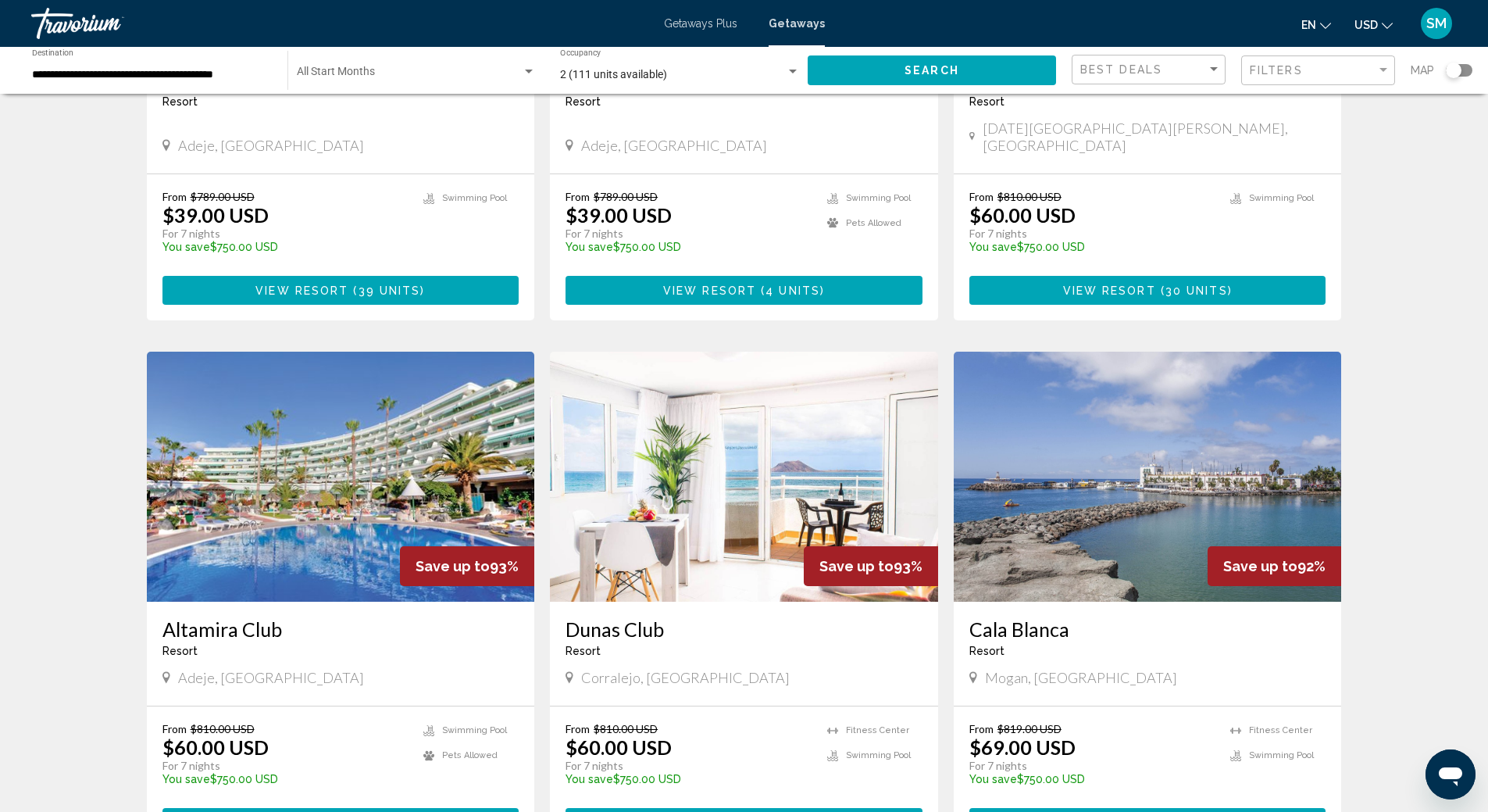
scroll to position [1563, 0]
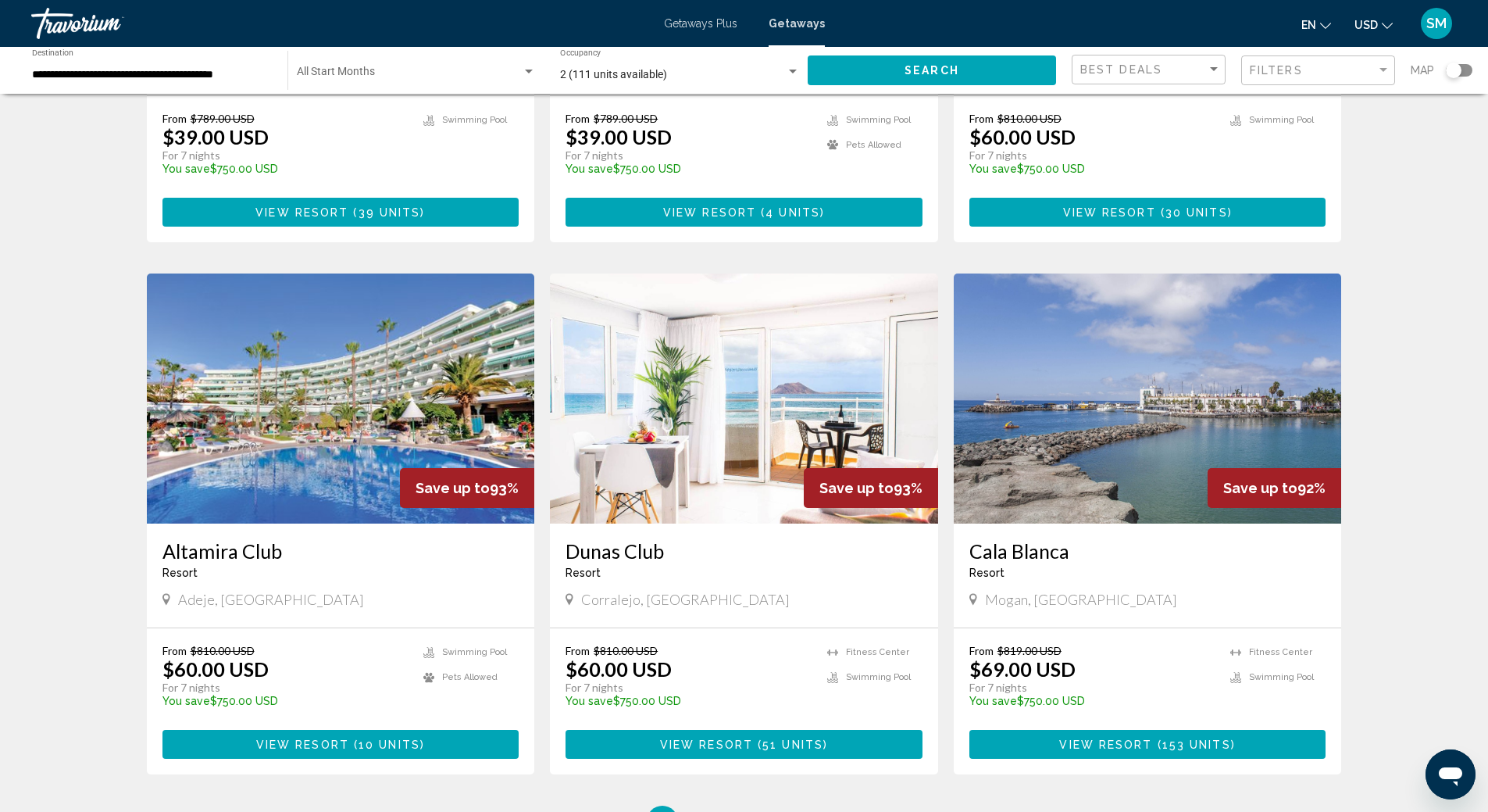
click at [404, 327] on img "Main content" at bounding box center [341, 398] width 389 height 250
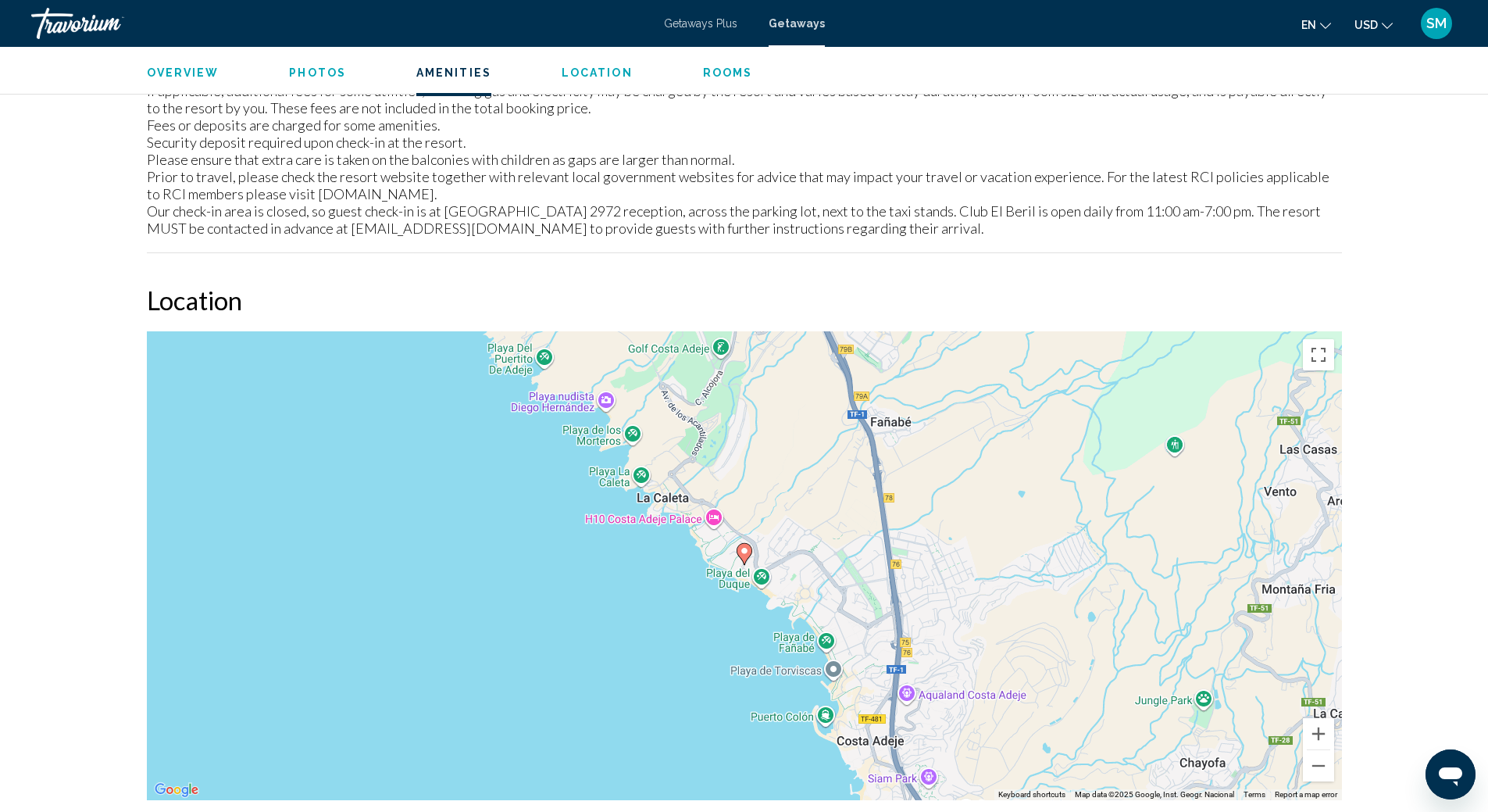
scroll to position [845, 0]
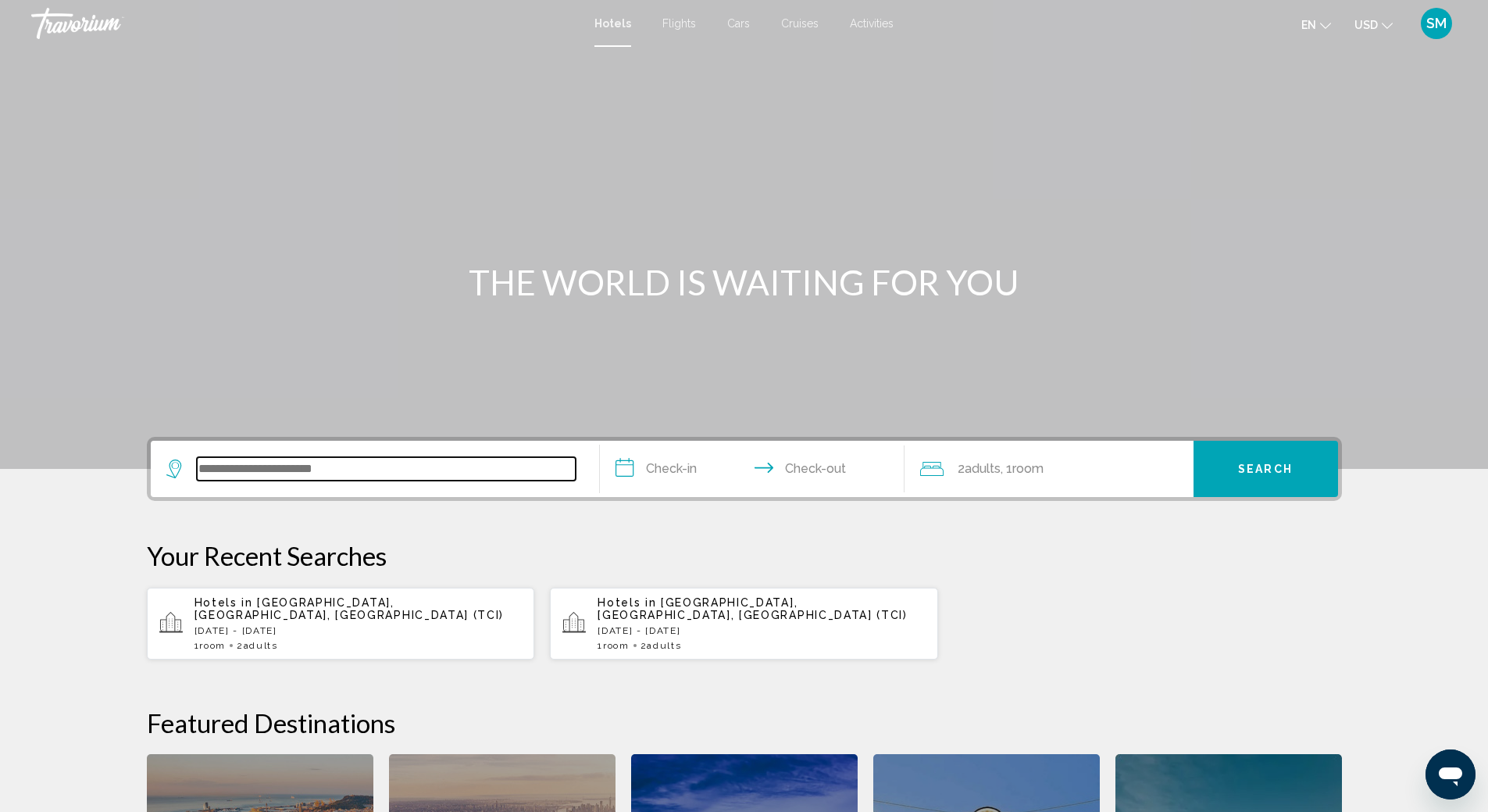
click at [295, 467] on input "Search widget" at bounding box center [386, 468] width 379 height 23
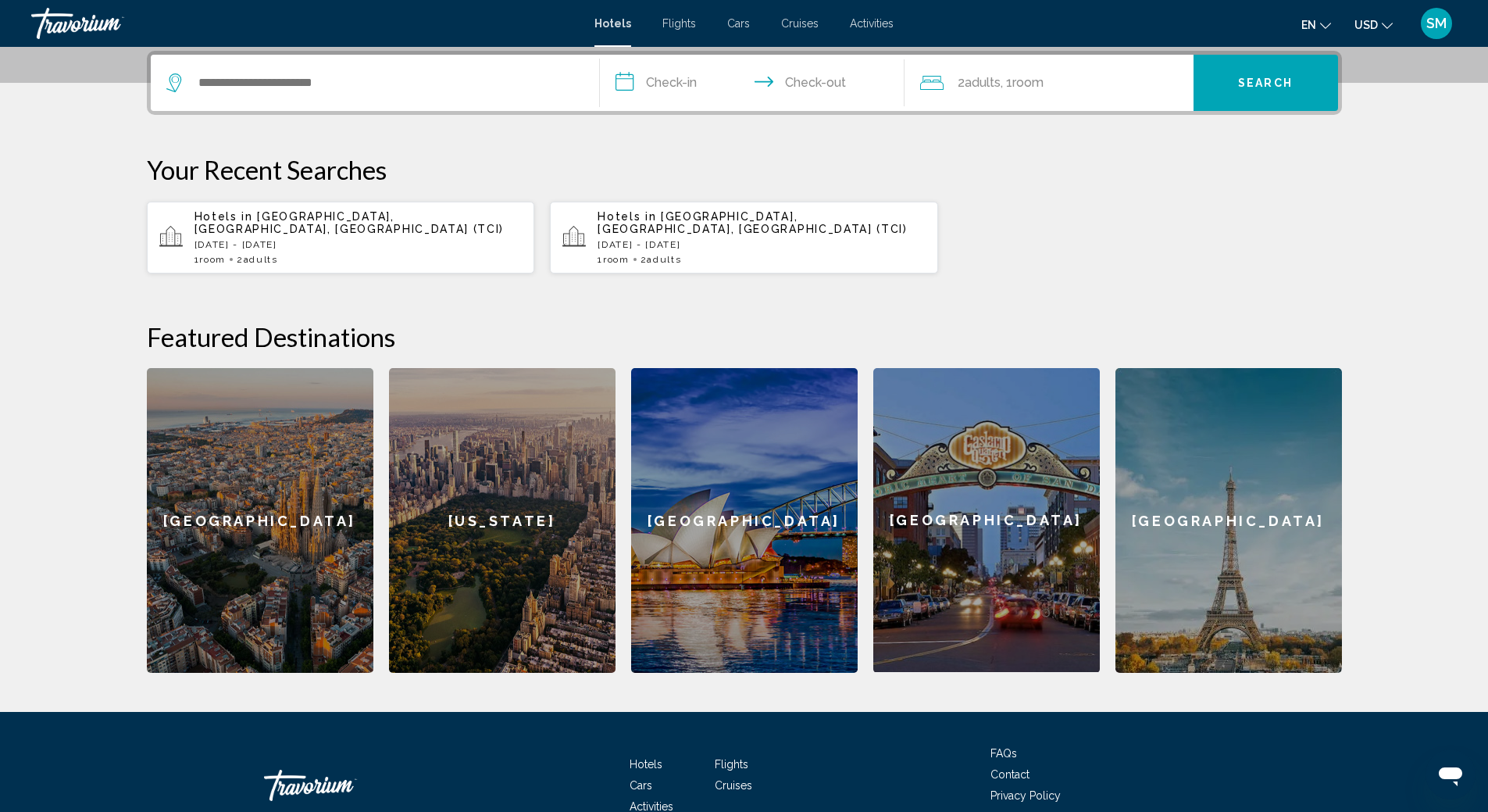
click at [293, 218] on span "Tenerife, Canary Islands, Spain (TCI)" at bounding box center [350, 223] width 311 height 25
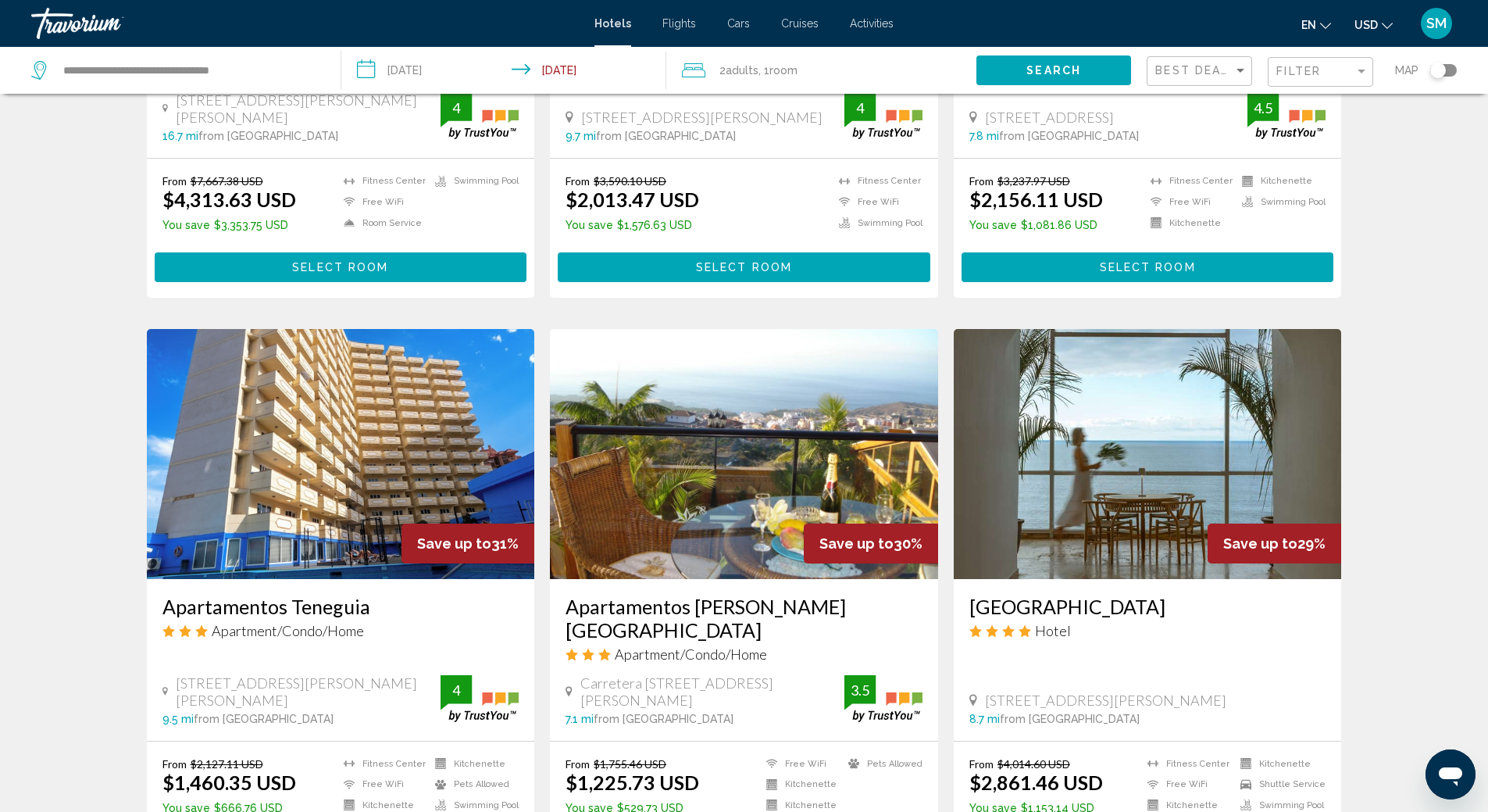
scroll to position [1015, 0]
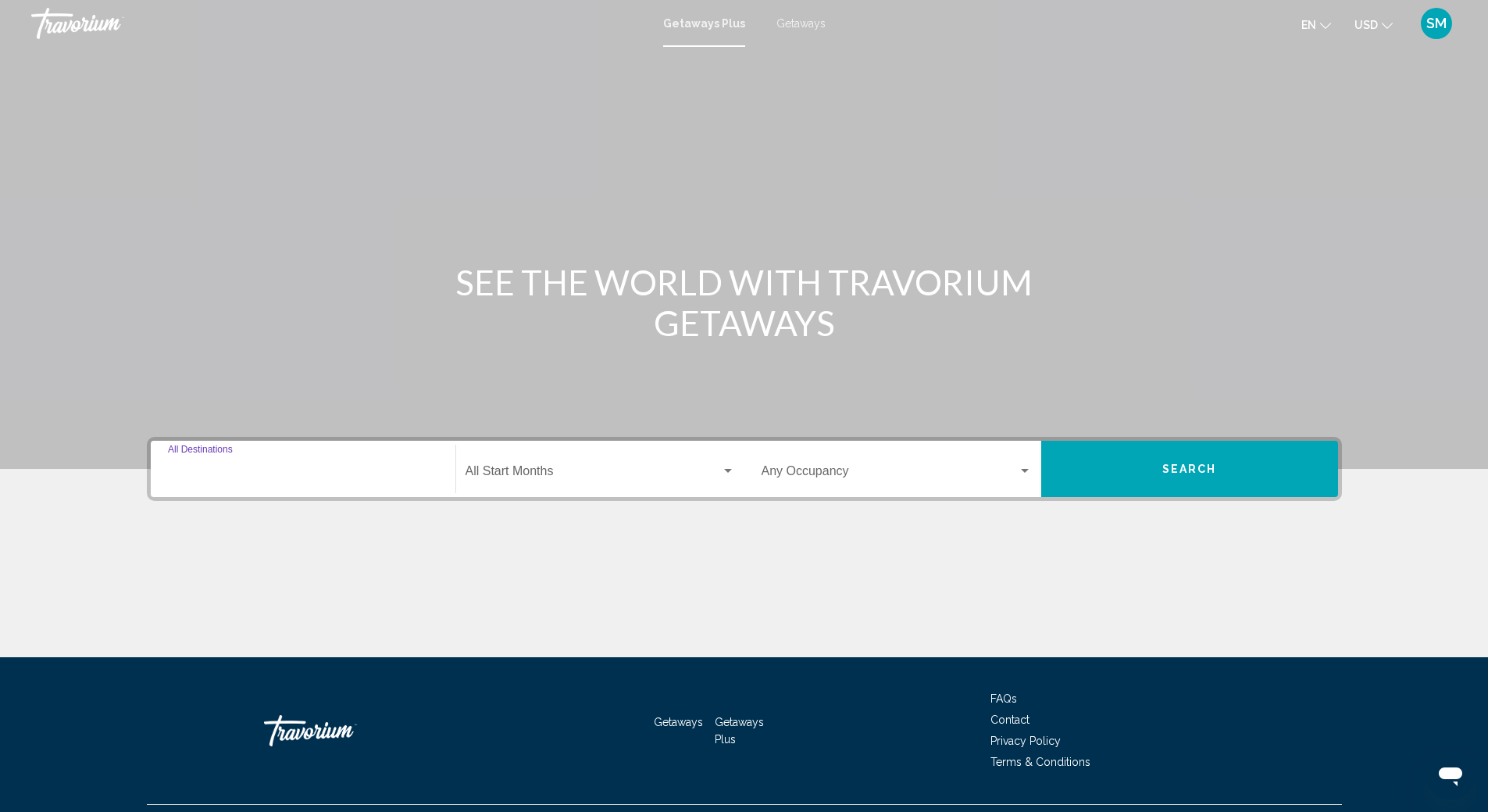
click at [238, 469] on input "Destination All Destinations" at bounding box center [303, 474] width 271 height 14
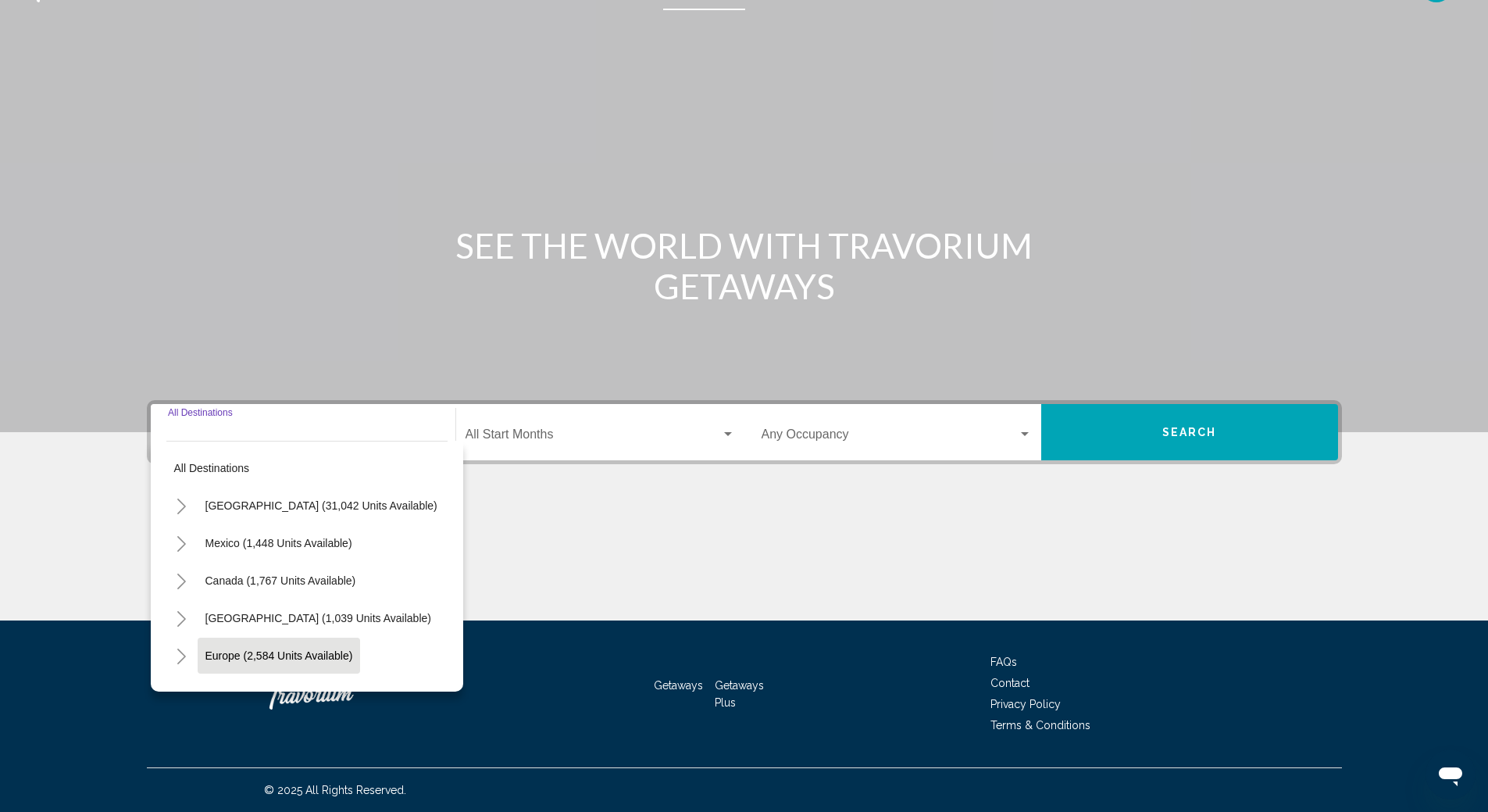
scroll to position [78, 0]
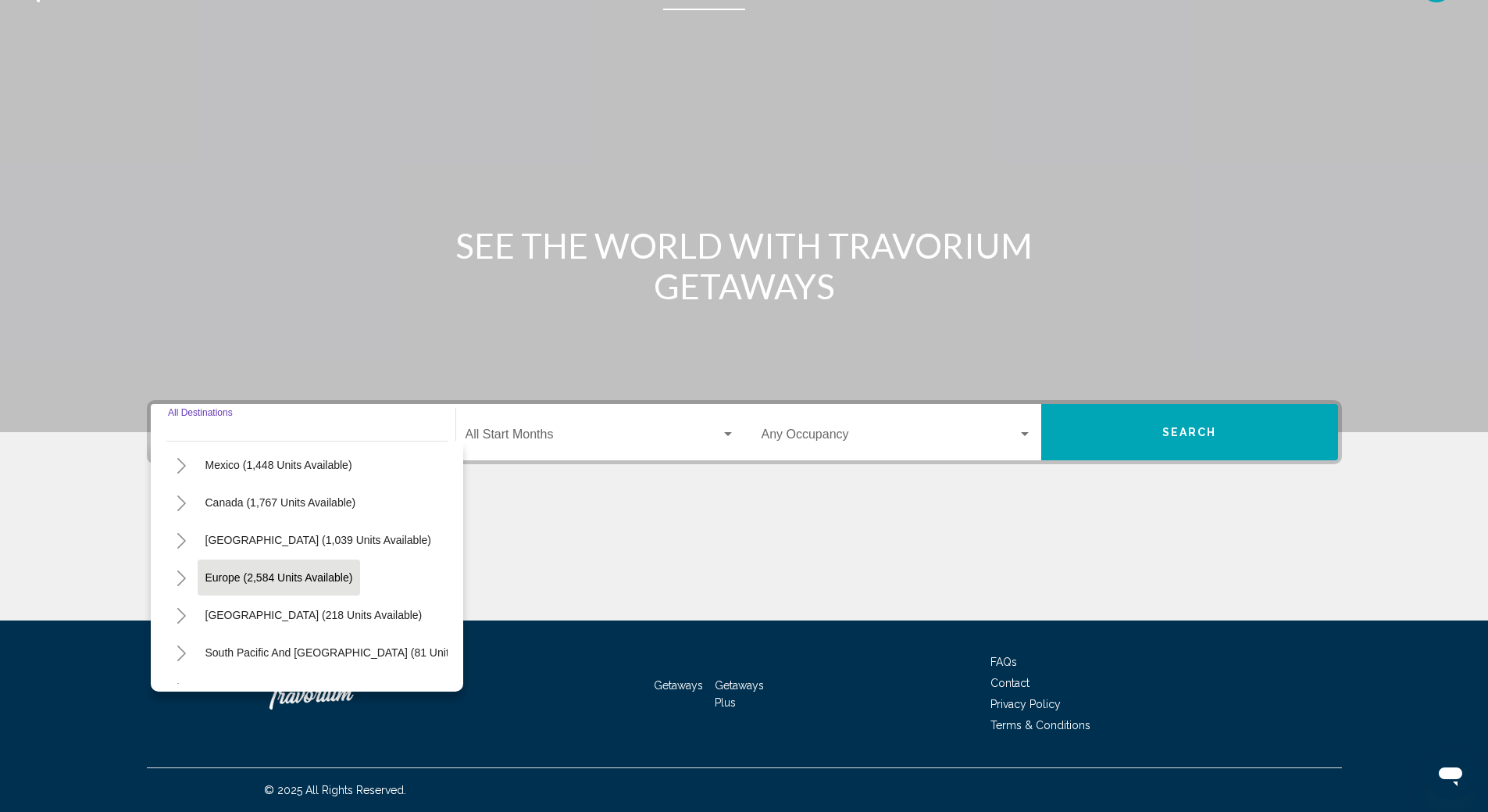
click at [265, 584] on button "Europe (2,584 units available)" at bounding box center [279, 577] width 164 height 36
type input "**********"
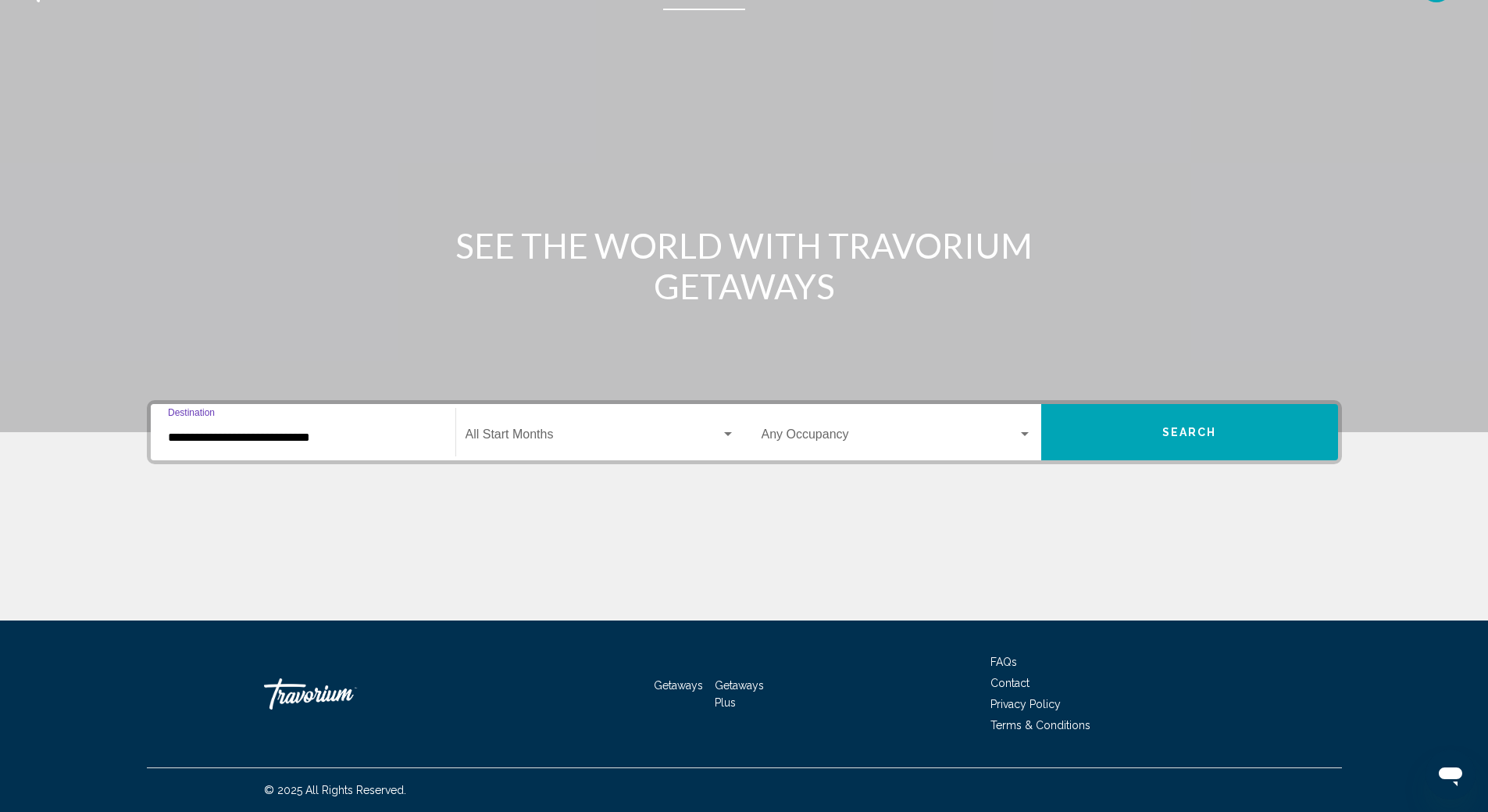
click at [731, 434] on div "Search widget" at bounding box center [727, 433] width 7 height 4
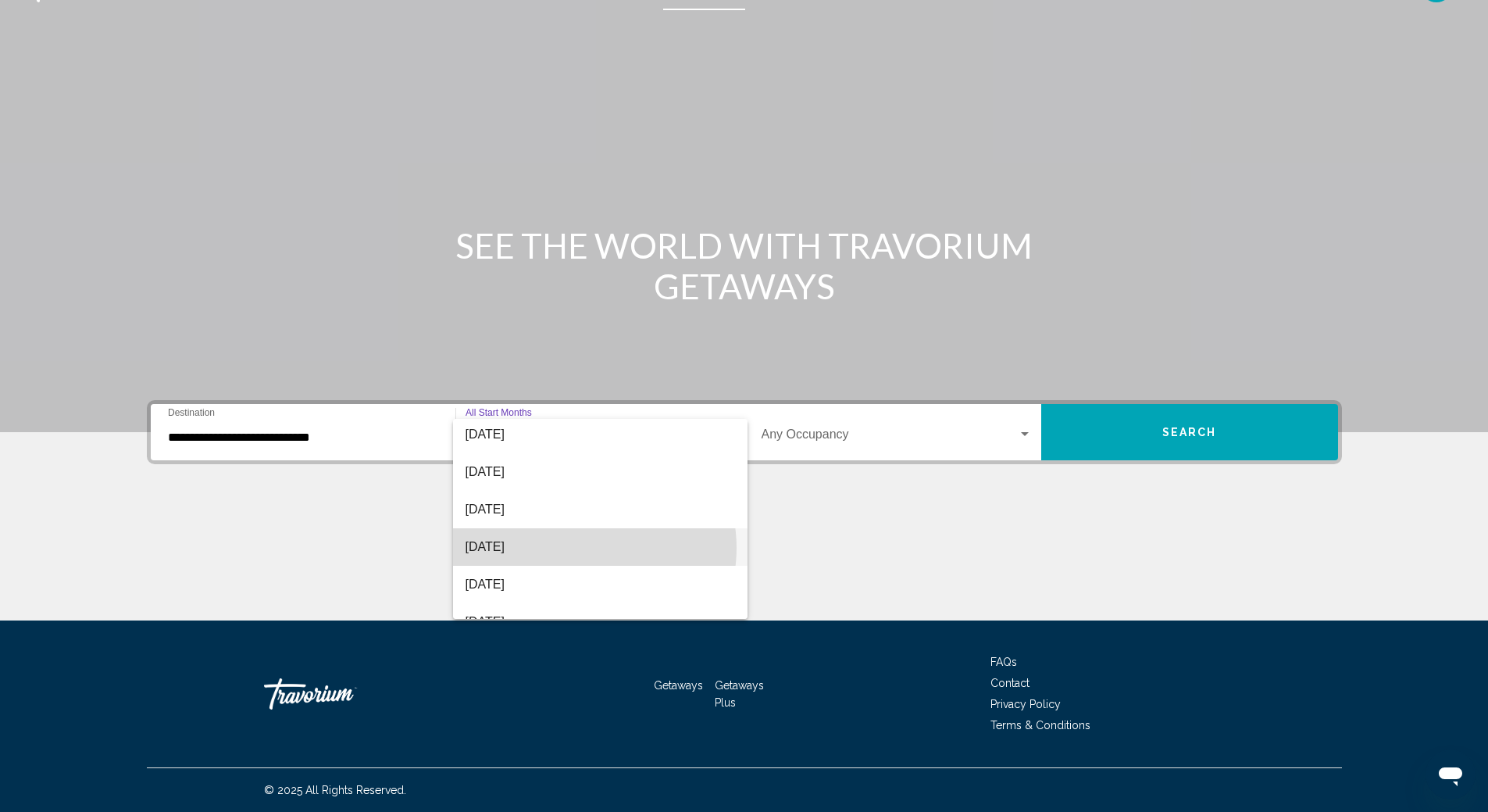
click at [578, 548] on span "[DATE]" at bounding box center [600, 546] width 270 height 37
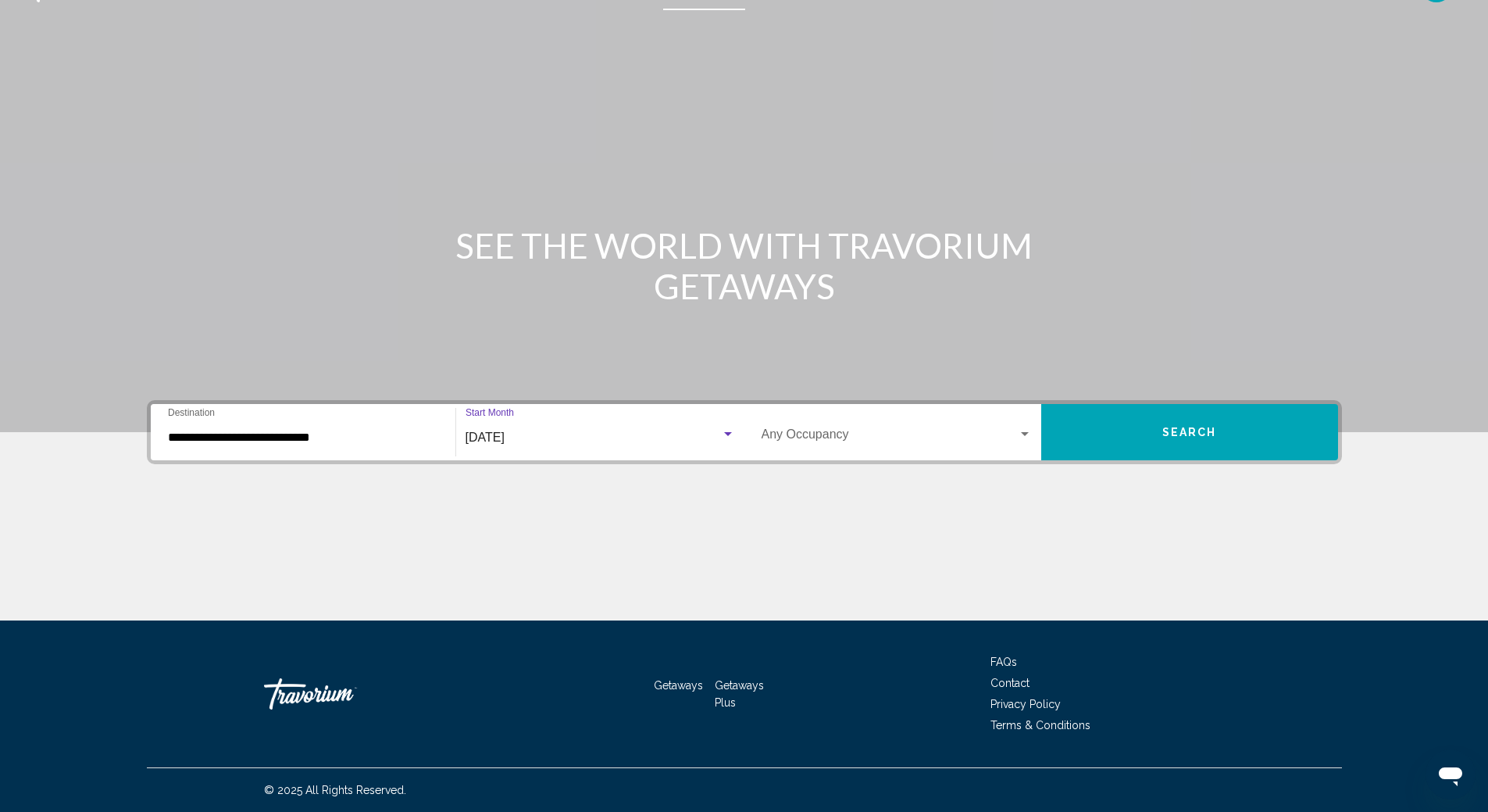
click at [1026, 436] on div "Search widget" at bounding box center [1025, 434] width 14 height 12
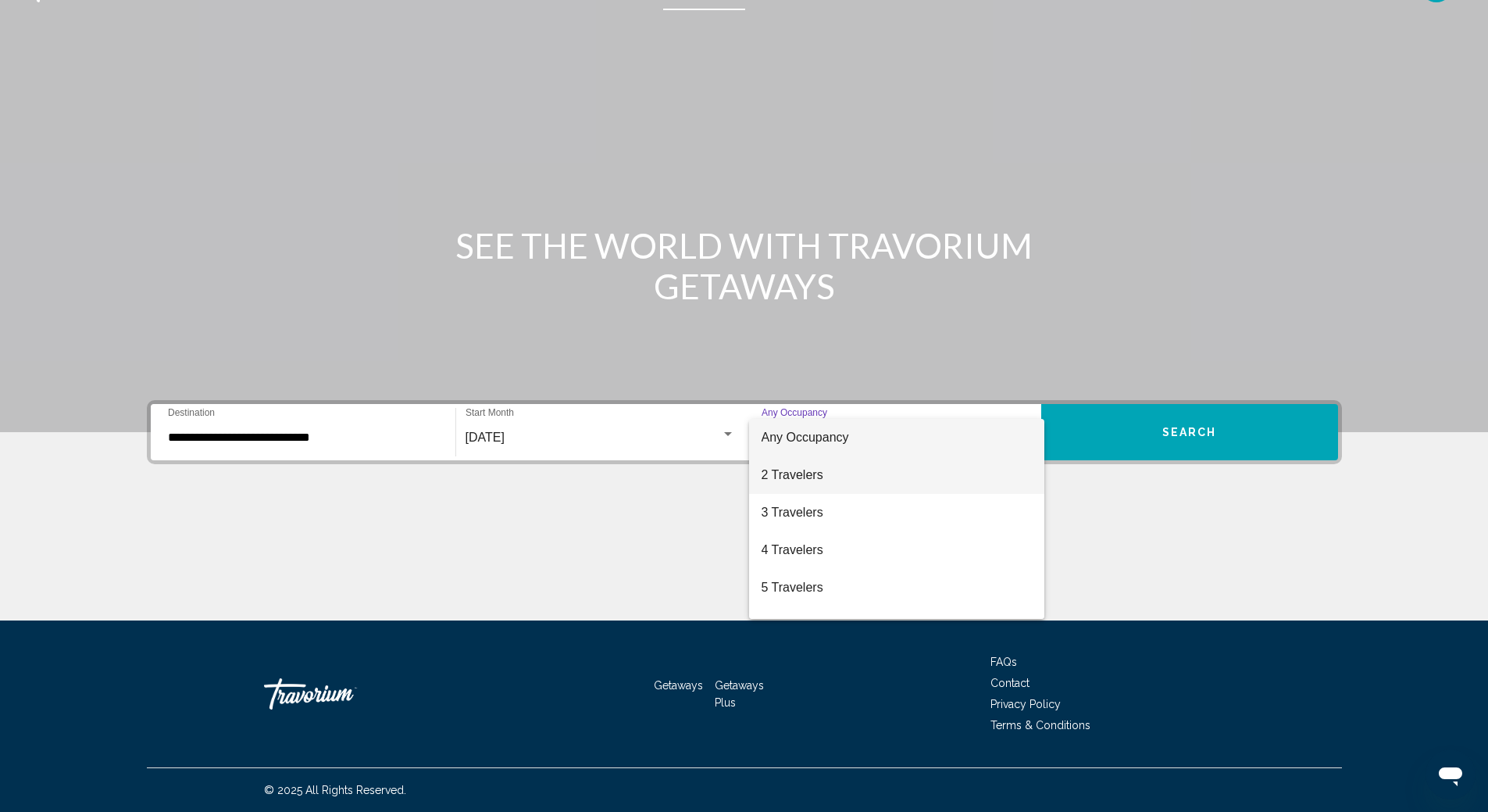
click at [942, 471] on span "2 Travelers" at bounding box center [897, 474] width 271 height 37
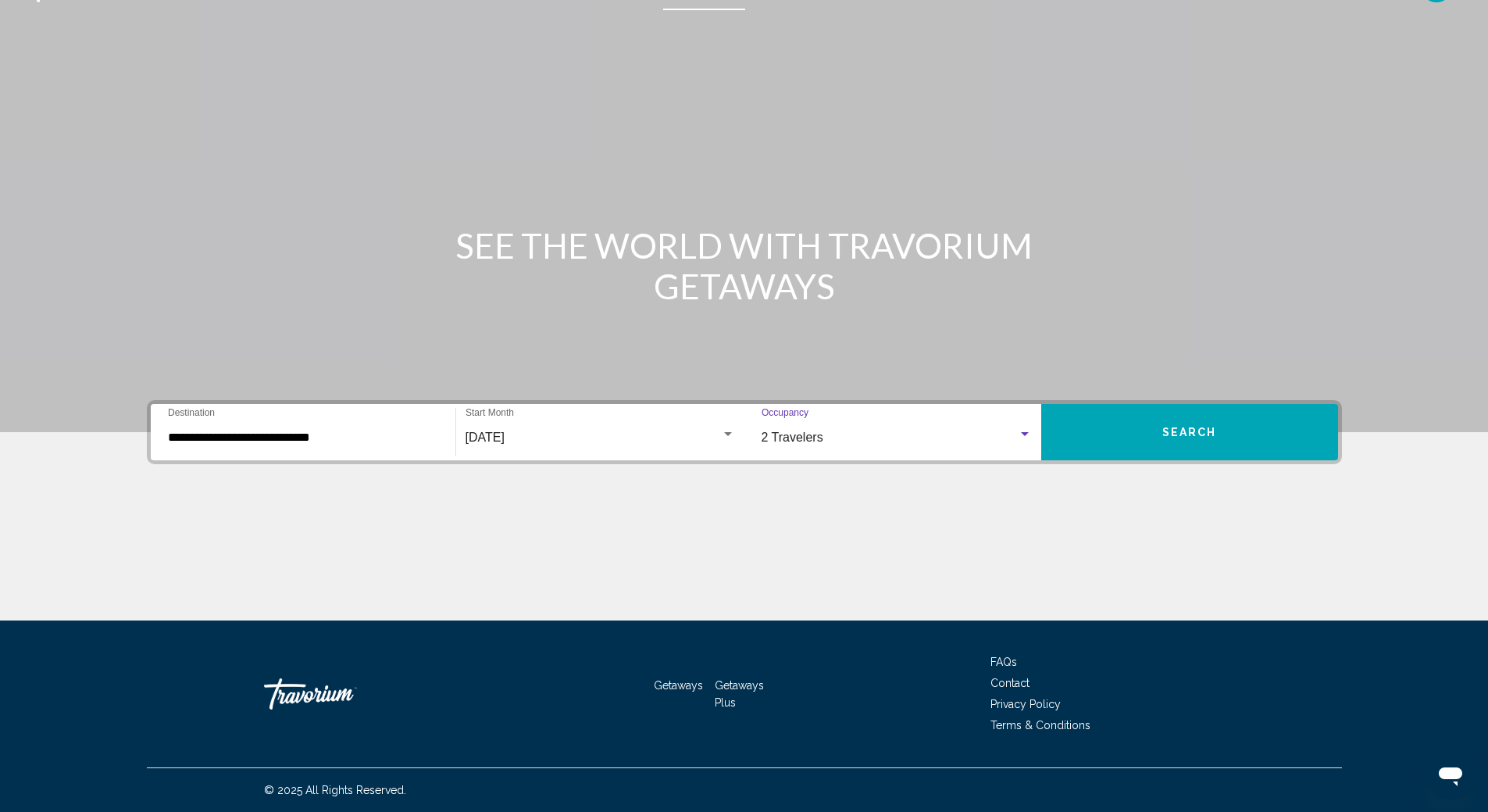
click at [1180, 436] on span "Search" at bounding box center [1190, 433] width 55 height 12
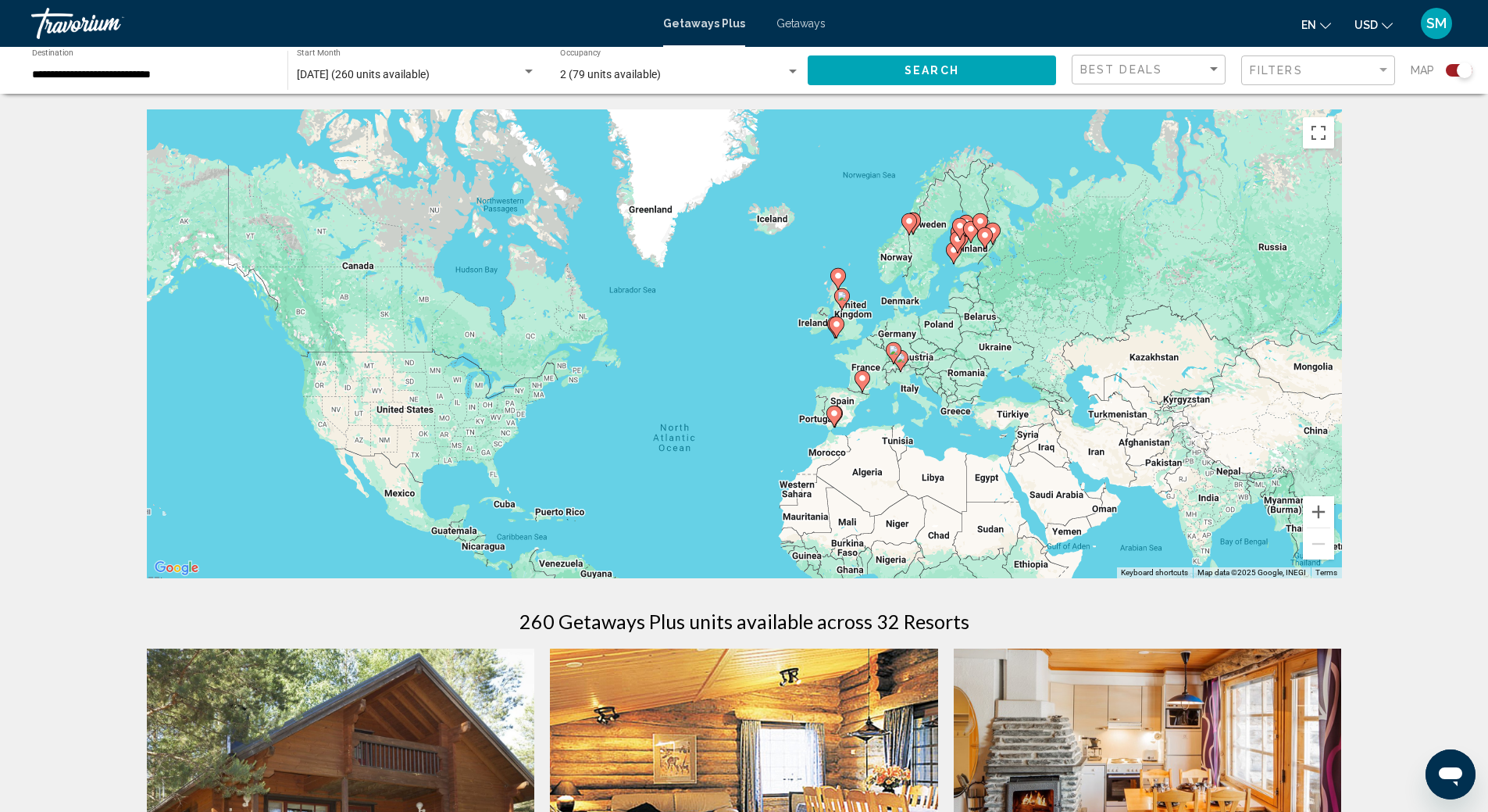
drag, startPoint x: 746, startPoint y: 253, endPoint x: 724, endPoint y: 376, distance: 125.0
click at [724, 376] on div "To activate drag with keyboard, press Alt + Enter. Once in keyboard drag state,…" at bounding box center [744, 344] width 1195 height 469
click at [772, 423] on div "To activate drag with keyboard, press Alt + Enter. Once in keyboard drag state,…" at bounding box center [744, 344] width 1195 height 469
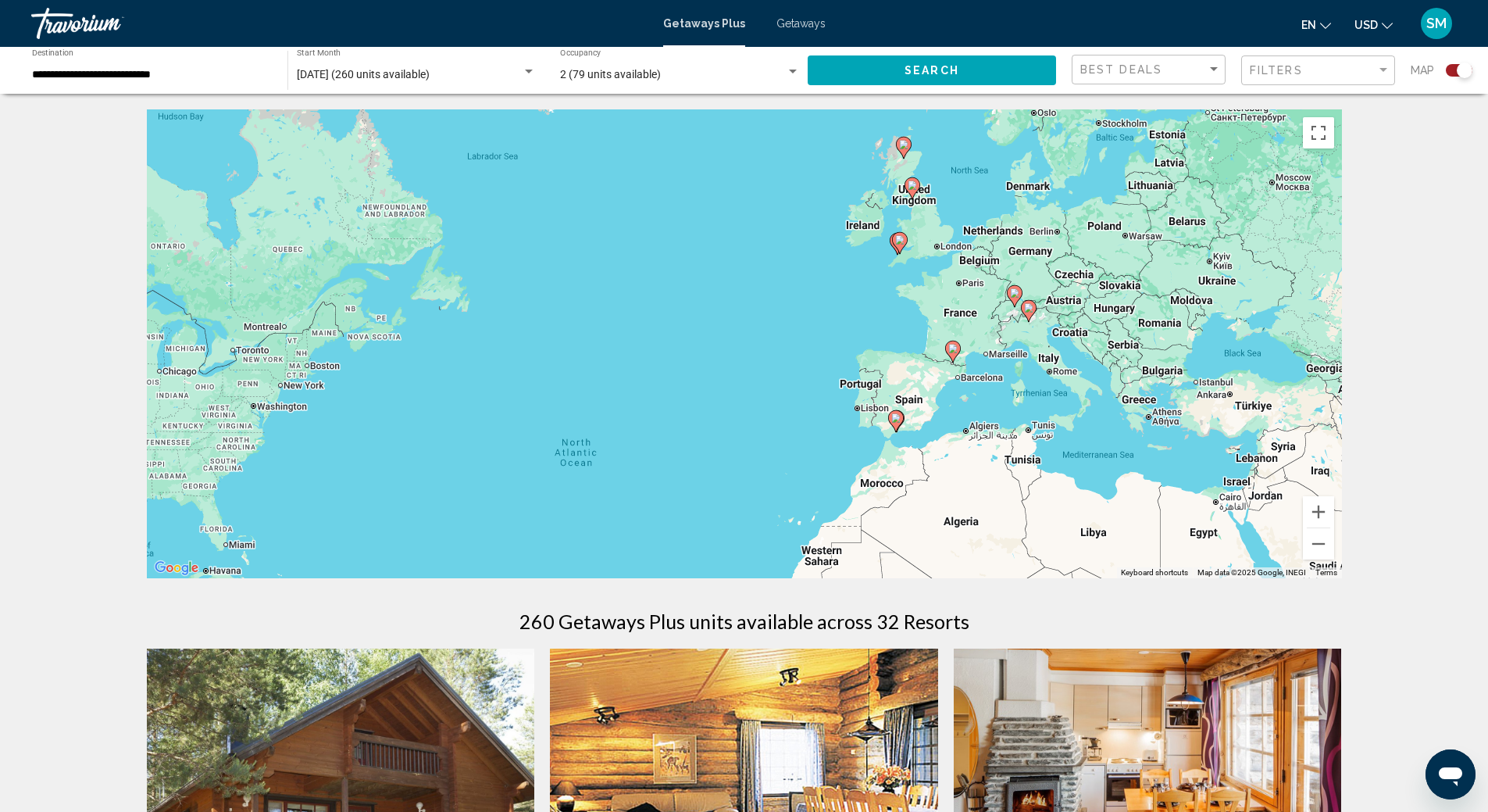
click at [830, 408] on div "To activate drag with keyboard, press Alt + Enter. Once in keyboard drag state,…" at bounding box center [744, 344] width 1195 height 469
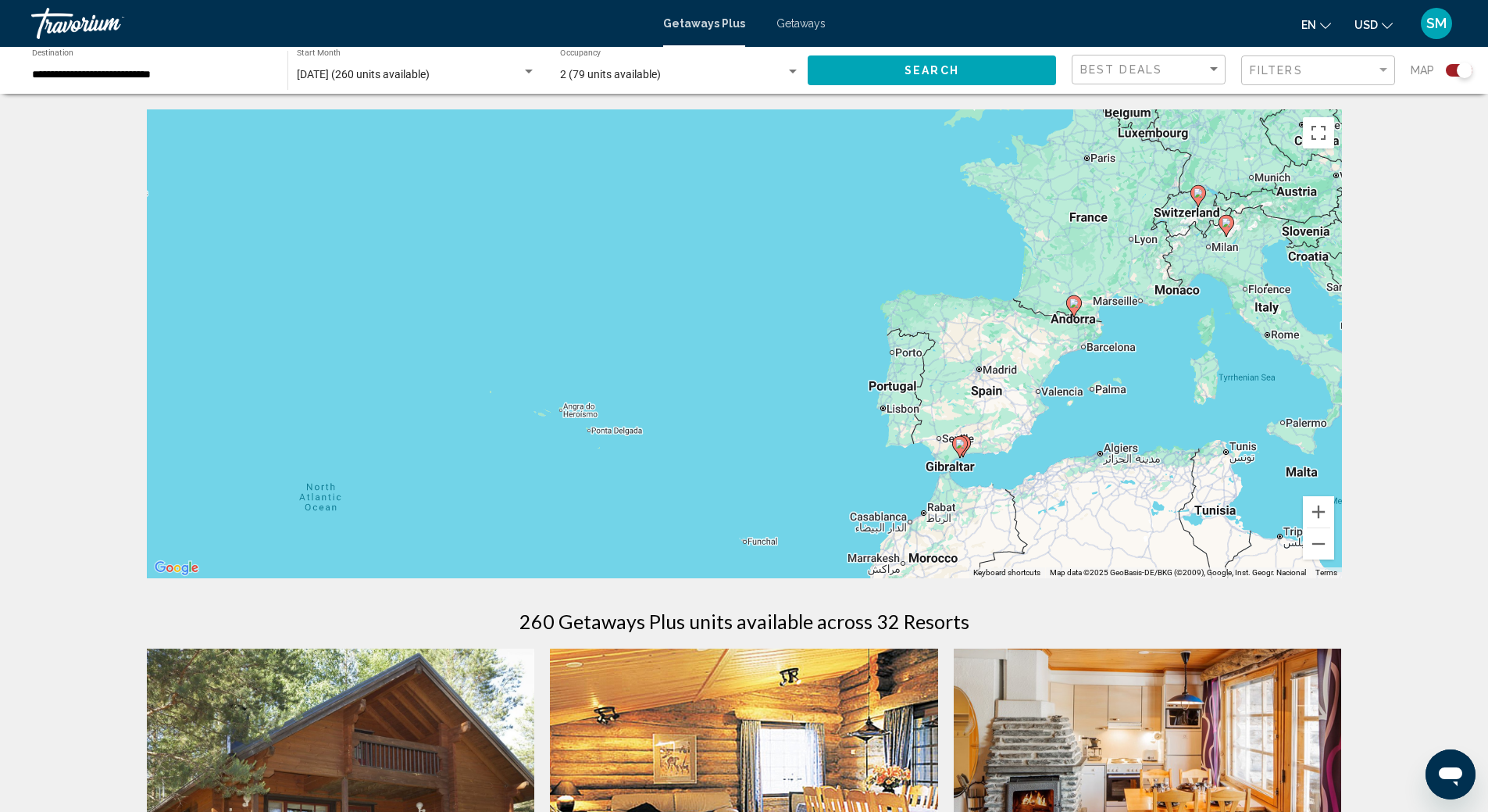
click at [830, 408] on div "To activate drag with keyboard, press Alt + Enter. Once in keyboard drag state,…" at bounding box center [744, 344] width 1195 height 469
click at [830, 408] on div "To activate drag with keyboard, press Alt + Enter. Once in keyboard drag state,…" at bounding box center [744, 344] width 1195 height 469
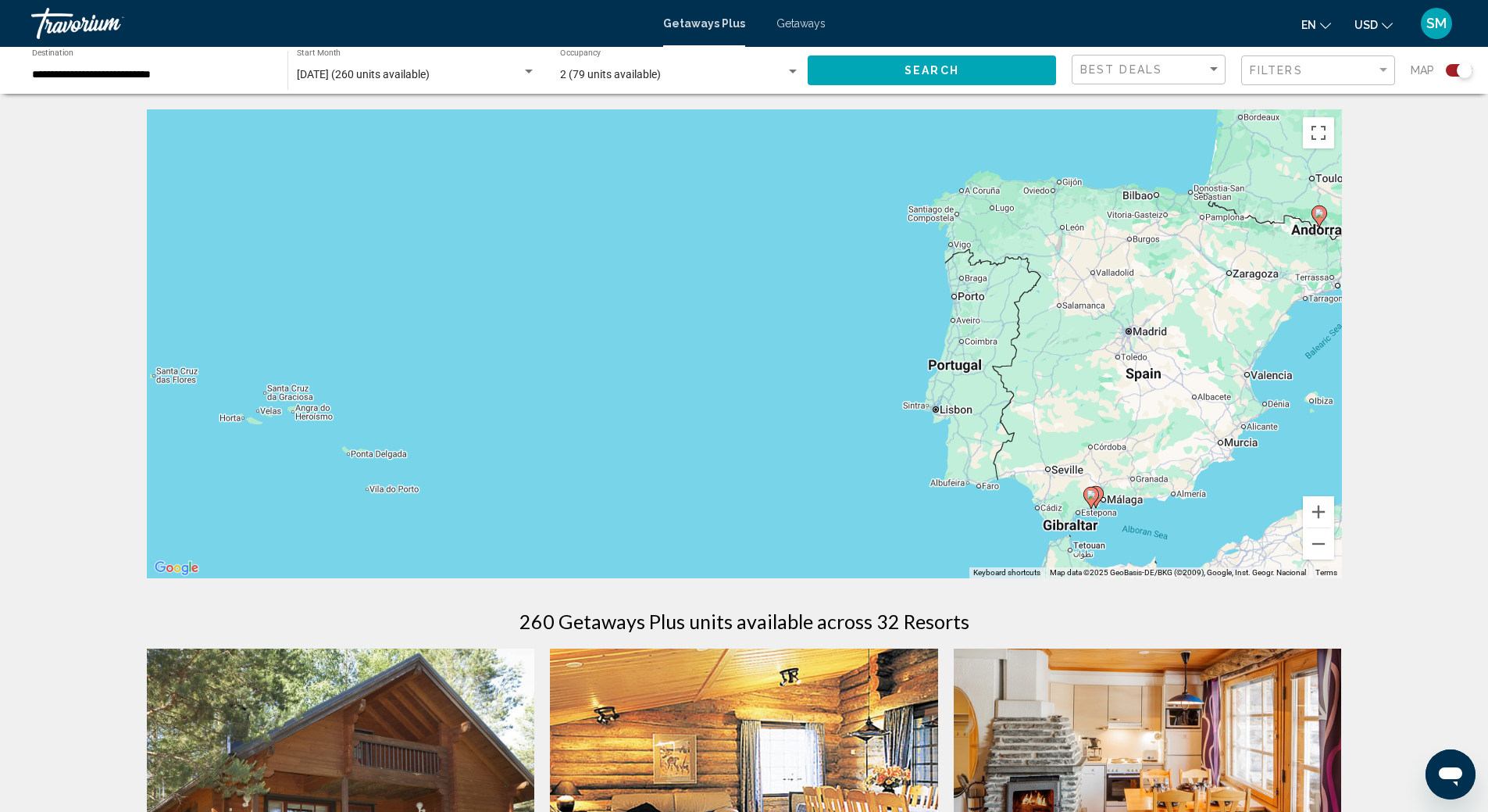
click at [830, 408] on div "To activate drag with keyboard, press Alt + Enter. Once in keyboard drag state,…" at bounding box center [744, 344] width 1195 height 469
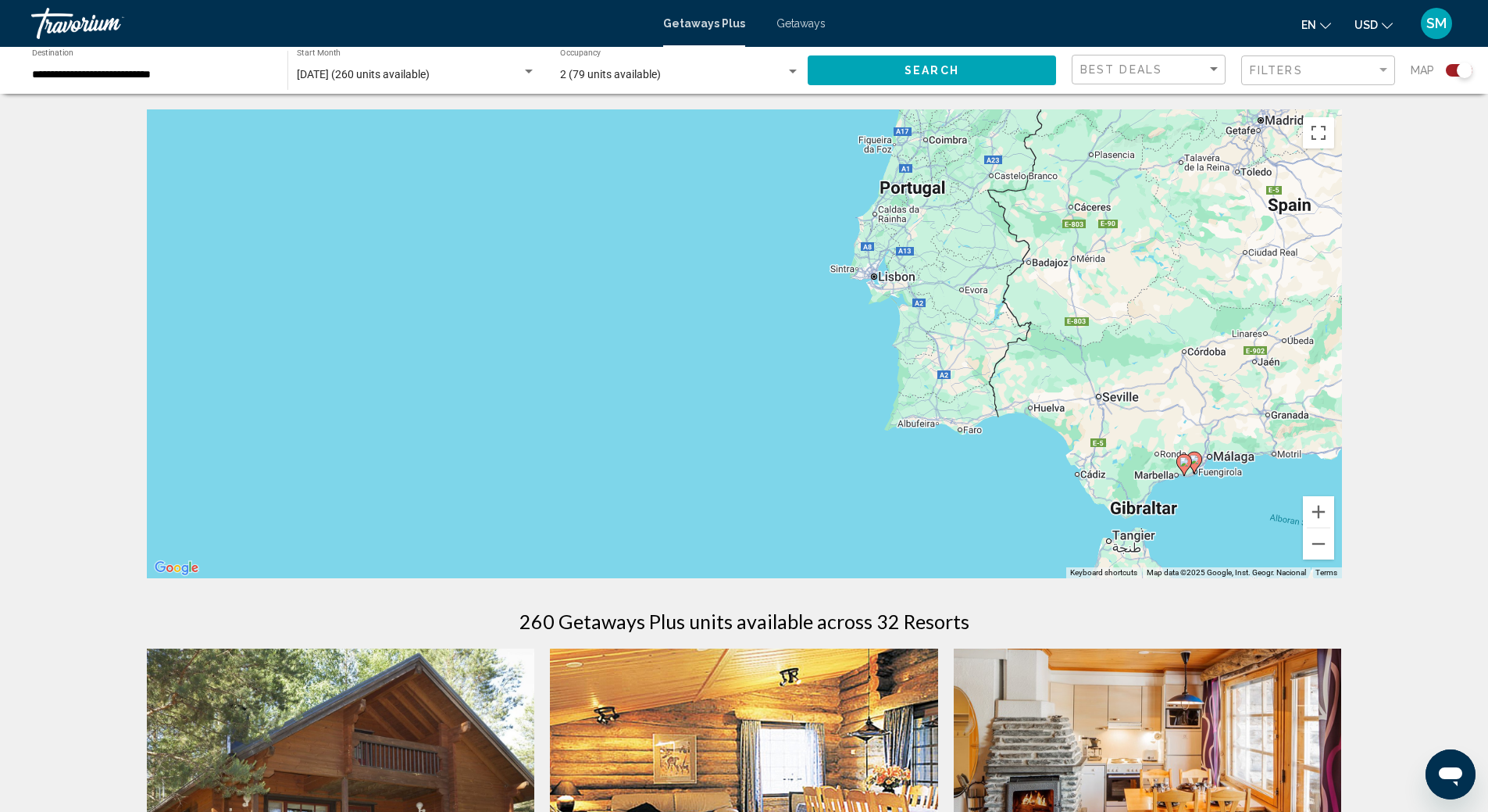
drag, startPoint x: 830, startPoint y: 408, endPoint x: 638, endPoint y: 264, distance: 240.0
click at [639, 262] on div "To activate drag with keyboard, press Alt + Enter. Once in keyboard drag state,…" at bounding box center [744, 344] width 1195 height 469
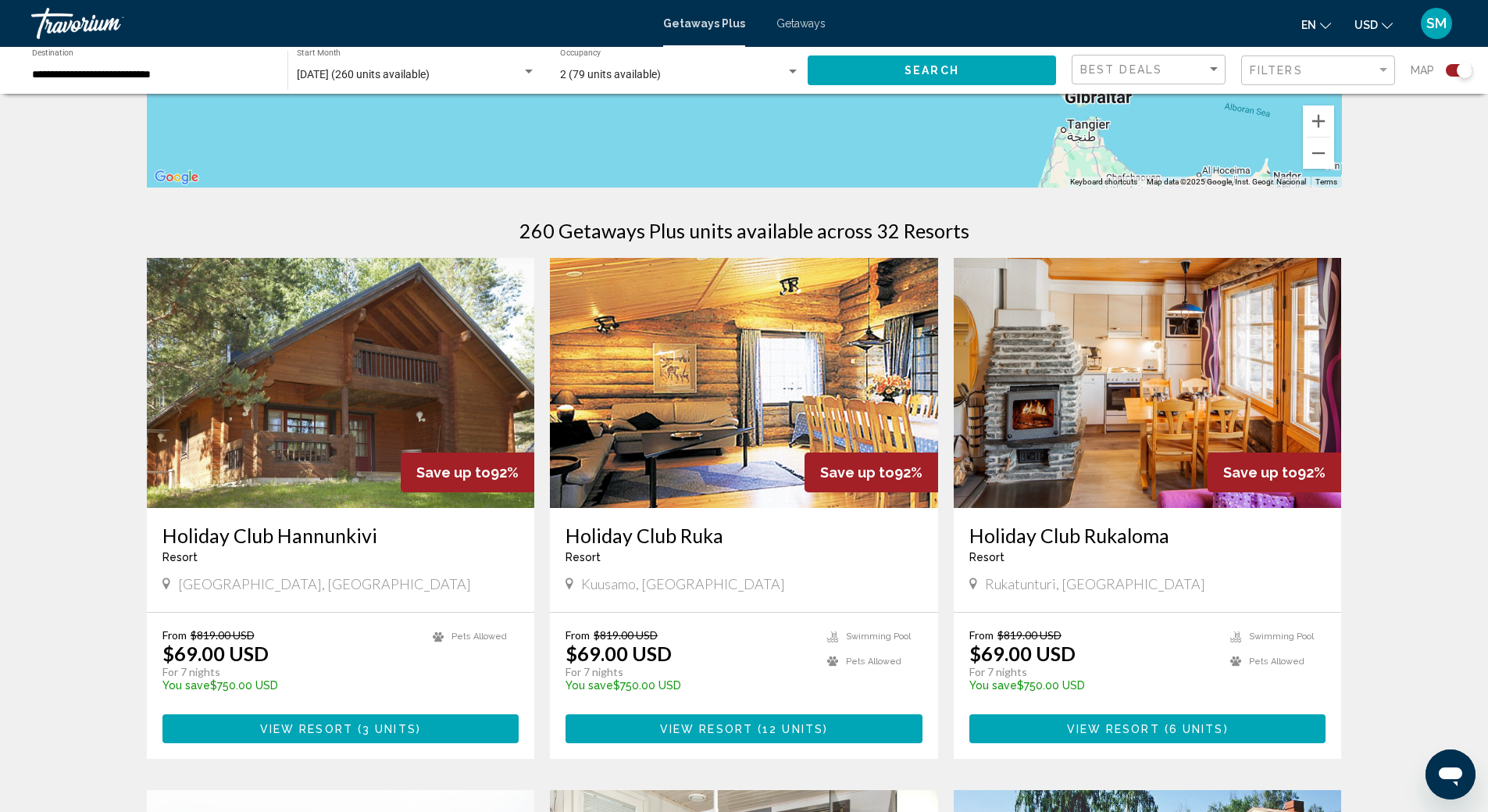
scroll to position [625, 0]
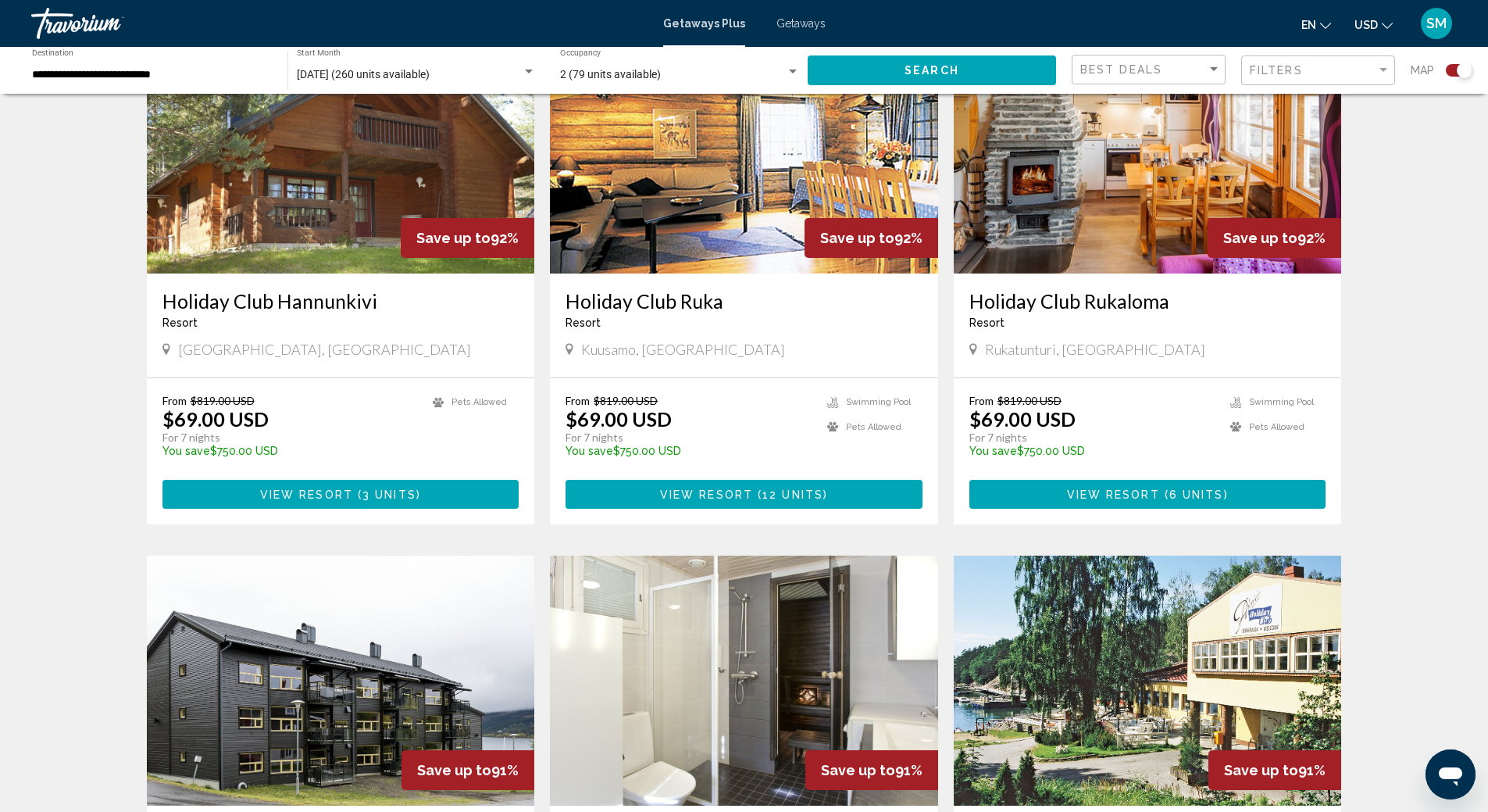
click at [81, 81] on input "**********" at bounding box center [152, 75] width 240 height 12
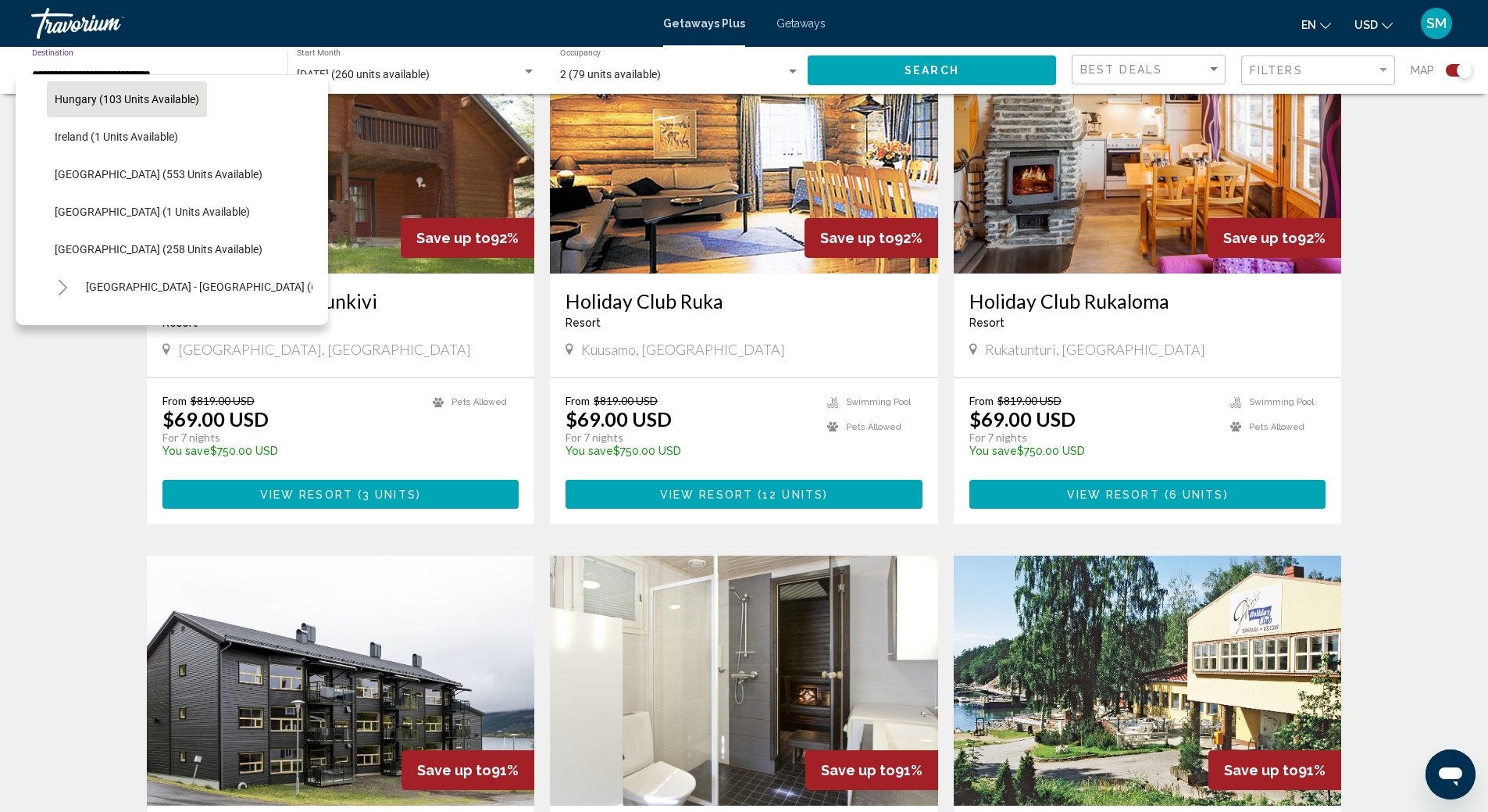
scroll to position [568, 0]
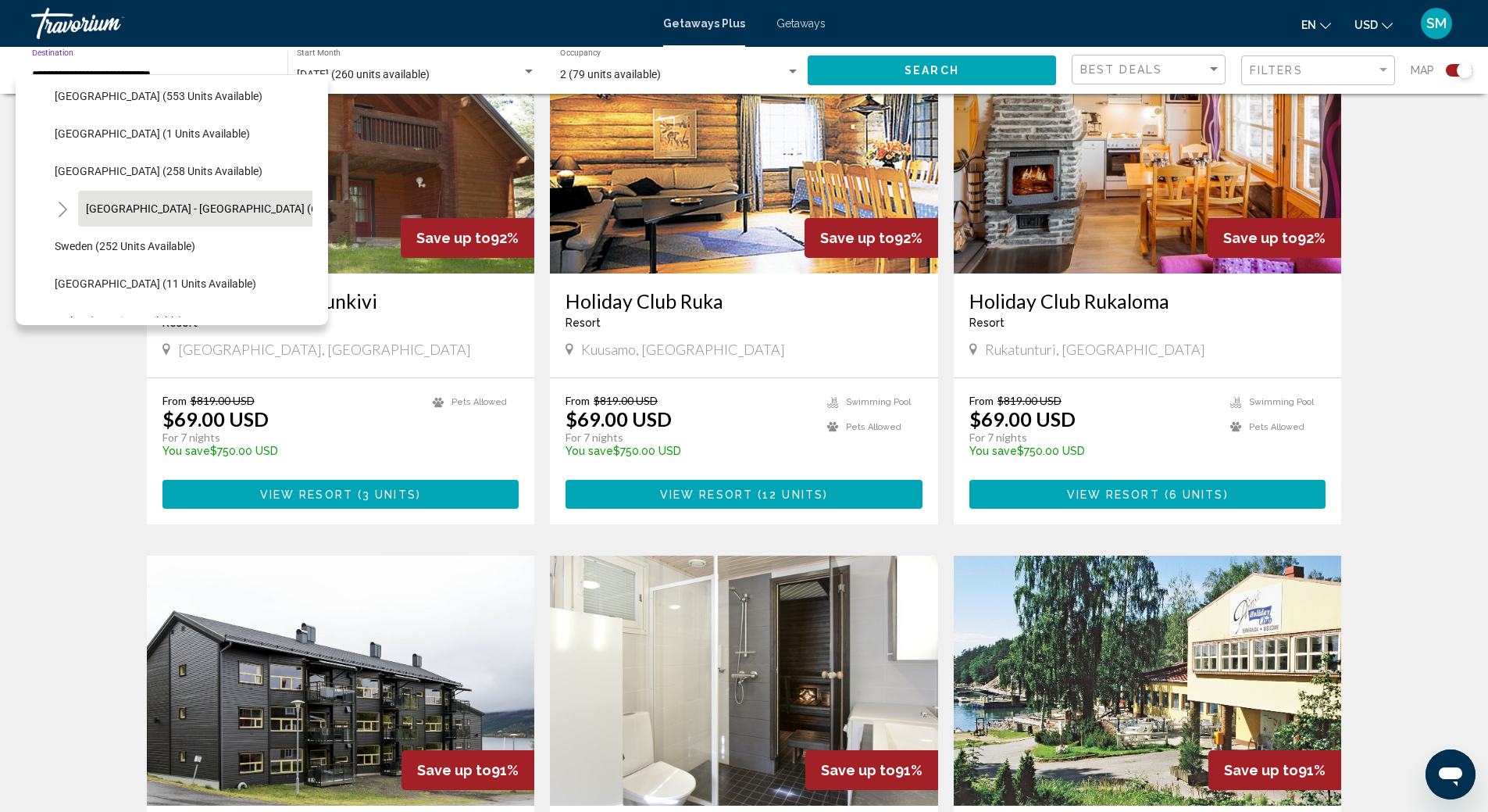
click at [151, 205] on span "[GEOGRAPHIC_DATA] - [GEOGRAPHIC_DATA] (6 units available)" at bounding box center [240, 208] width 309 height 12
type input "**********"
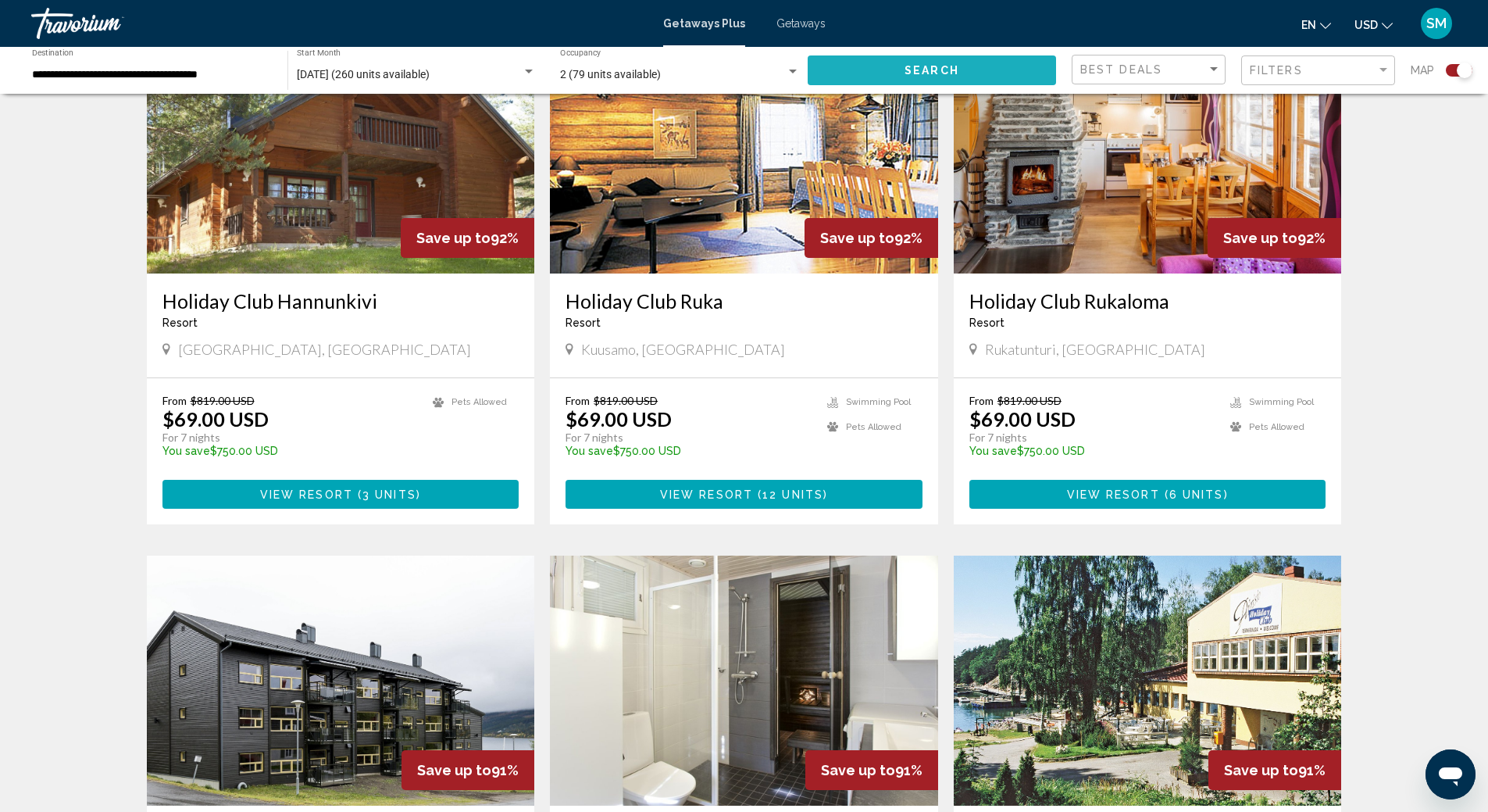
click at [949, 71] on span "Search" at bounding box center [932, 71] width 55 height 12
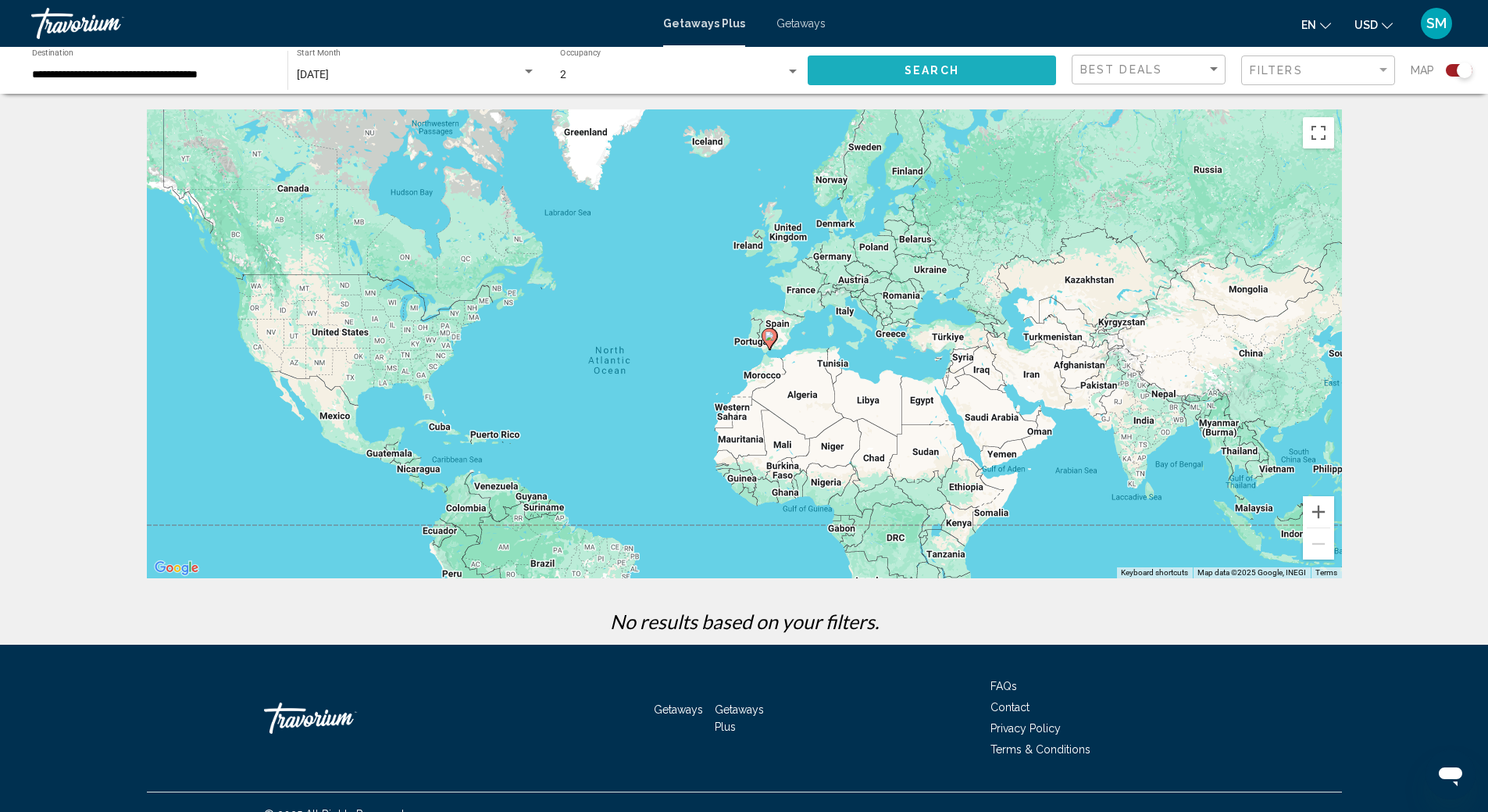
click at [944, 73] on span "Search" at bounding box center [932, 71] width 55 height 12
click at [790, 31] on div "Getaways Plus Getaways en English Español Français Italiano Português русский U…" at bounding box center [744, 23] width 1488 height 33
click at [794, 22] on span "Getaways" at bounding box center [800, 23] width 49 height 12
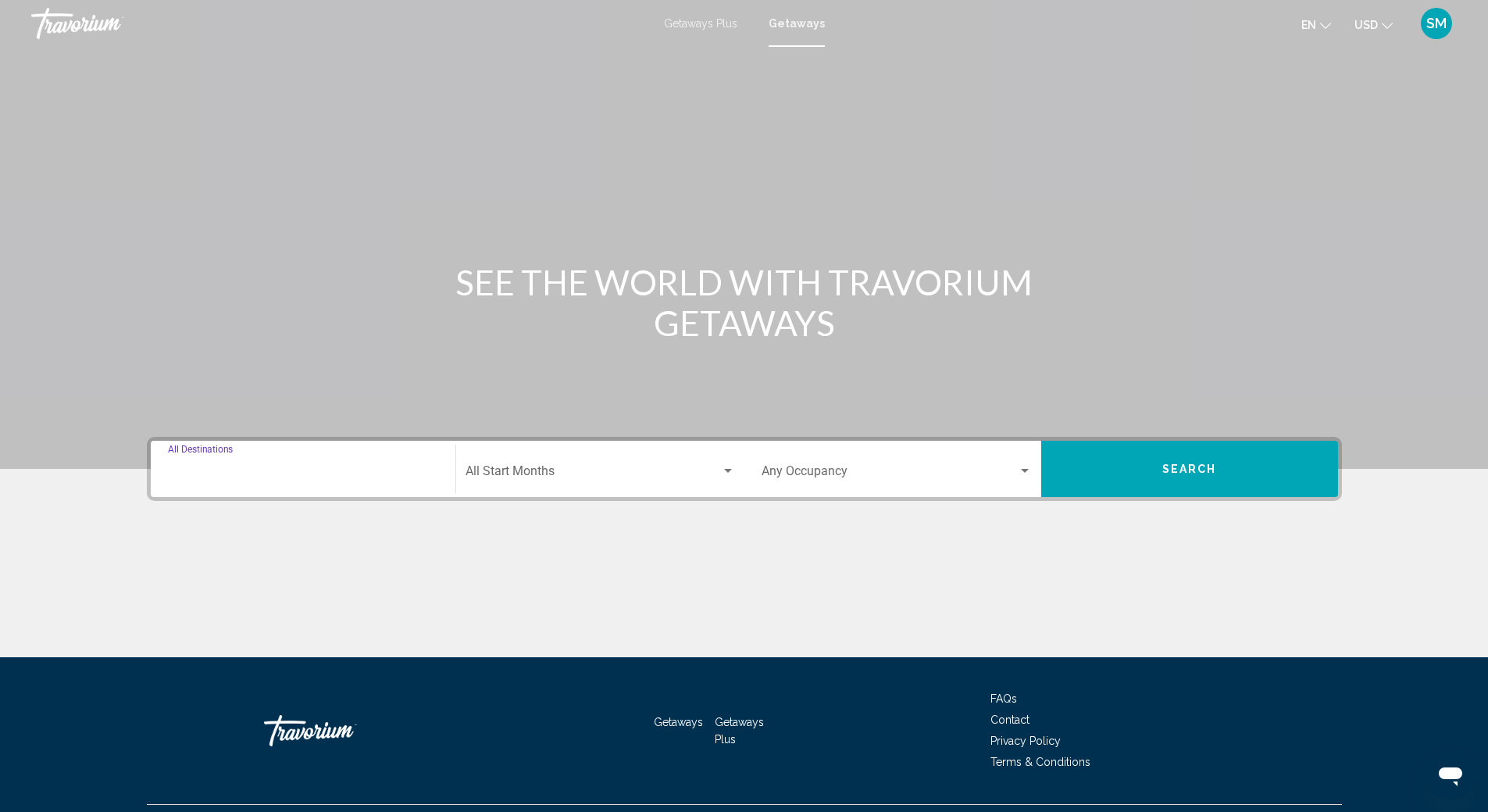
click at [209, 470] on input "Destination All Destinations" at bounding box center [303, 474] width 271 height 14
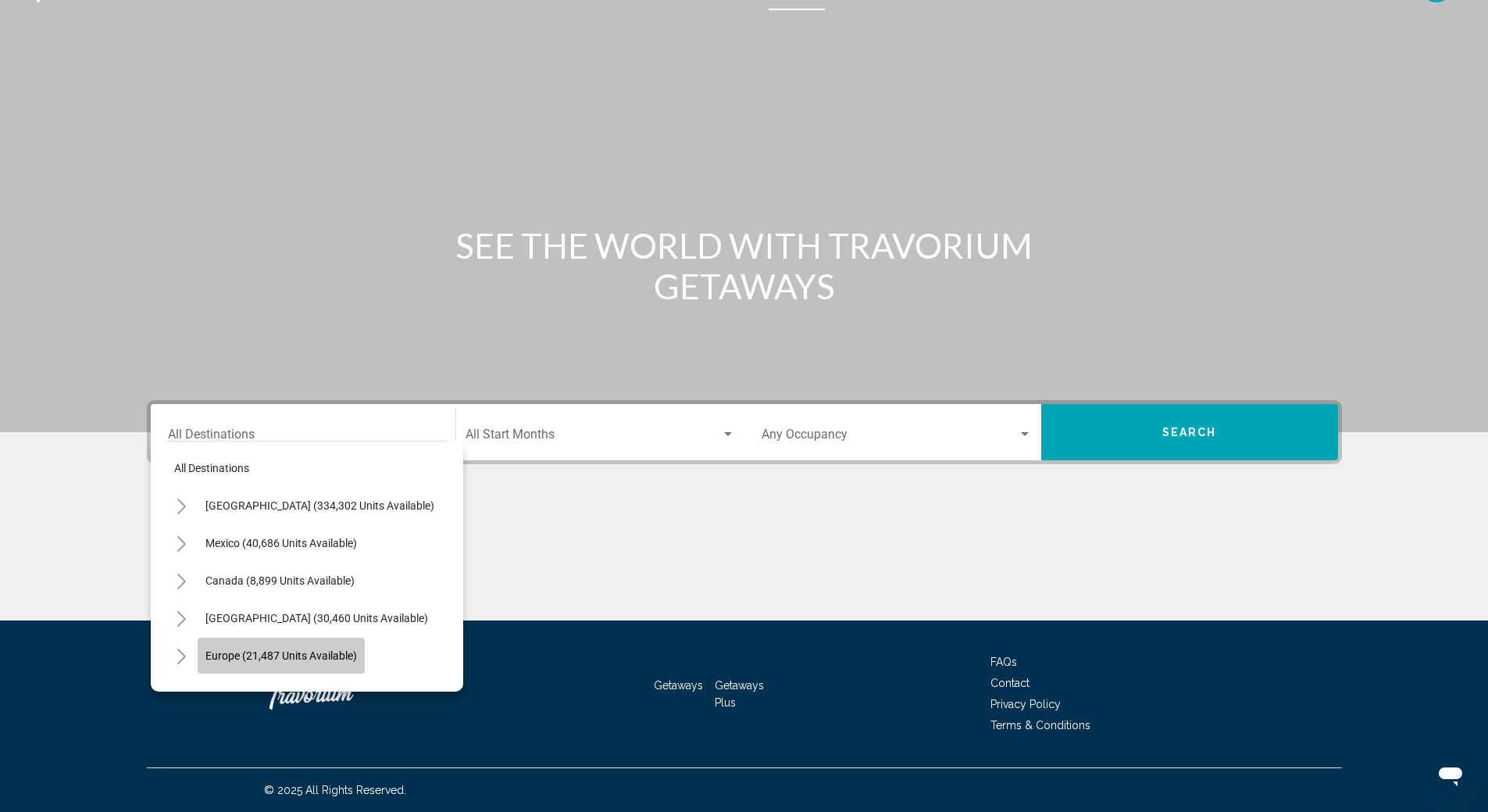
click at [264, 652] on span "Europe (21,487 units available)" at bounding box center [281, 655] width 152 height 12
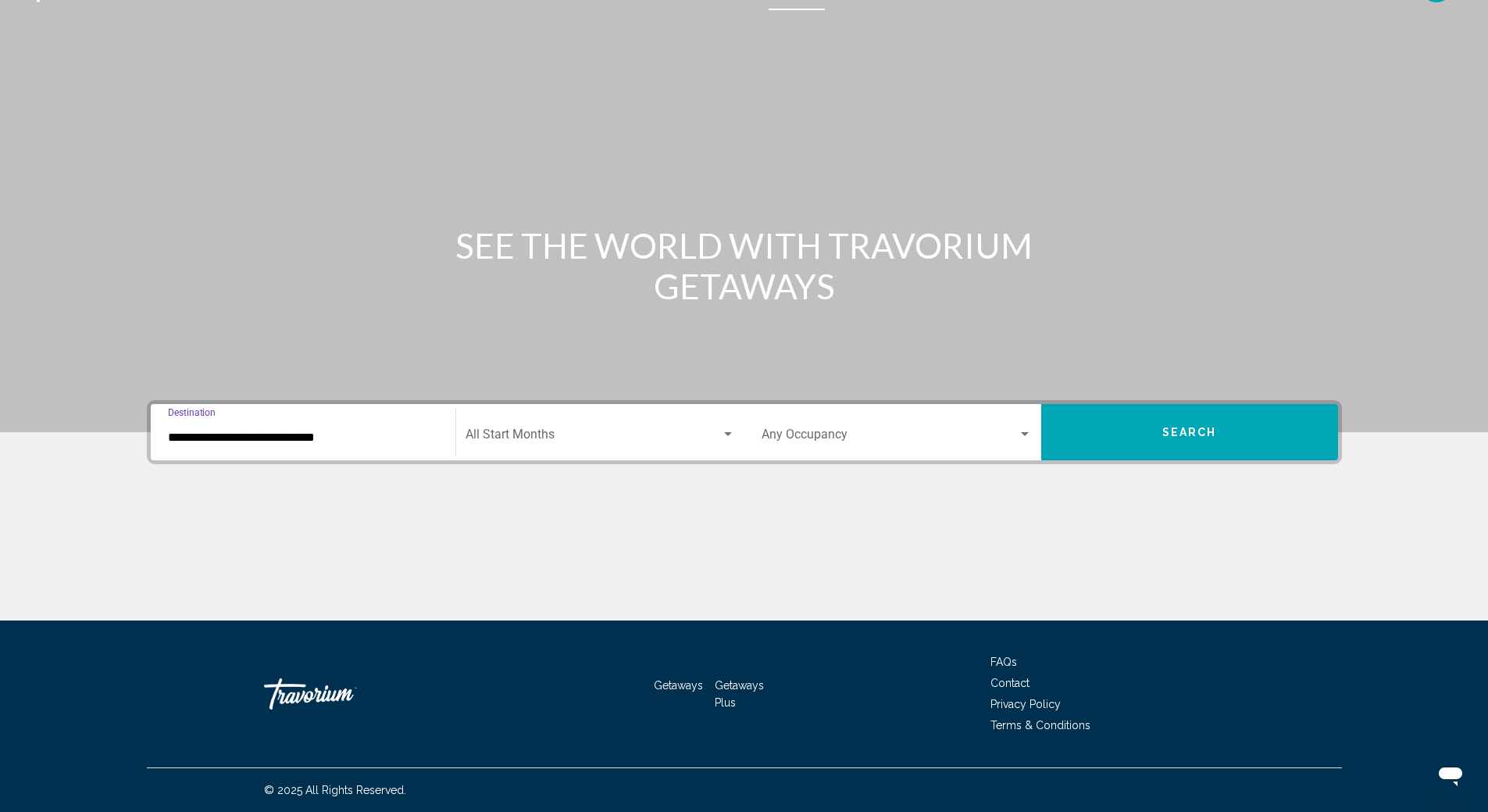
click at [242, 433] on input "**********" at bounding box center [303, 437] width 271 height 14
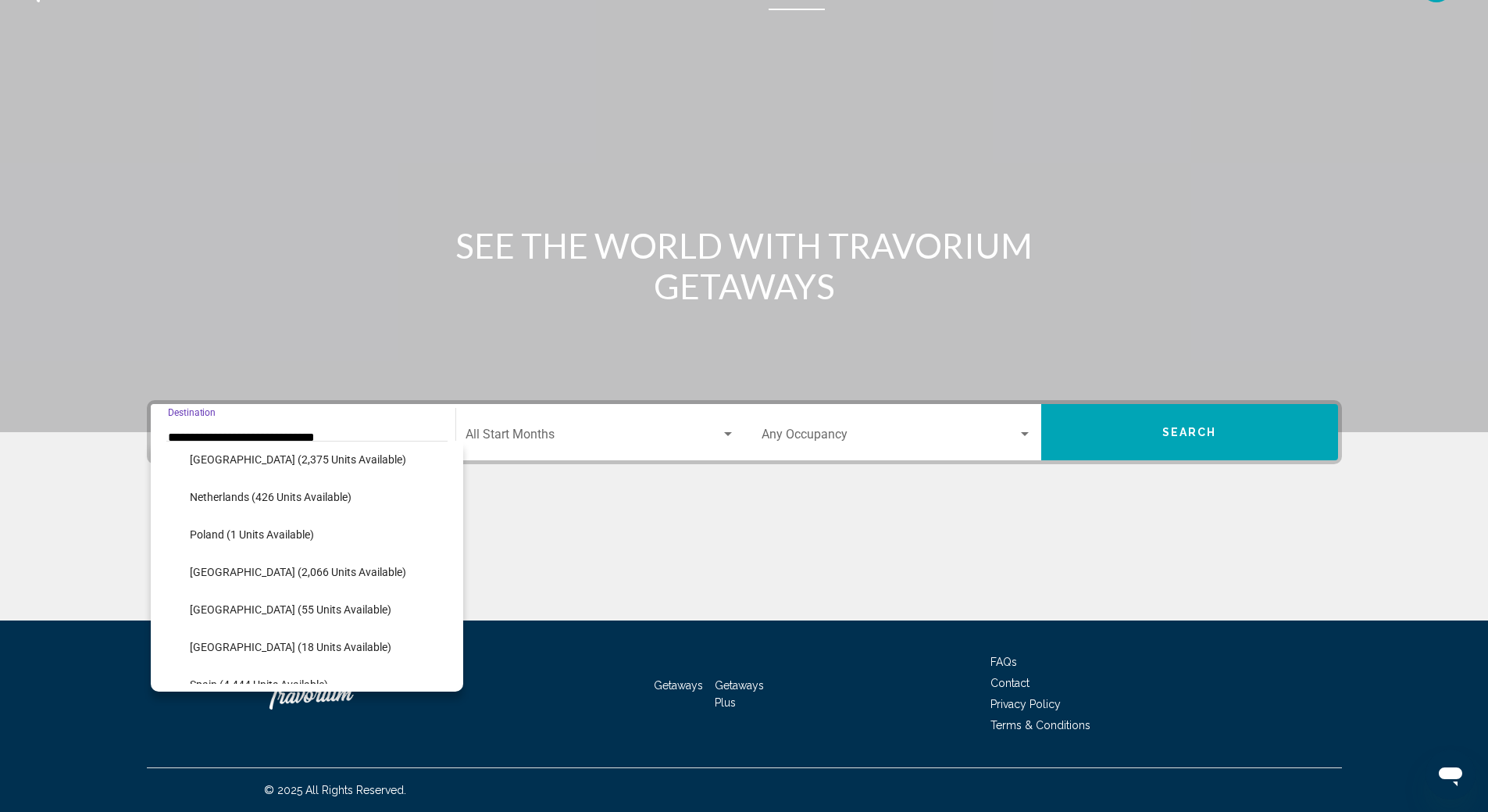
scroll to position [724, 0]
click at [287, 638] on span "[GEOGRAPHIC_DATA] - [GEOGRAPHIC_DATA] (1,287 units available)" at bounding box center [385, 643] width 330 height 12
type input "**********"
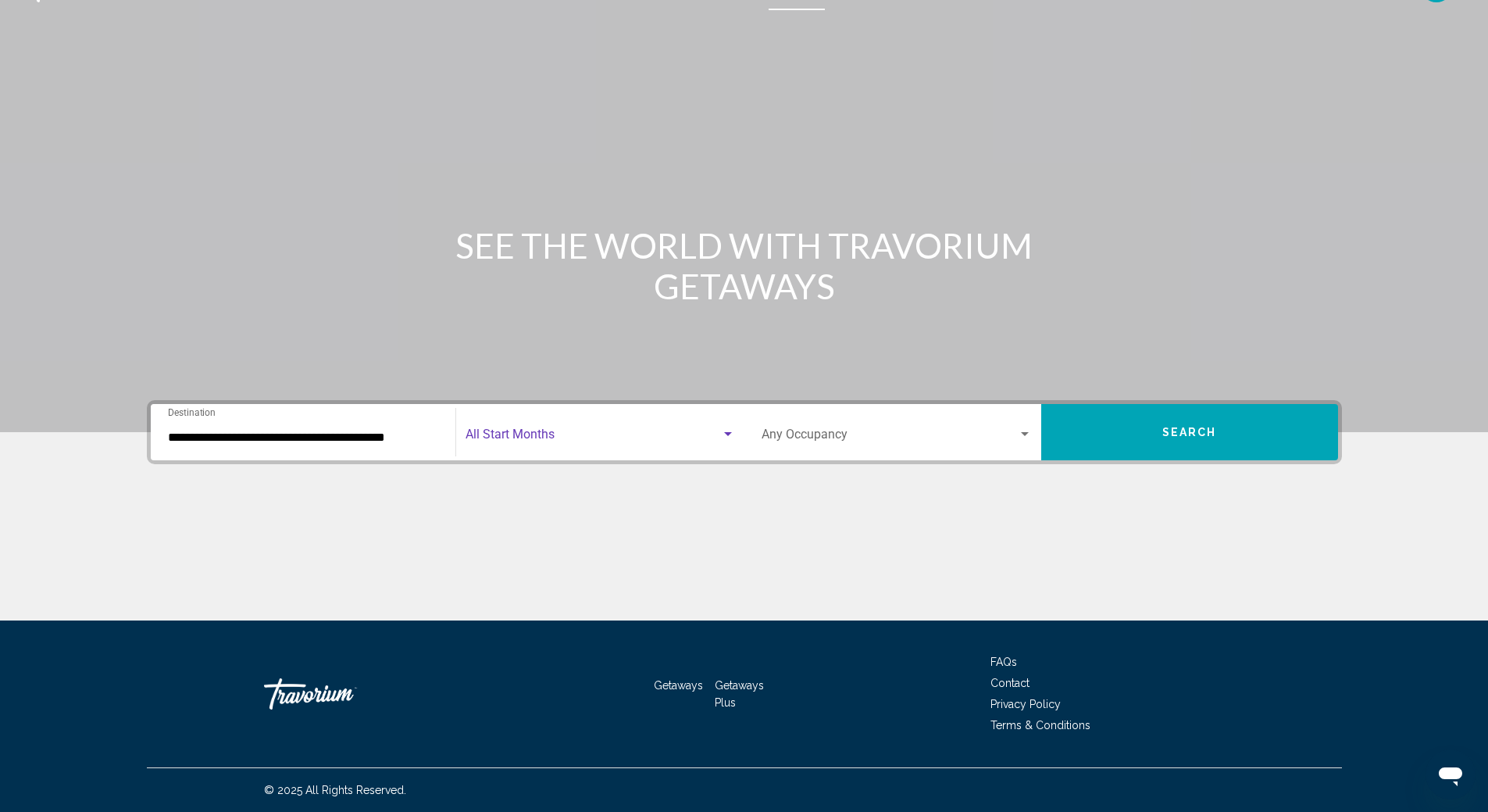
click at [727, 436] on div "Search widget" at bounding box center [727, 434] width 14 height 12
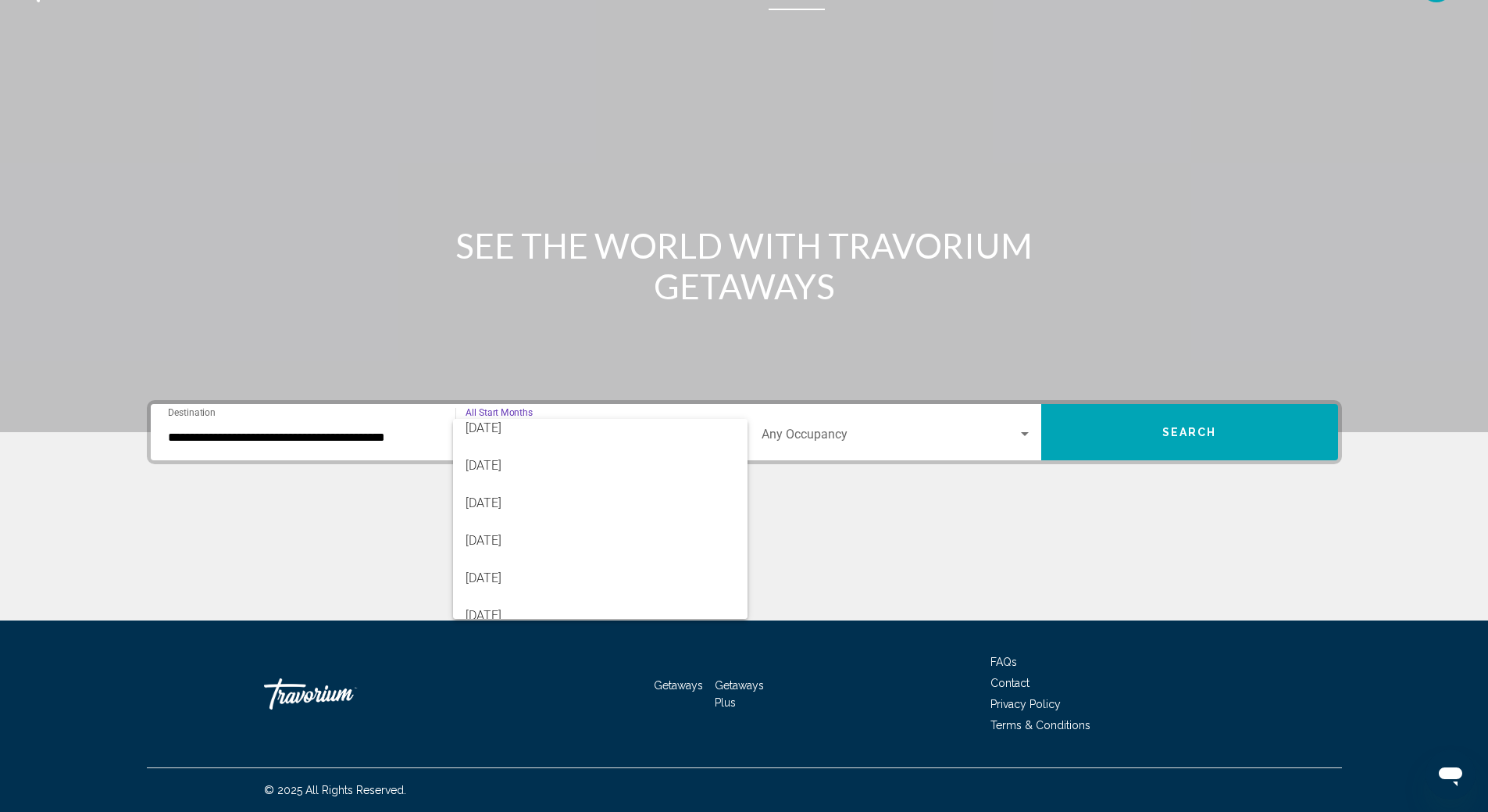
scroll to position [78, 0]
click at [640, 546] on span "[DATE]" at bounding box center [600, 546] width 270 height 37
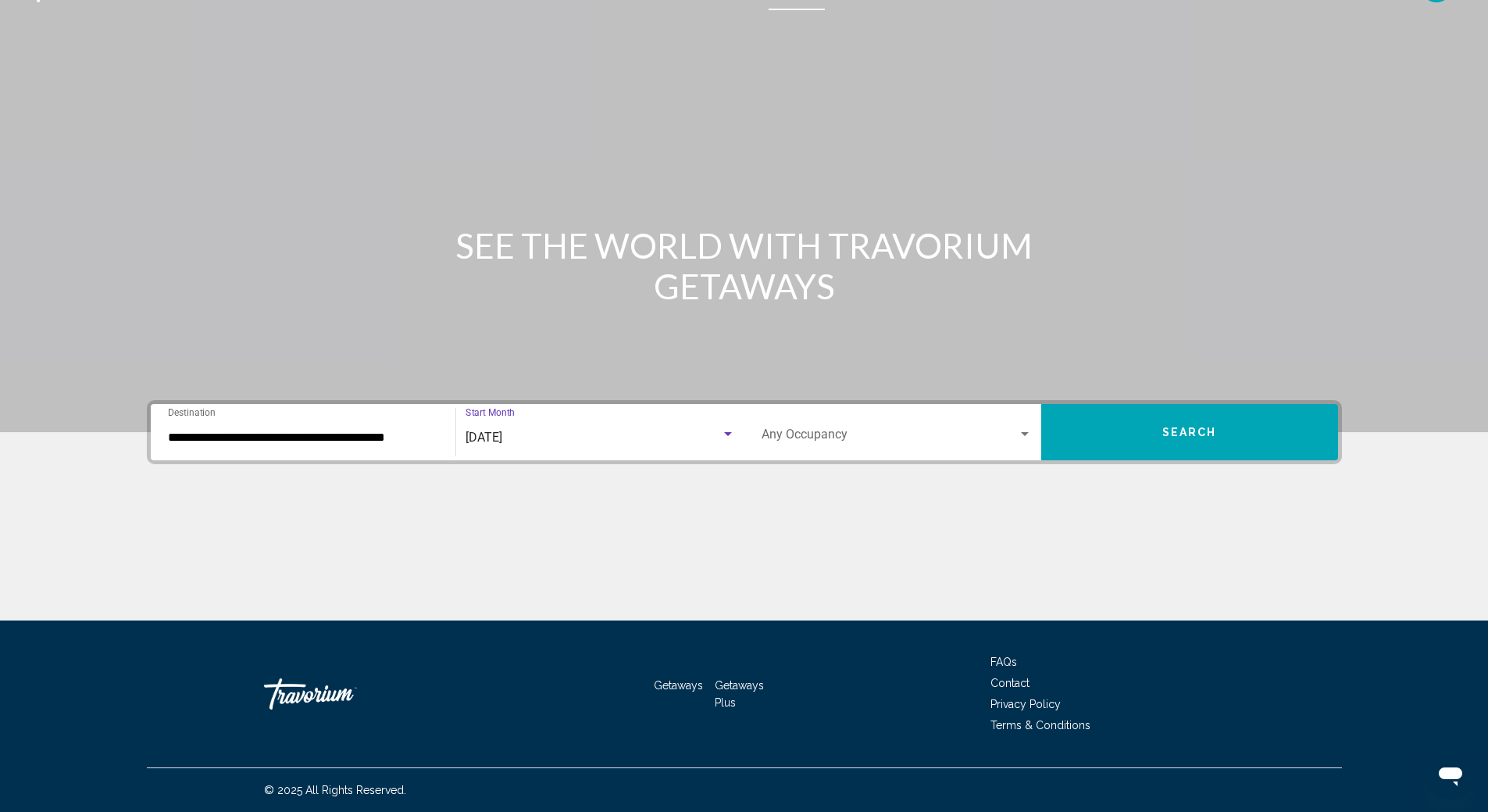
click at [1027, 434] on div "Search widget" at bounding box center [1025, 433] width 7 height 4
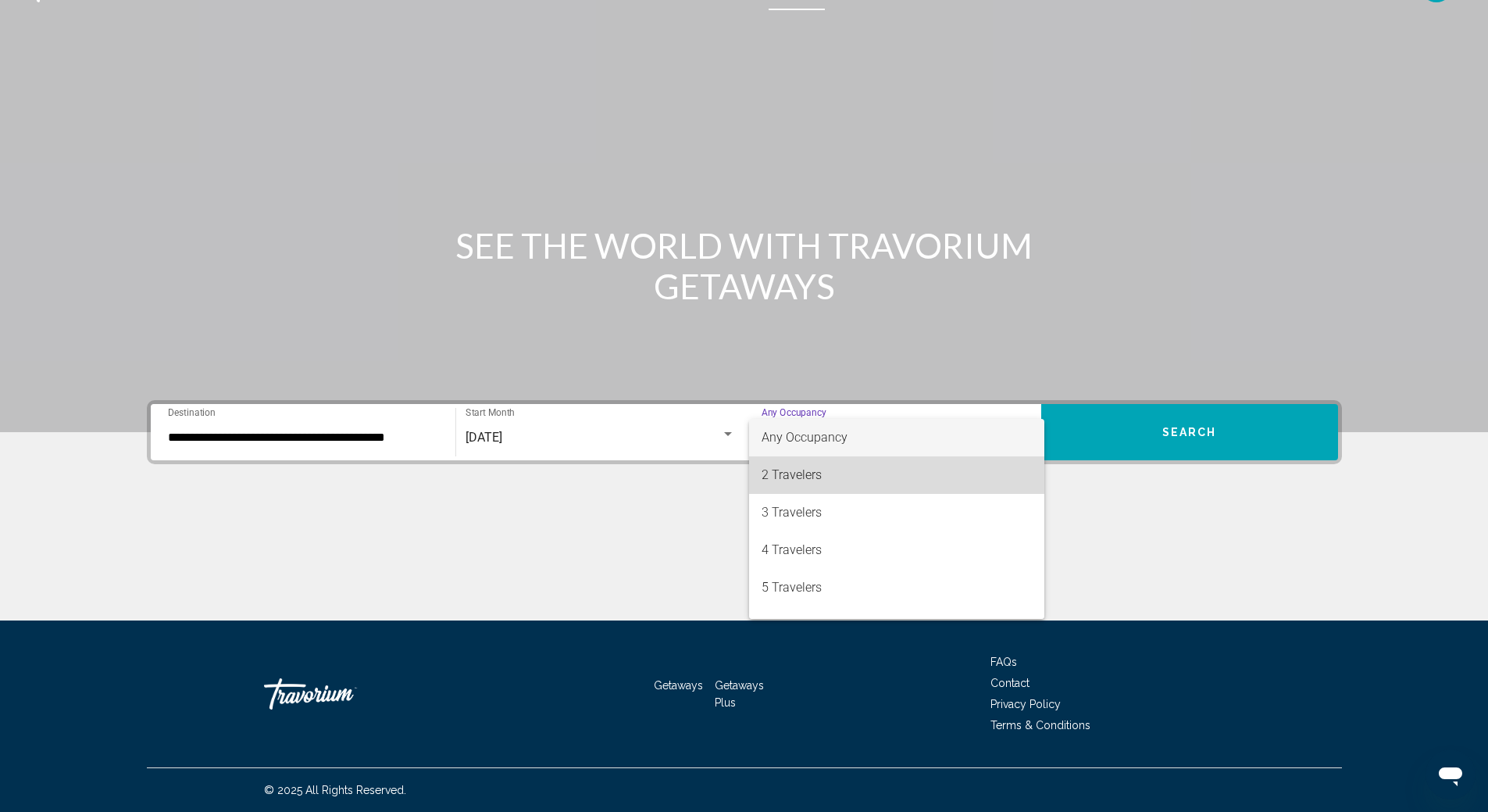
click at [903, 476] on span "2 Travelers" at bounding box center [897, 474] width 271 height 37
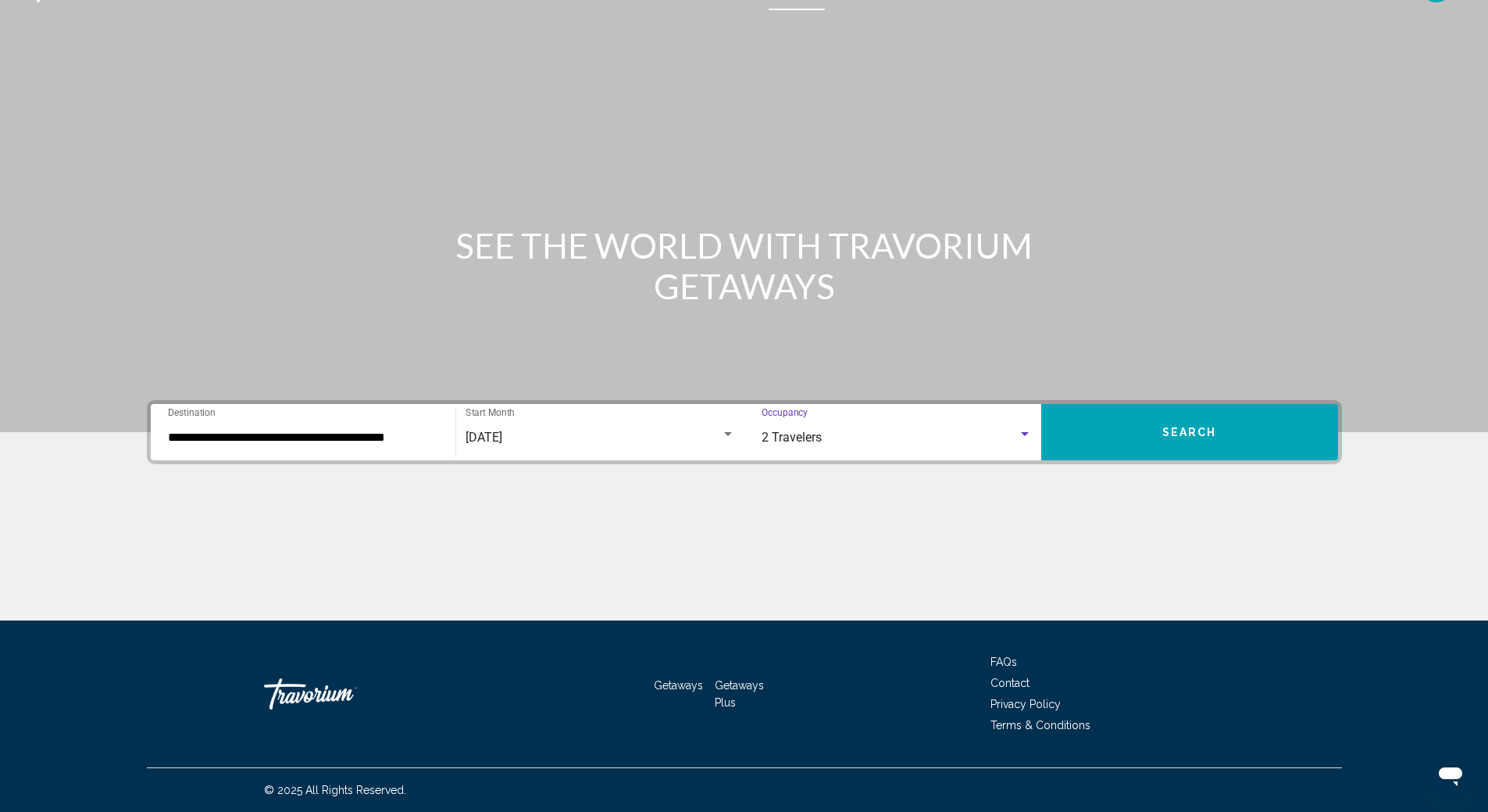
click at [1191, 423] on button "Search" at bounding box center [1190, 432] width 297 height 56
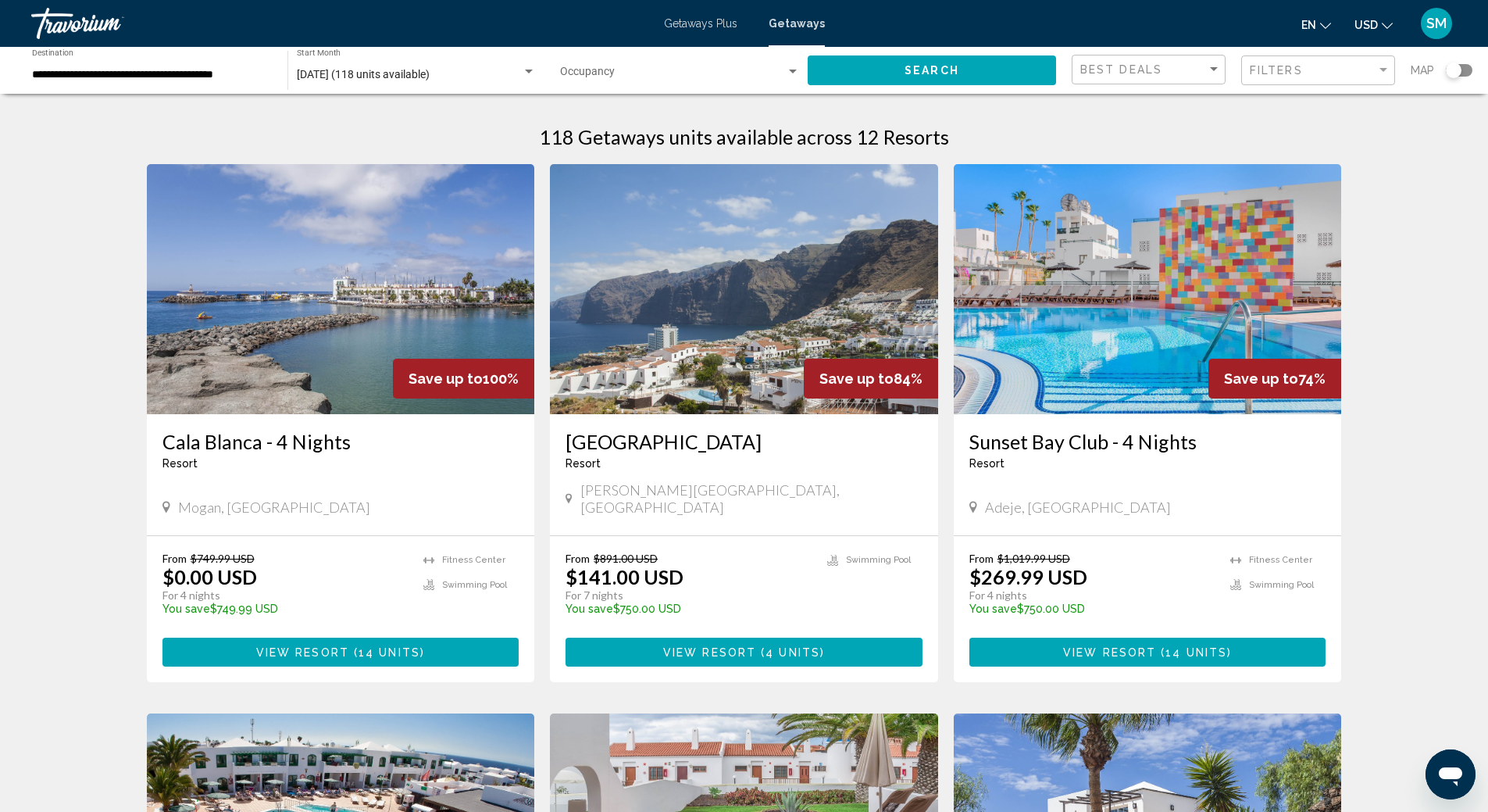
scroll to position [78, 0]
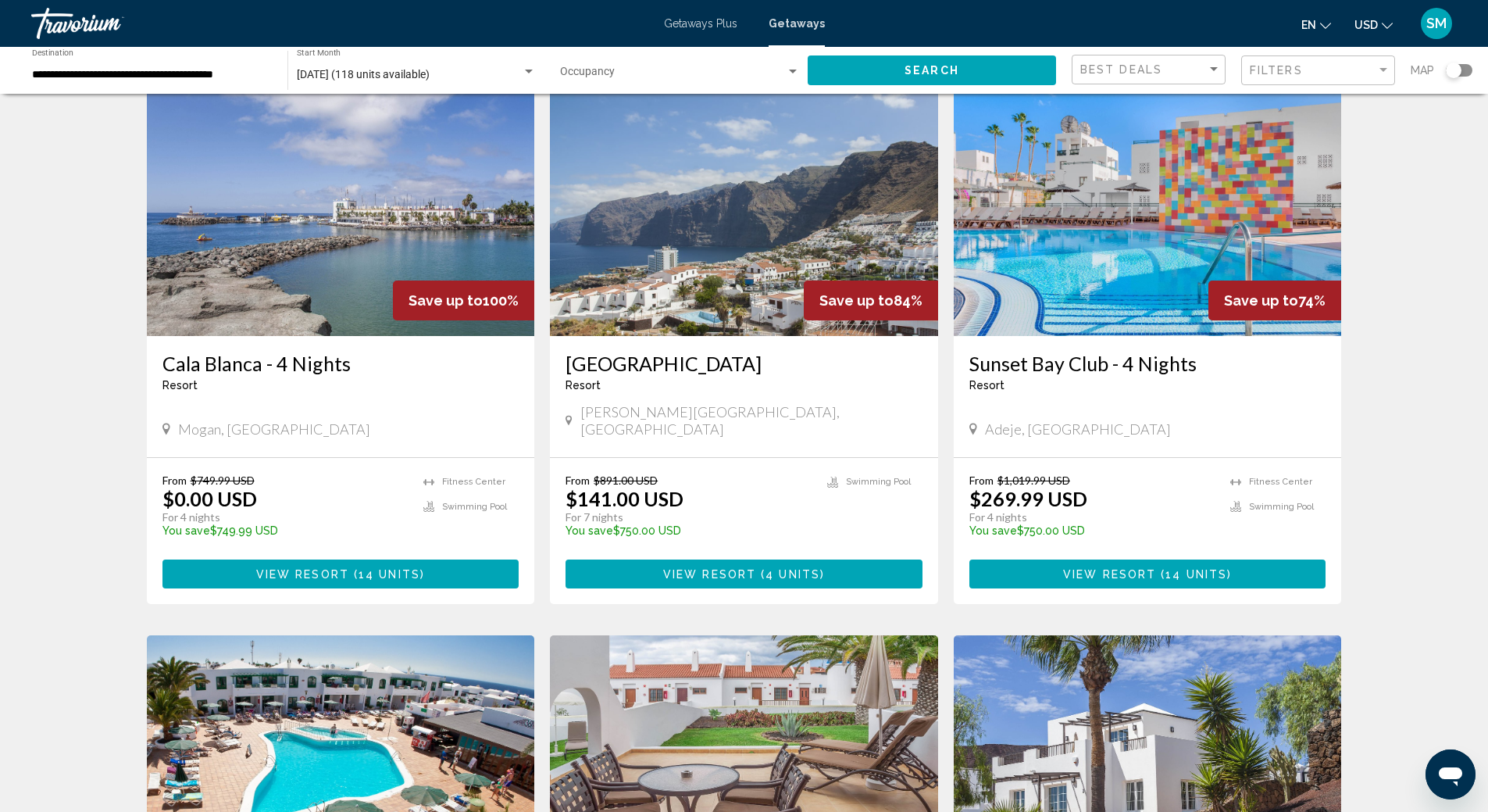
click at [681, 256] on img "Main content" at bounding box center [744, 210] width 389 height 250
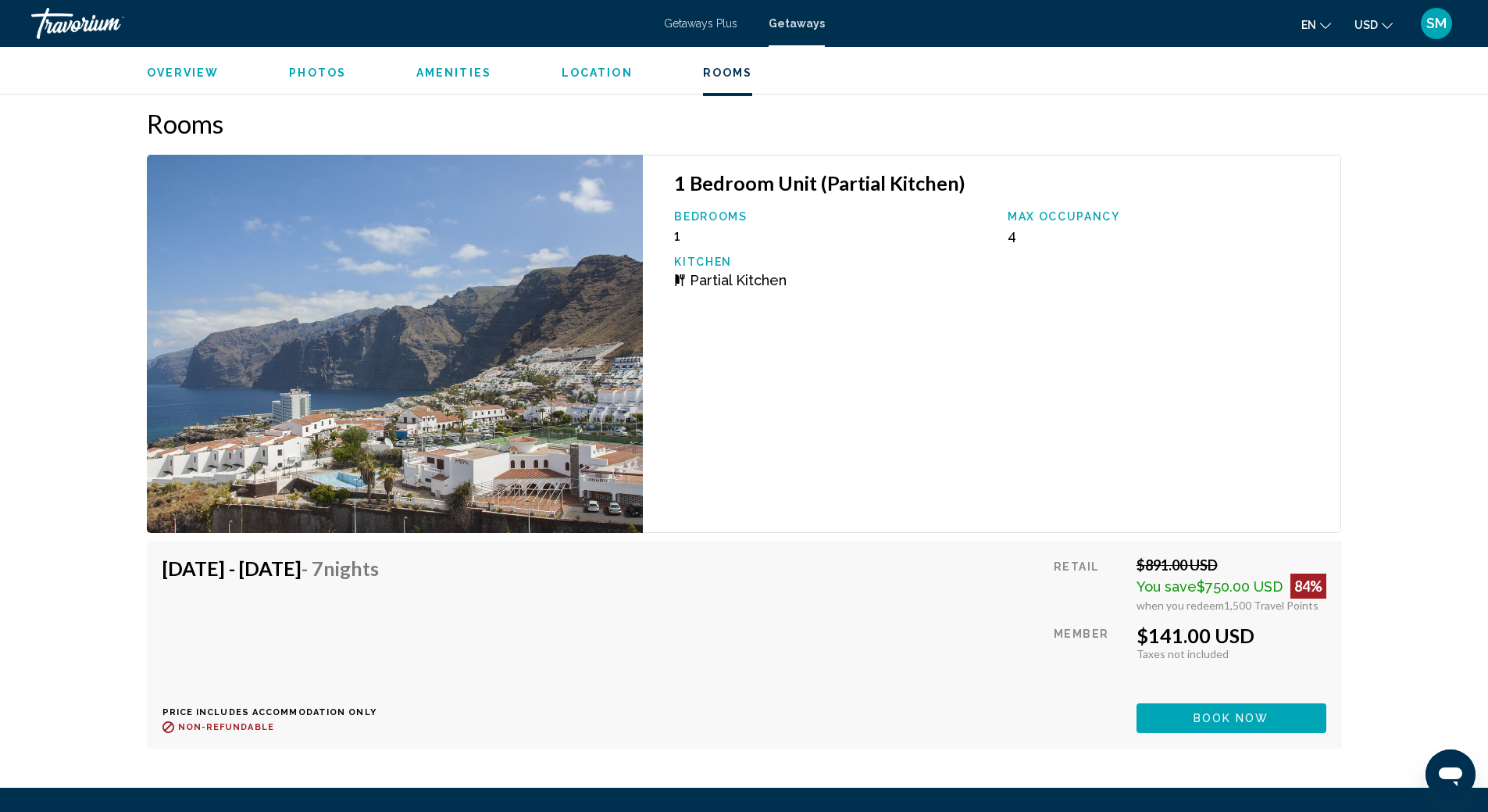
scroll to position [2500, 0]
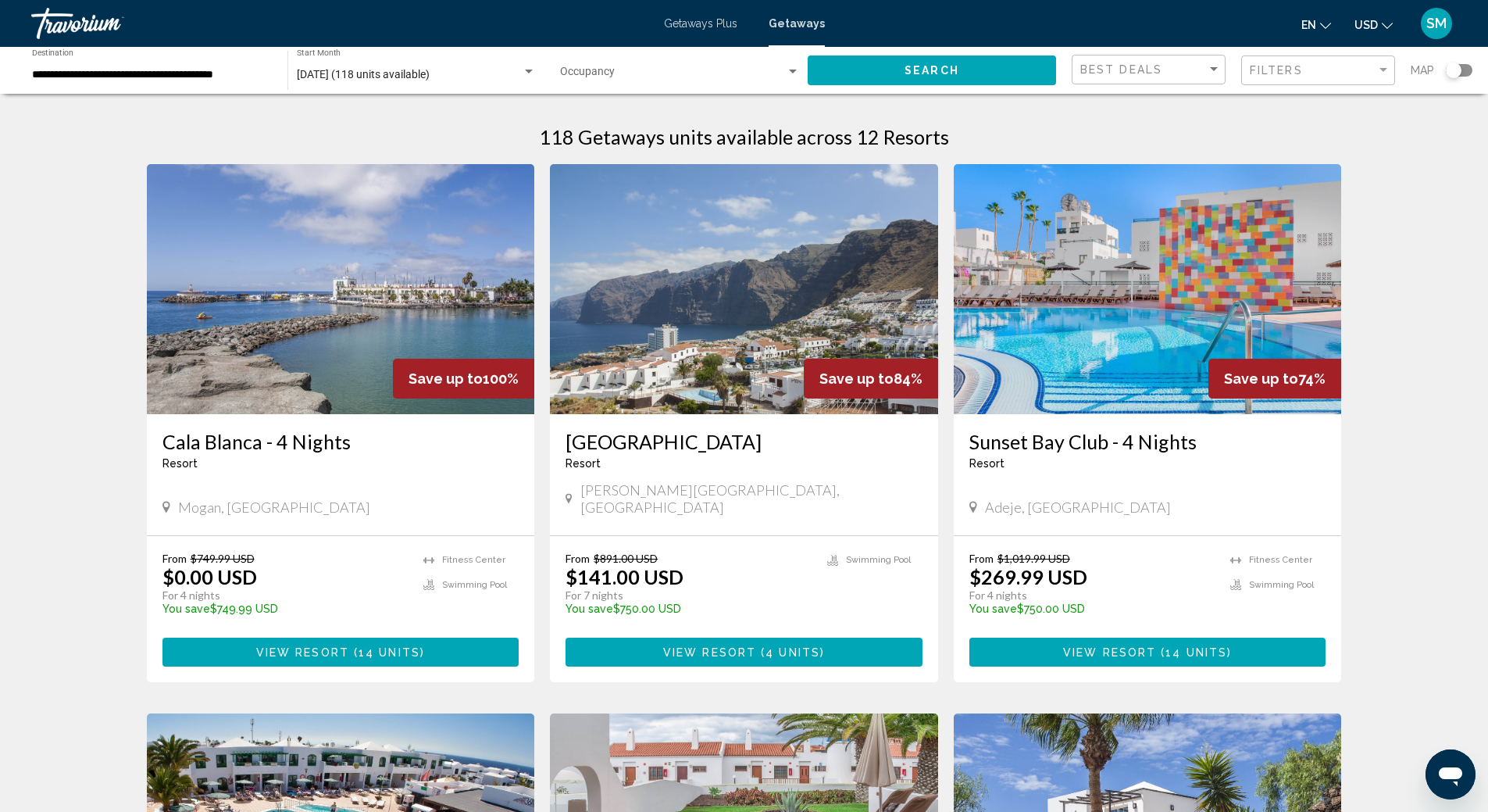
click at [1097, 292] on img "Main content" at bounding box center [1148, 289] width 389 height 250
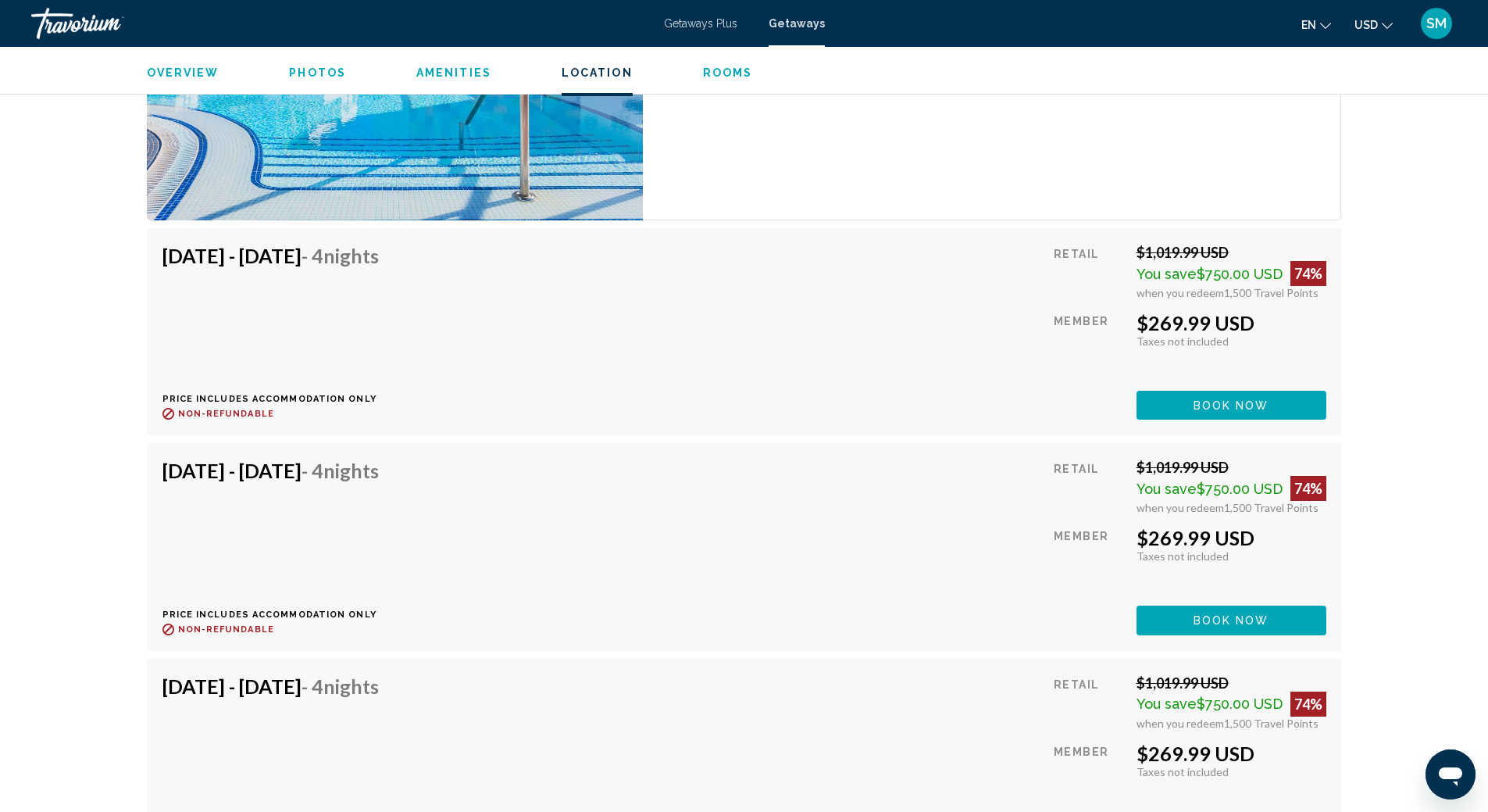
scroll to position [2500, 0]
